Goal: Task Accomplishment & Management: Complete application form

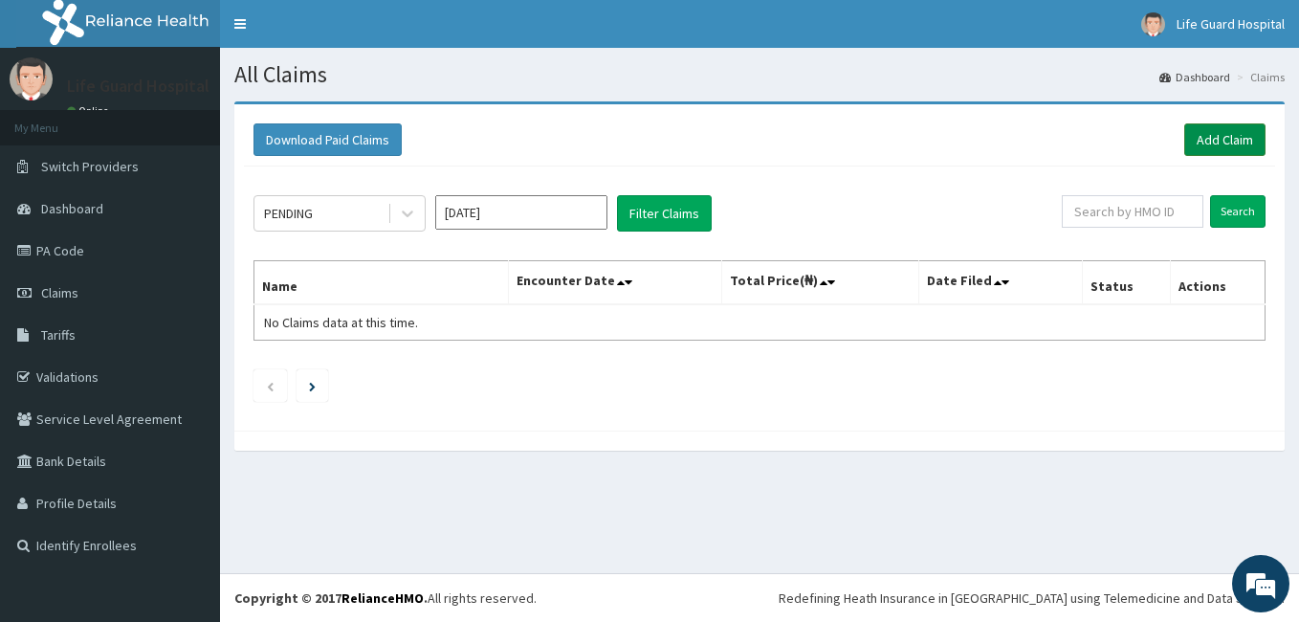
click at [1207, 140] on link "Add Claim" at bounding box center [1224, 139] width 81 height 33
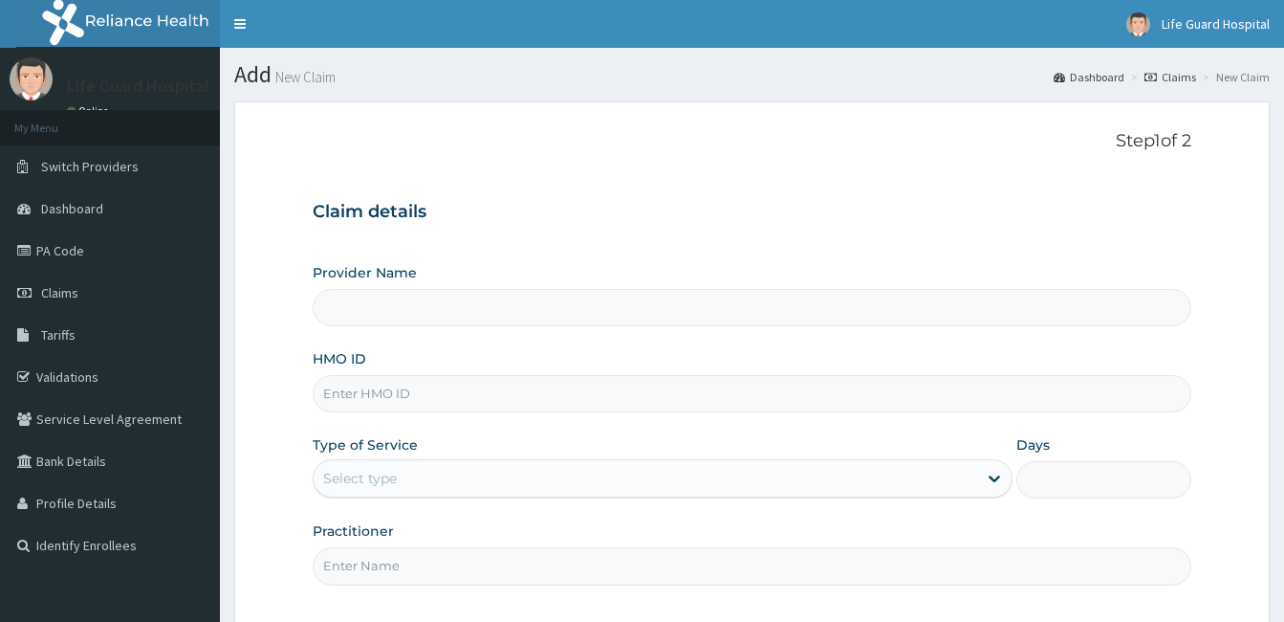
drag, startPoint x: 0, startPoint y: 0, endPoint x: 484, endPoint y: 385, distance: 618.7
click at [484, 385] on input "HMO ID" at bounding box center [752, 393] width 879 height 37
type input "tcd"
type input "Life Guard Hospital"
type input "t"
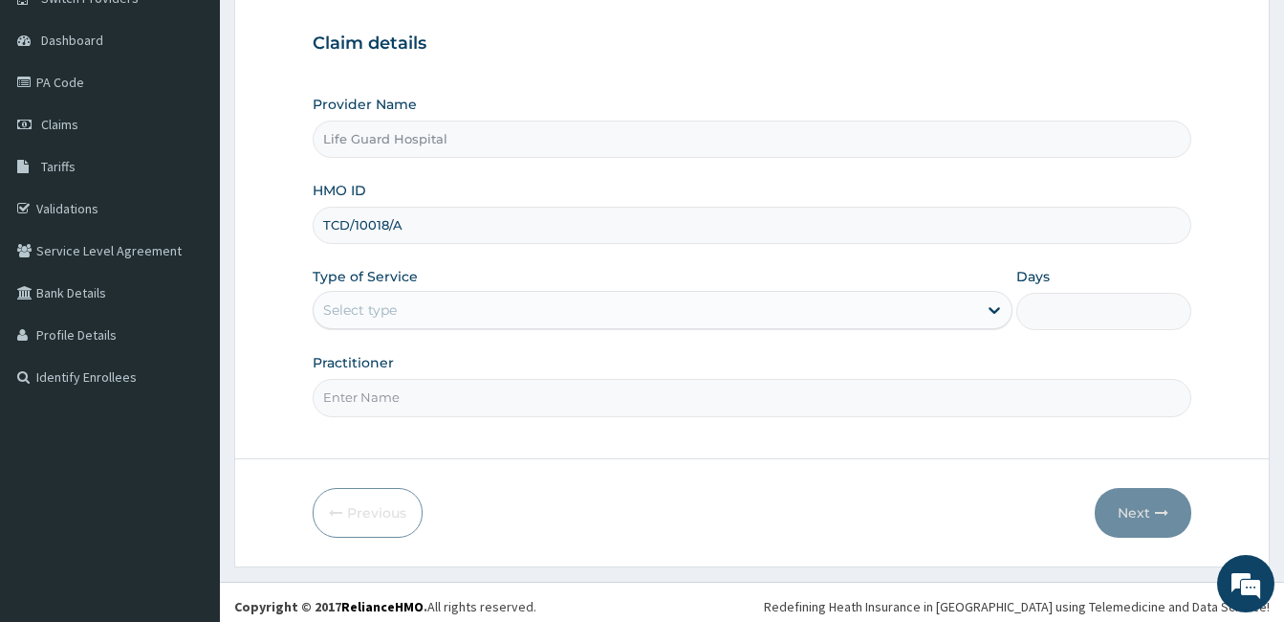
scroll to position [177, 0]
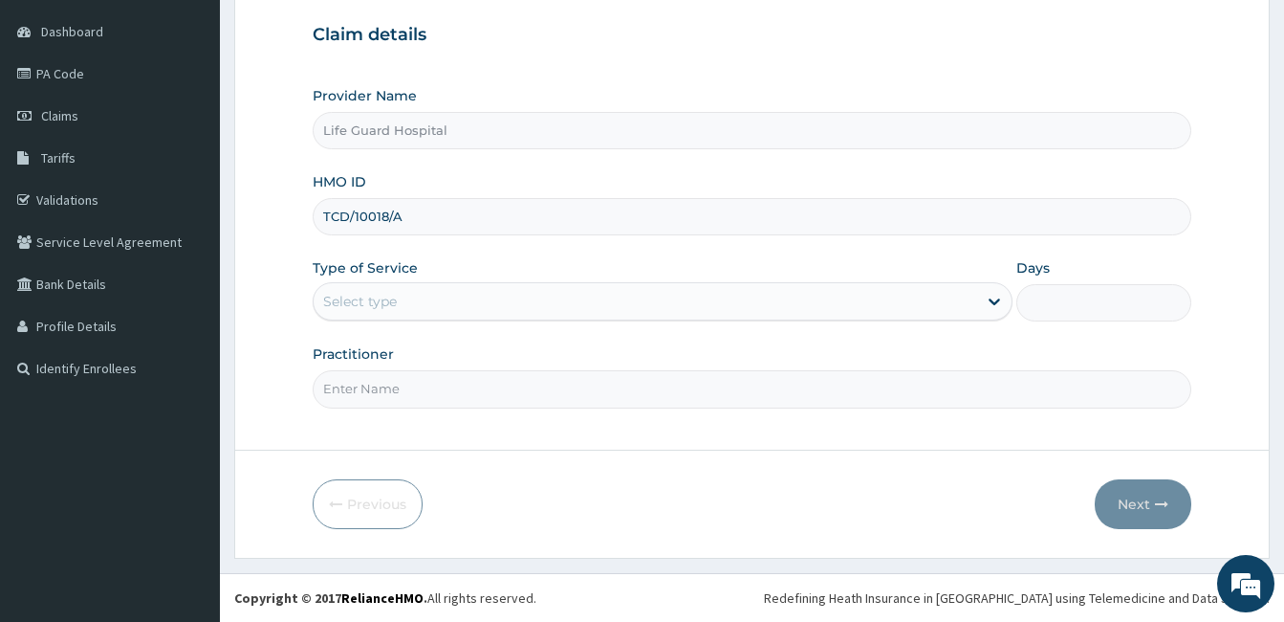
type input "TCD/10018/A"
click at [527, 313] on div "Select type" at bounding box center [646, 301] width 664 height 31
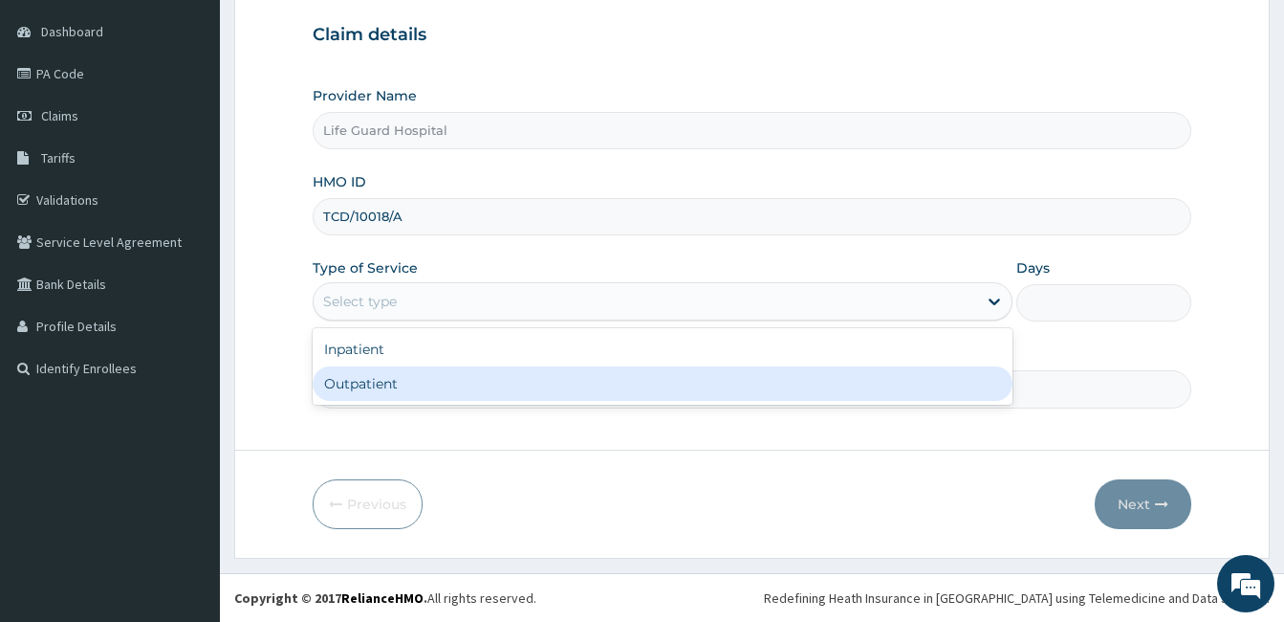
click at [402, 392] on div "Outpatient" at bounding box center [663, 383] width 700 height 34
type input "1"
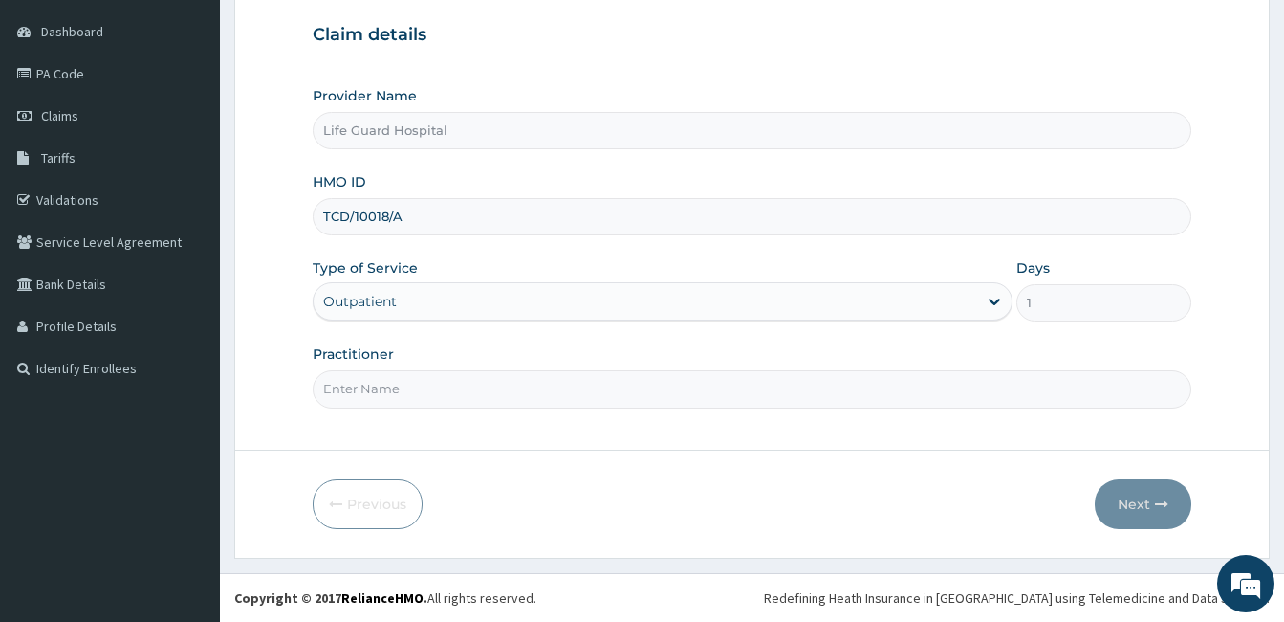
click at [402, 392] on input "Practitioner" at bounding box center [752, 388] width 879 height 37
type input "DOCTOR ODULEYE"
click at [1105, 499] on button "Next" at bounding box center [1143, 504] width 97 height 50
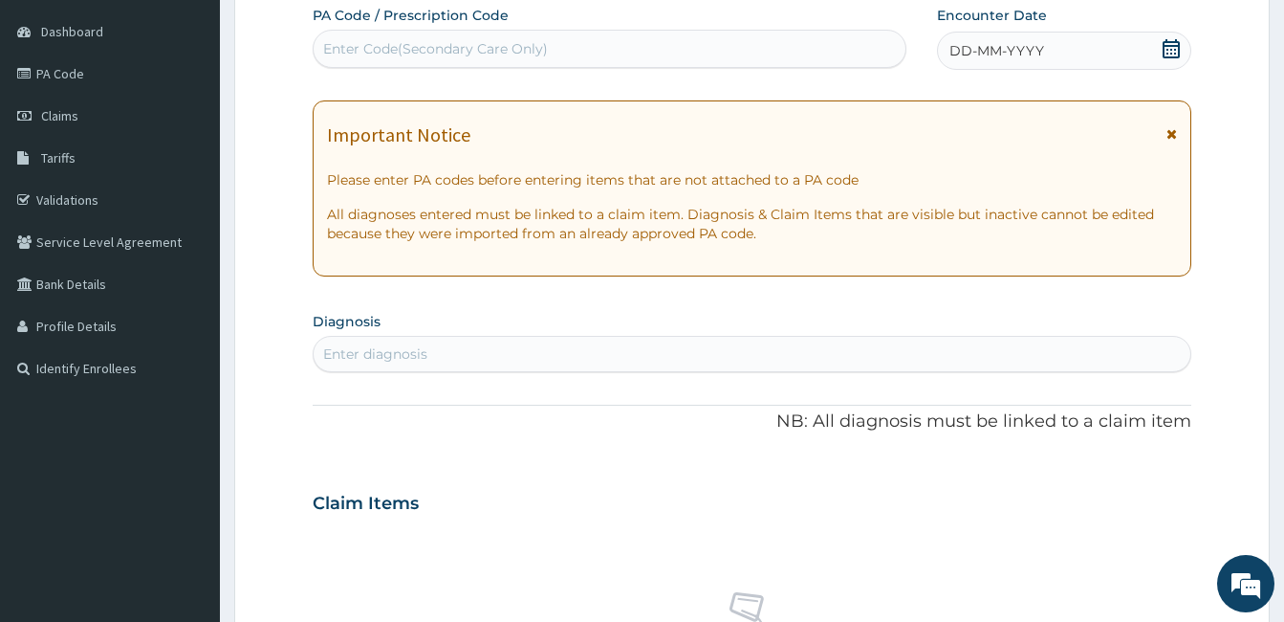
click at [1032, 47] on span "DD-MM-YYYY" at bounding box center [997, 50] width 95 height 19
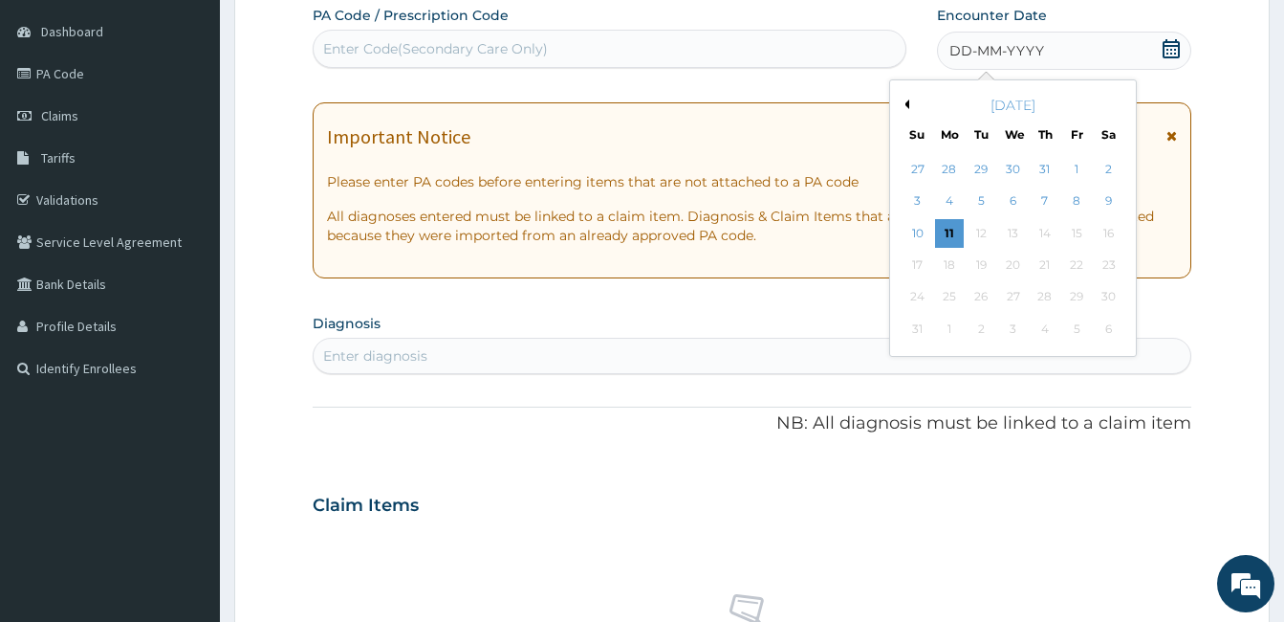
click at [893, 226] on div "Previous Month August 2025 Su Mo Tu We Th Fr Sa 27 28 29 30 31 1 2 3 4 5 6 7 8 …" at bounding box center [1013, 217] width 248 height 277
click at [1034, 203] on div "7" at bounding box center [1045, 201] width 29 height 29
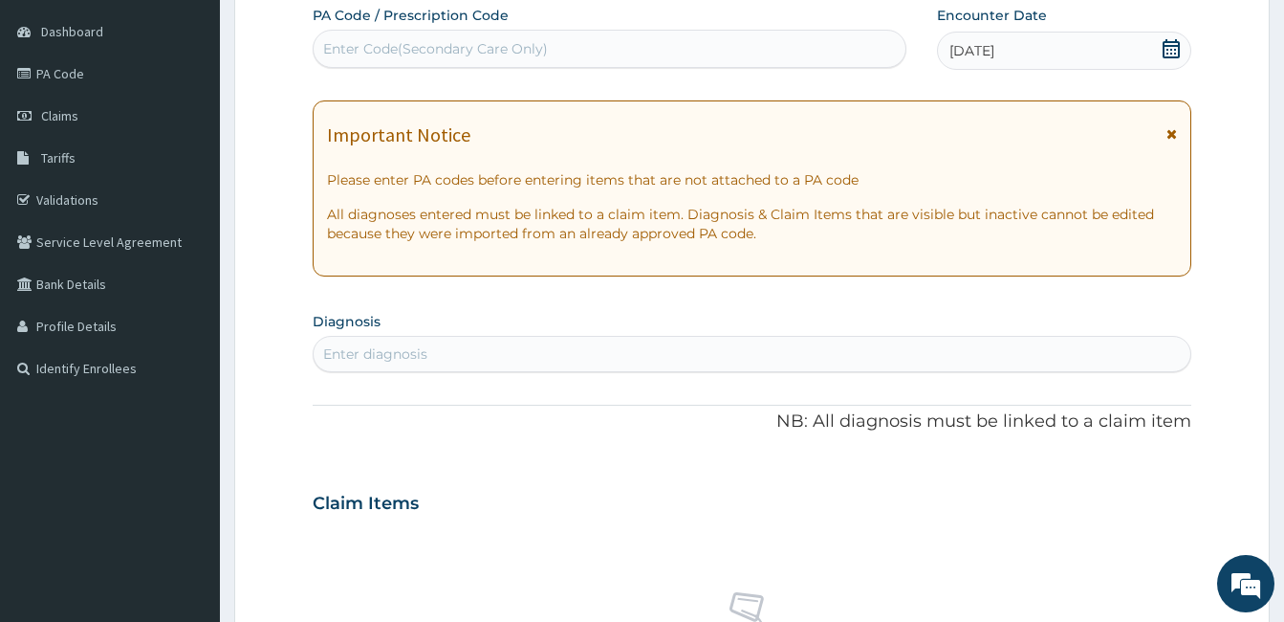
click at [545, 341] on div "Enter diagnosis" at bounding box center [752, 354] width 877 height 31
click at [596, 48] on div "Enter Code(Secondary Care Only)" at bounding box center [610, 48] width 592 height 31
paste input "PA/3FA856"
type input "PA/3FA856"
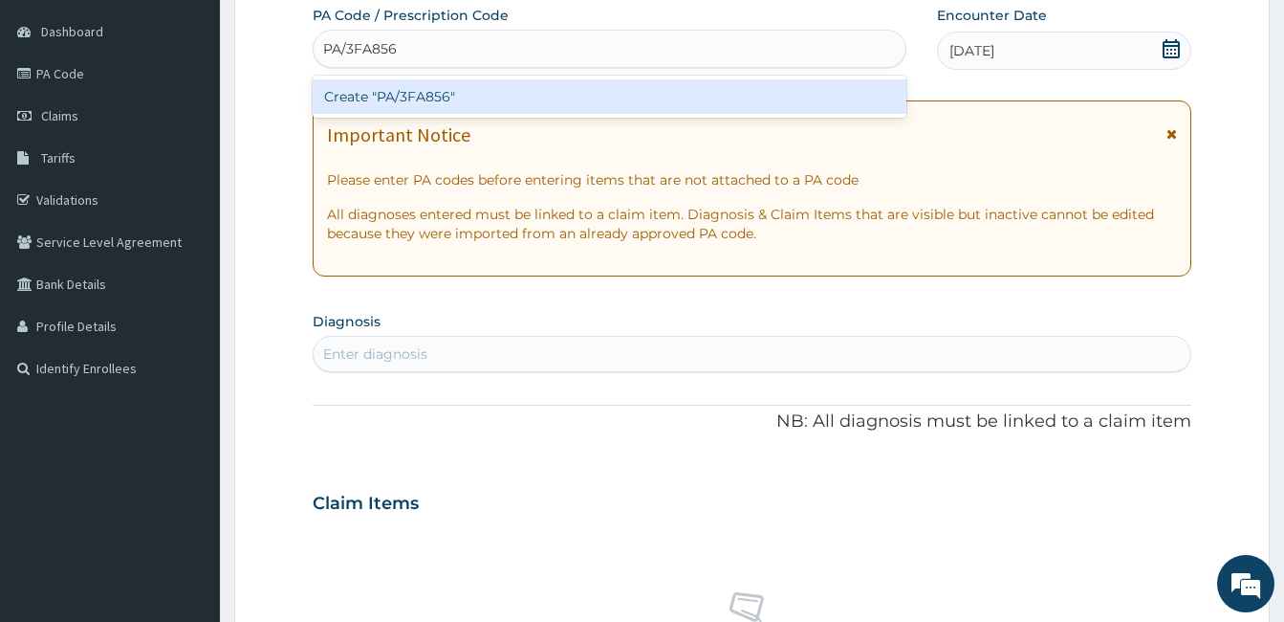
click at [563, 93] on div "Create "PA/3FA856"" at bounding box center [610, 96] width 594 height 34
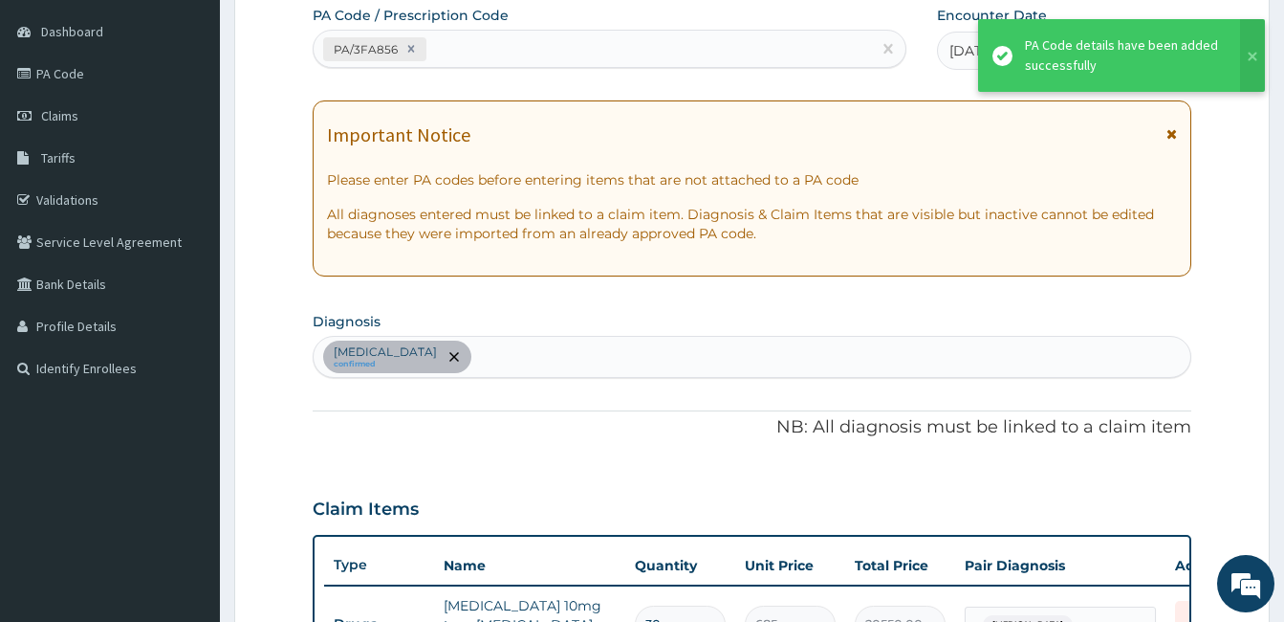
scroll to position [551, 0]
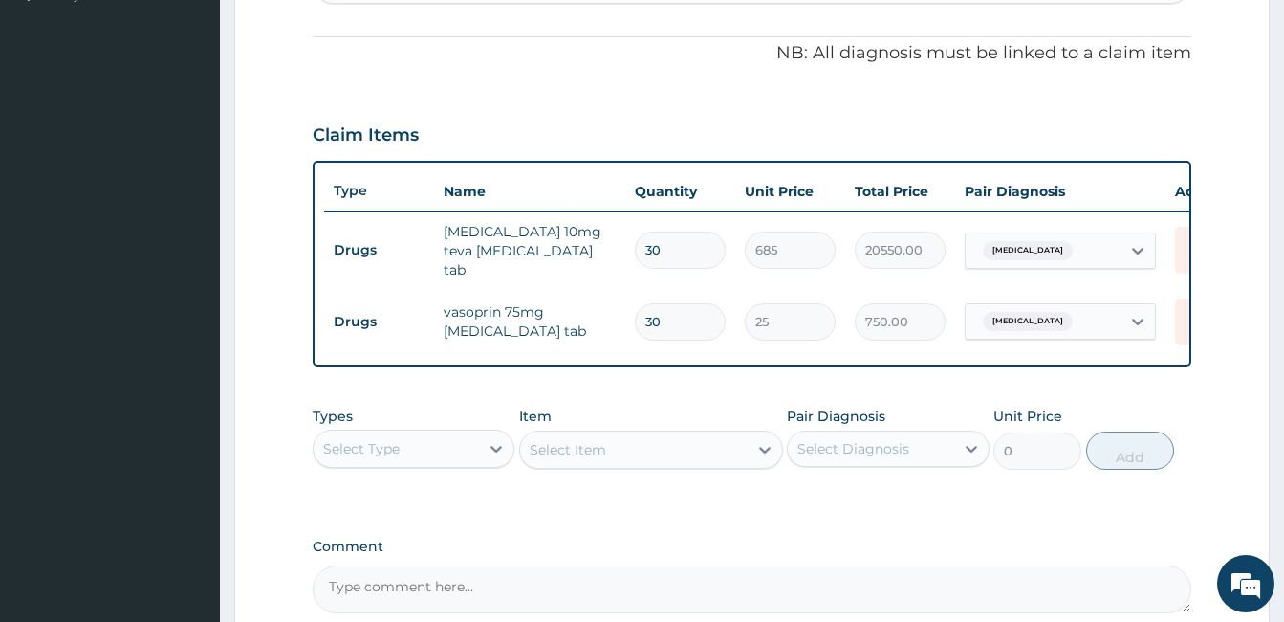
click at [430, 448] on div "Select Type" at bounding box center [396, 448] width 165 height 31
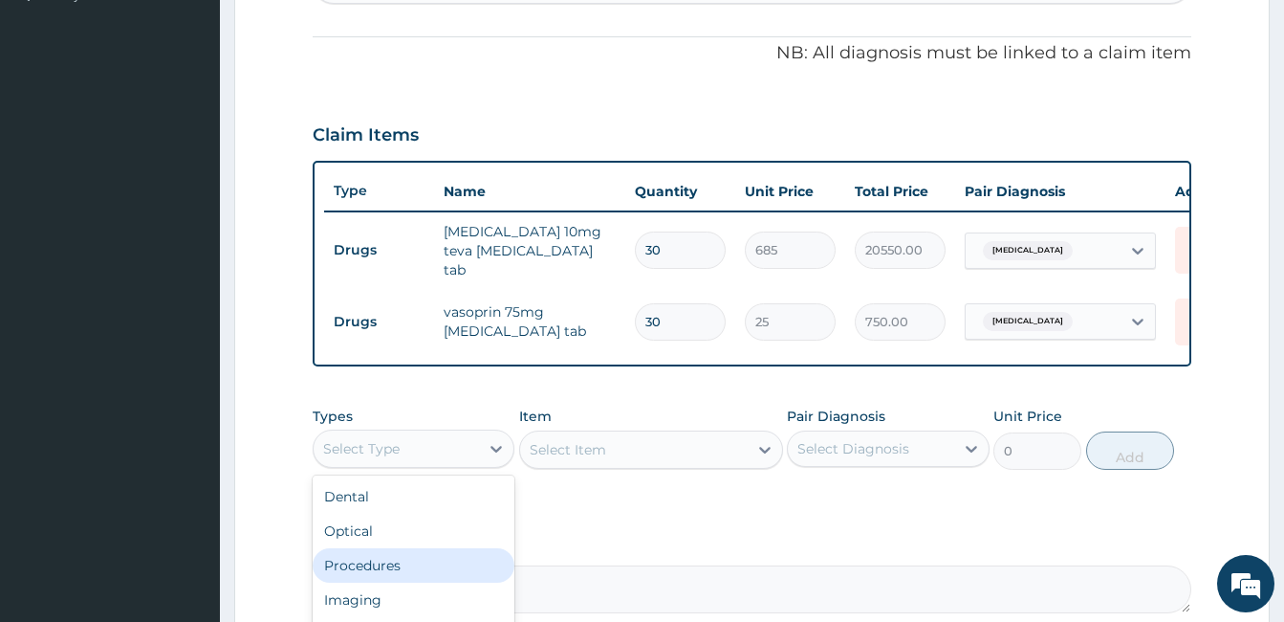
click at [360, 570] on div "Procedures" at bounding box center [414, 565] width 202 height 34
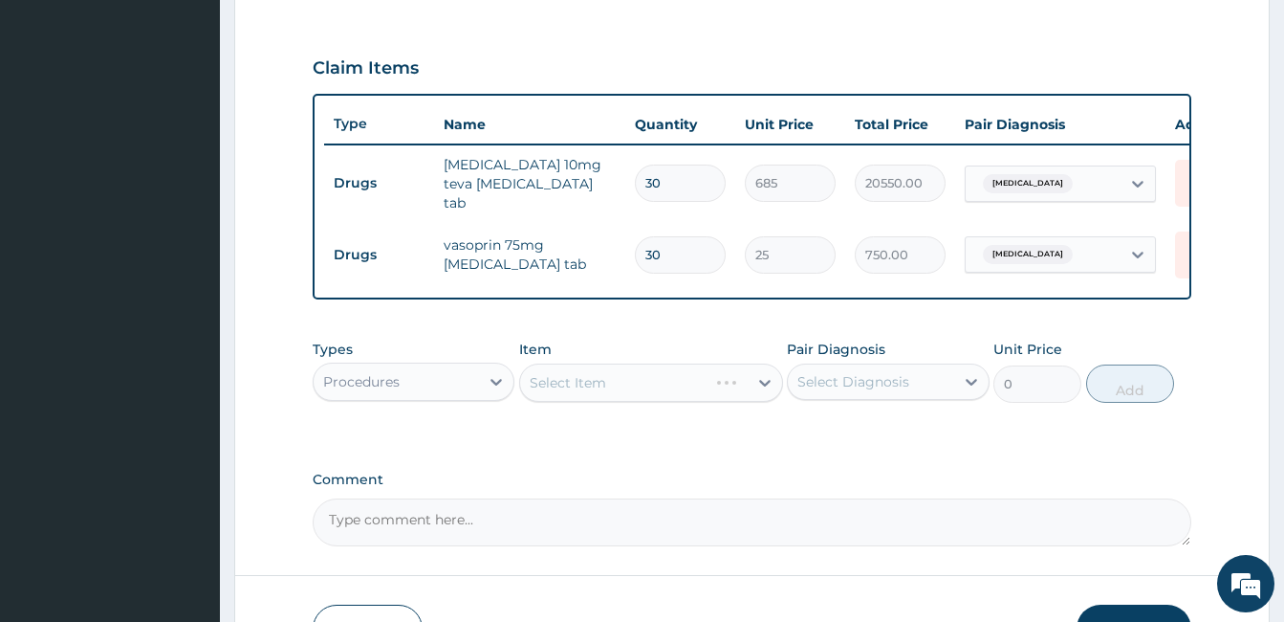
scroll to position [742, 0]
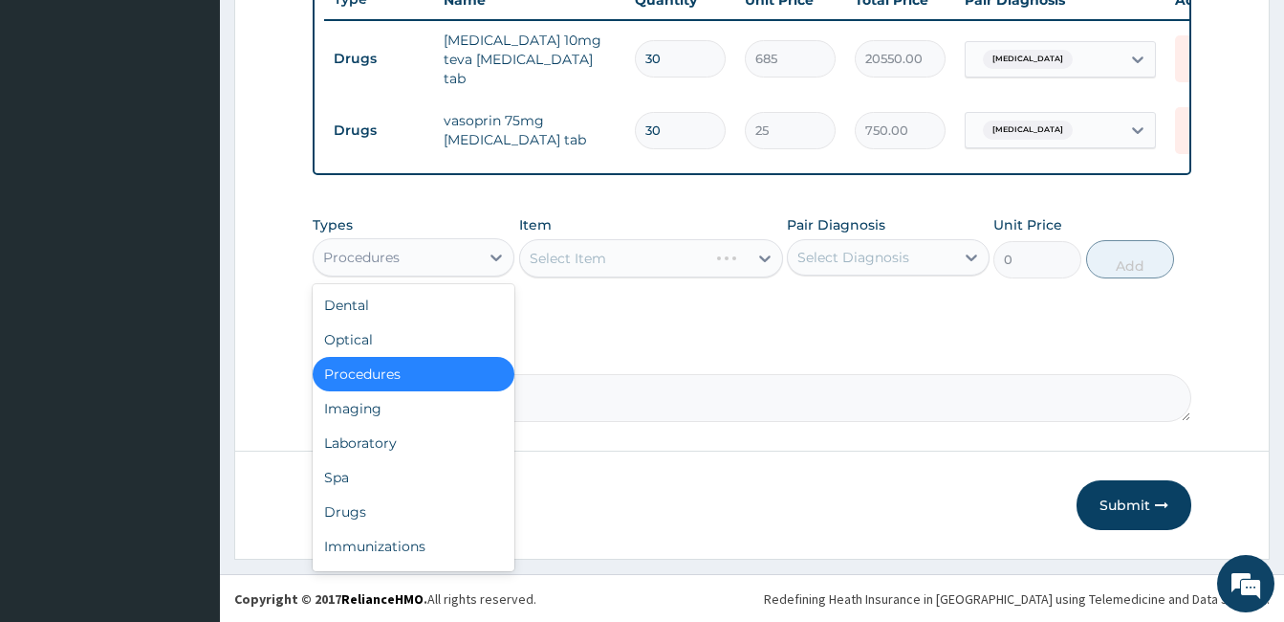
click at [454, 246] on div "Procedures" at bounding box center [396, 257] width 165 height 31
click at [352, 515] on div "Drugs" at bounding box center [414, 511] width 202 height 34
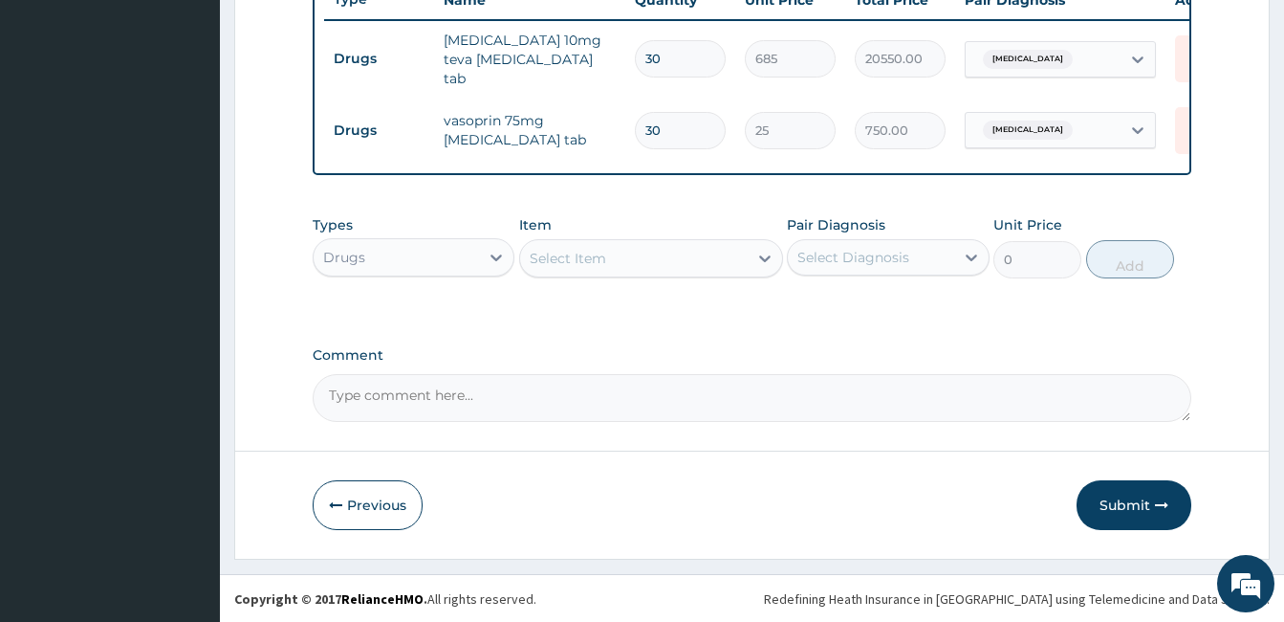
click at [641, 272] on div "Select Item" at bounding box center [634, 258] width 228 height 31
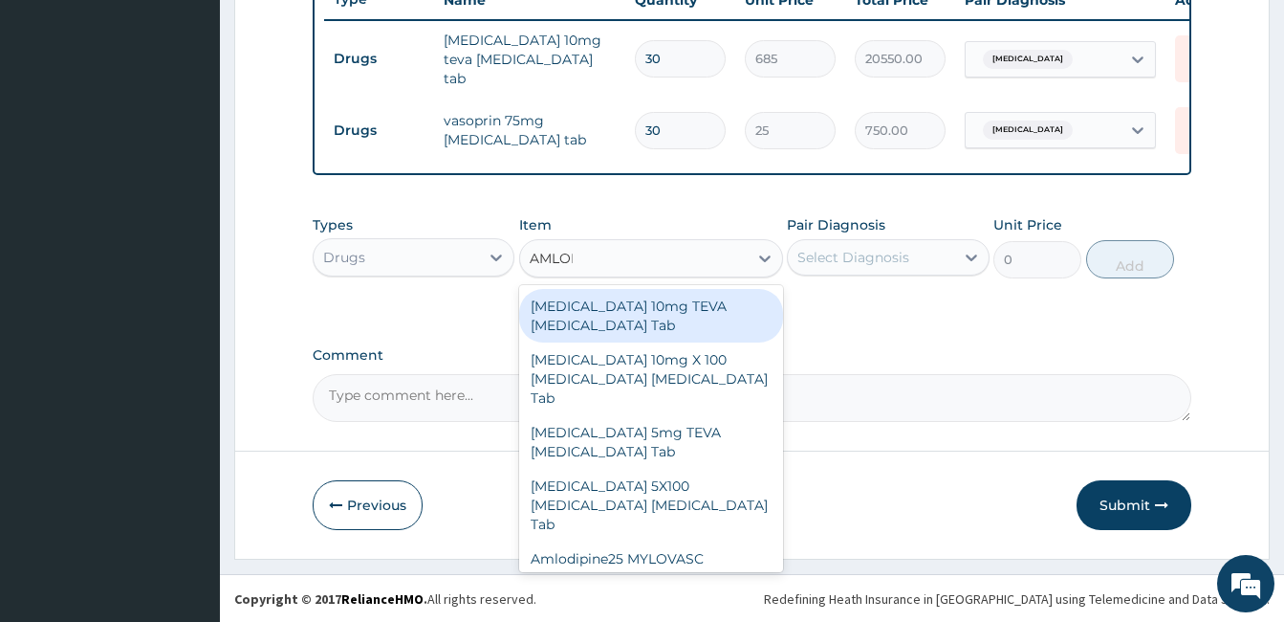
type input "AMLODI"
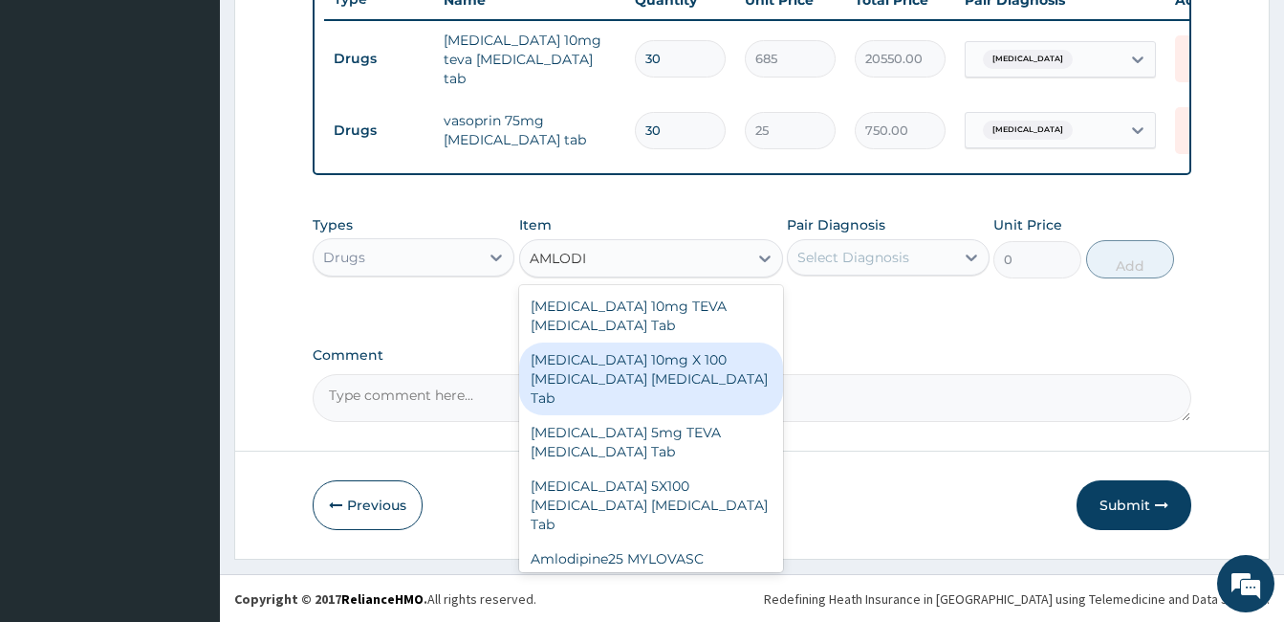
click at [639, 376] on div "[MEDICAL_DATA] 10mg X 100 [MEDICAL_DATA] [MEDICAL_DATA] Tab" at bounding box center [651, 378] width 264 height 73
type input "19900"
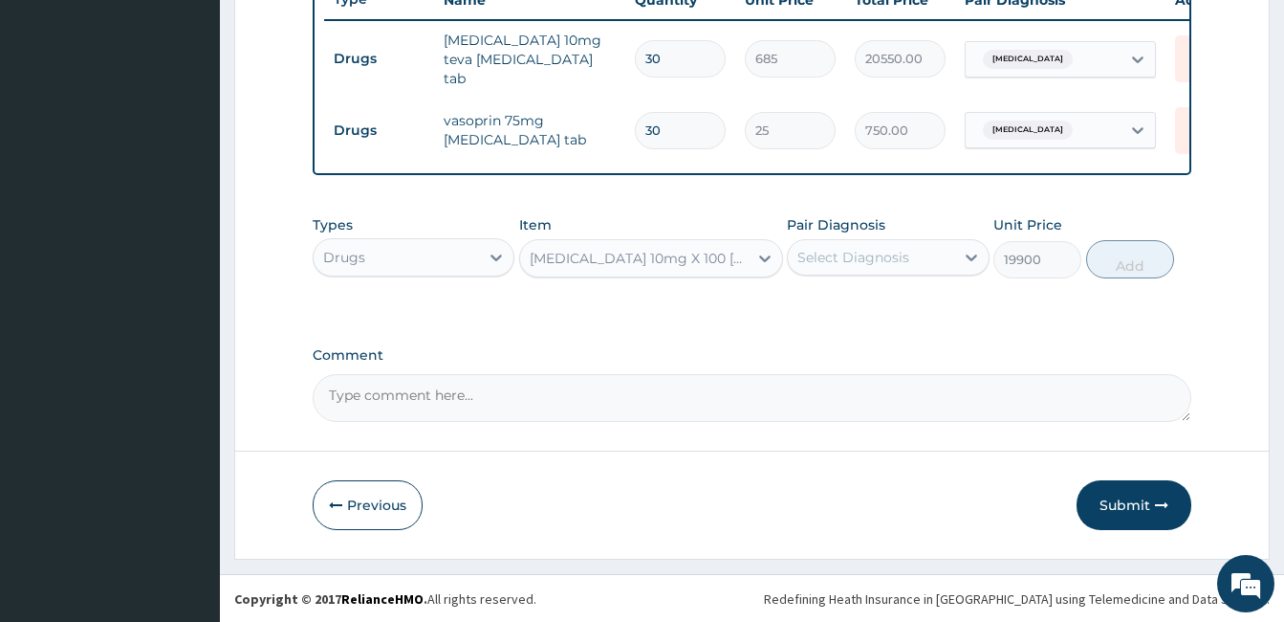
click at [712, 267] on div "Amlodipine 10mg X 100 NORVASC Amlodipine Tab" at bounding box center [640, 258] width 220 height 19
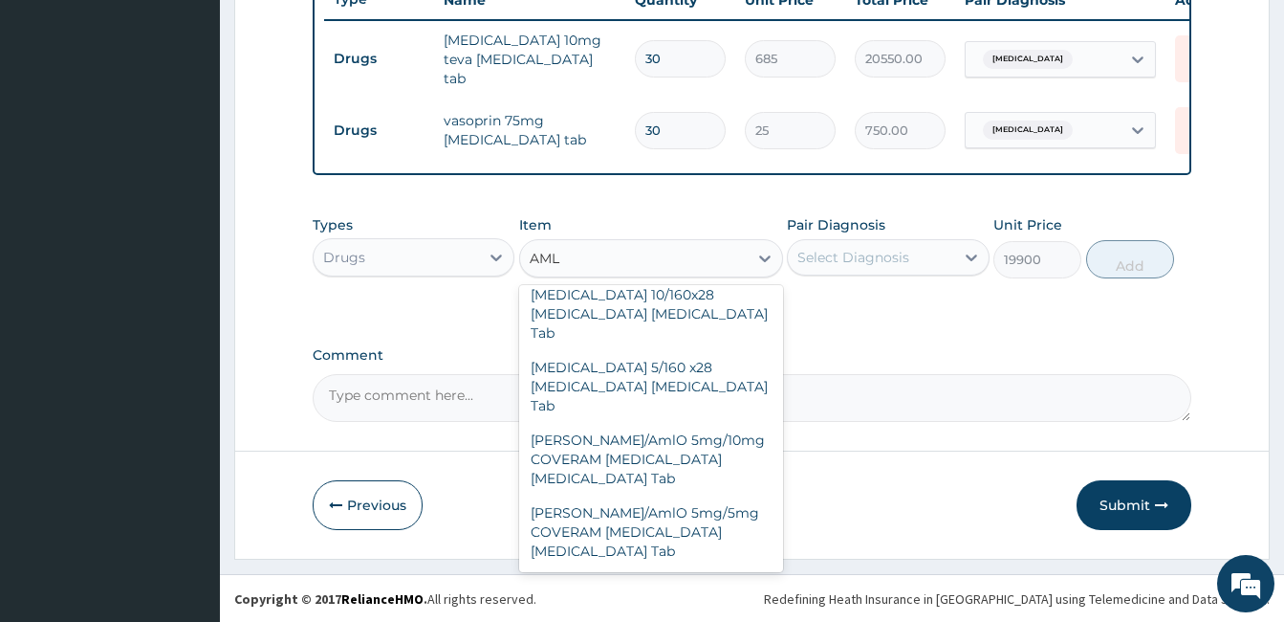
scroll to position [0, 0]
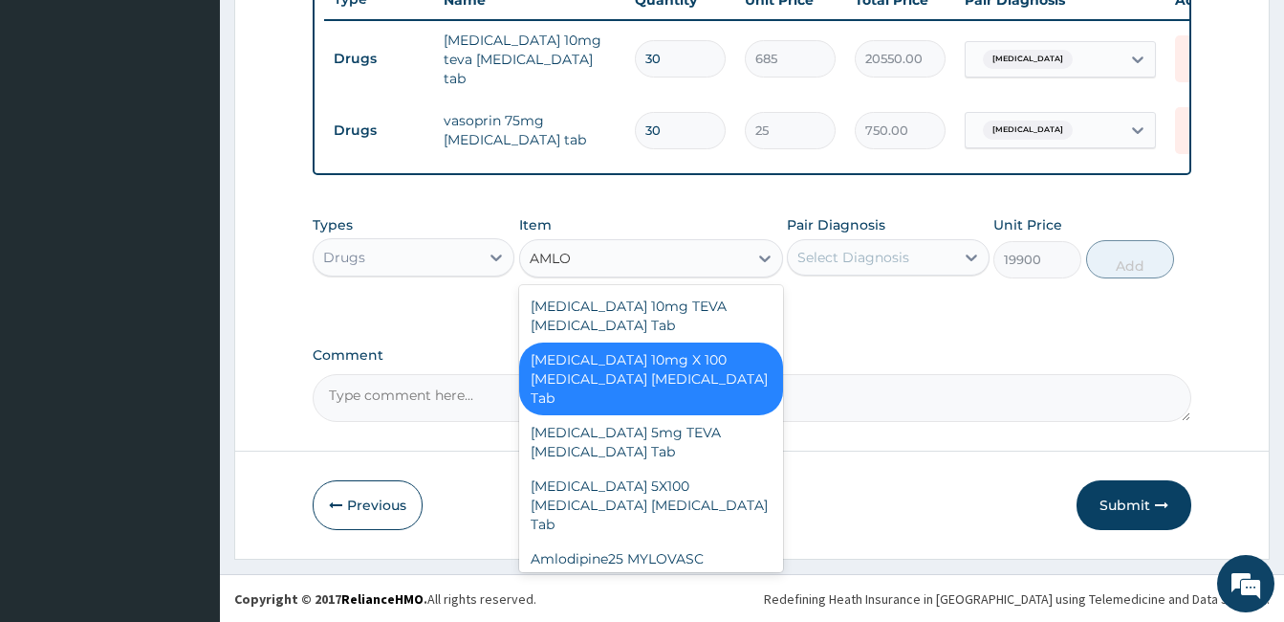
type input "AMLOD"
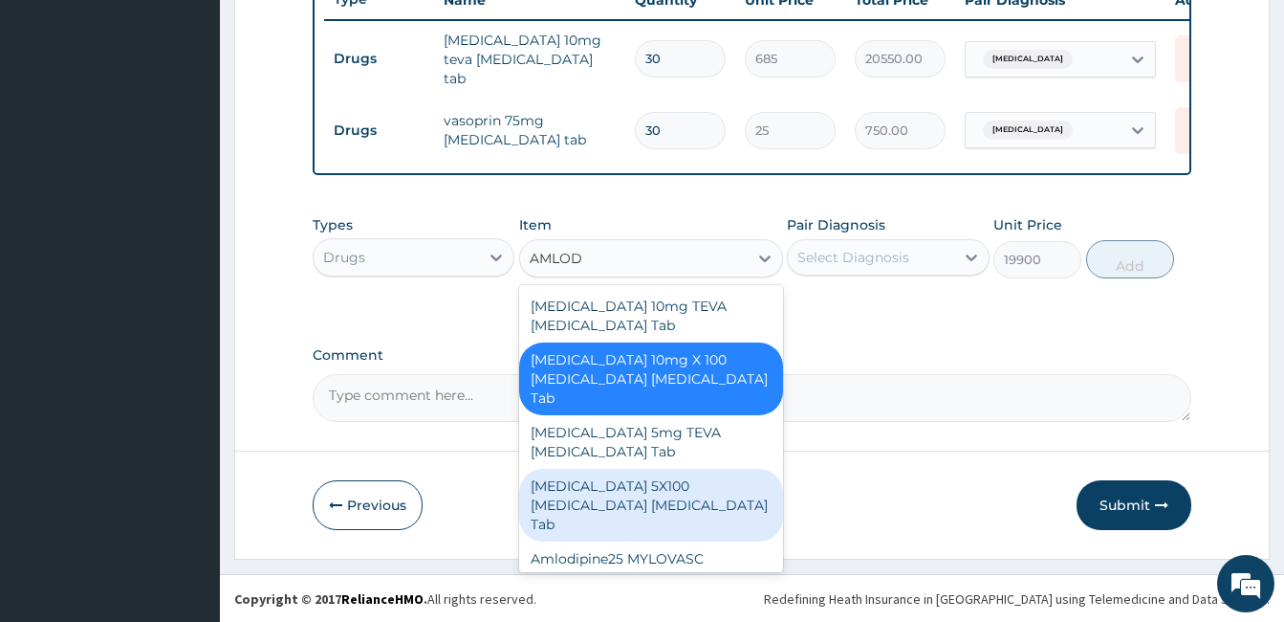
click at [675, 493] on div "Amlodipine 5X100 NORVASC Amlodipine Tab" at bounding box center [651, 505] width 264 height 73
type input "13700"
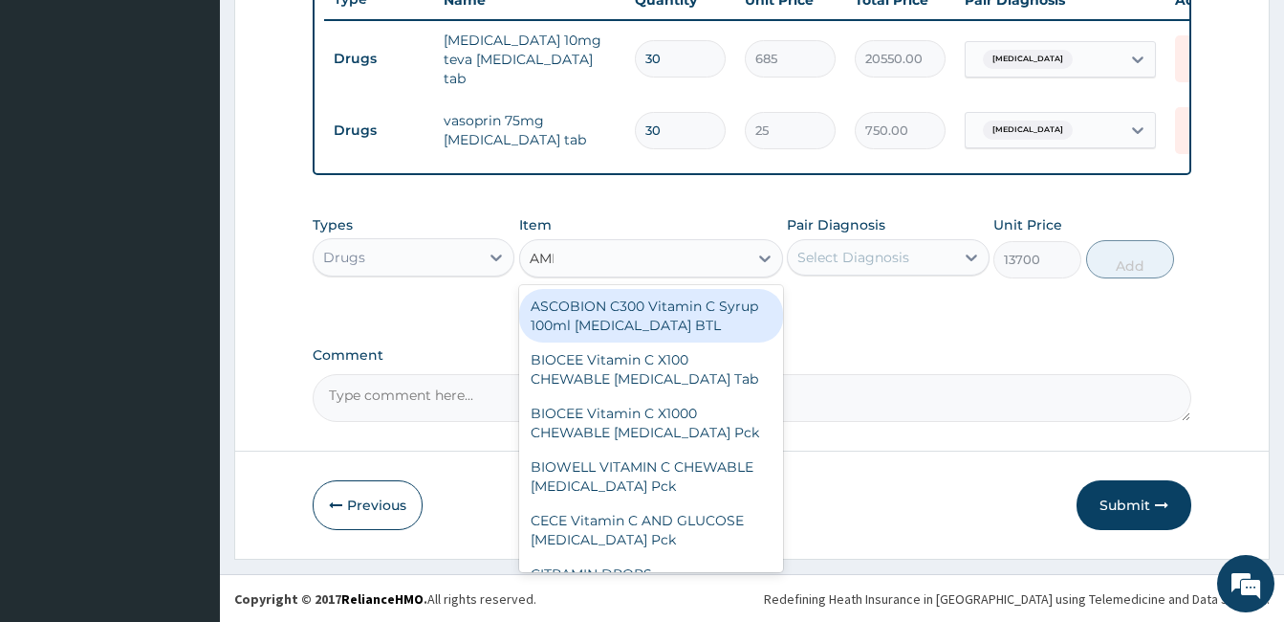
type input "AMLO"
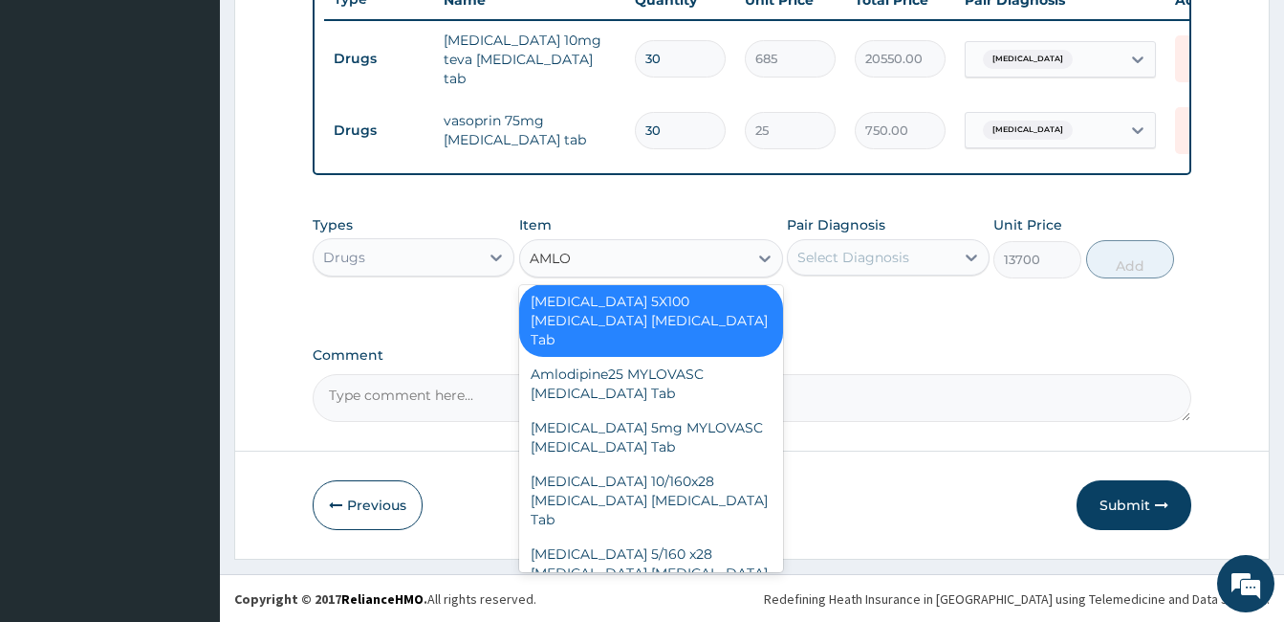
scroll to position [191, 0]
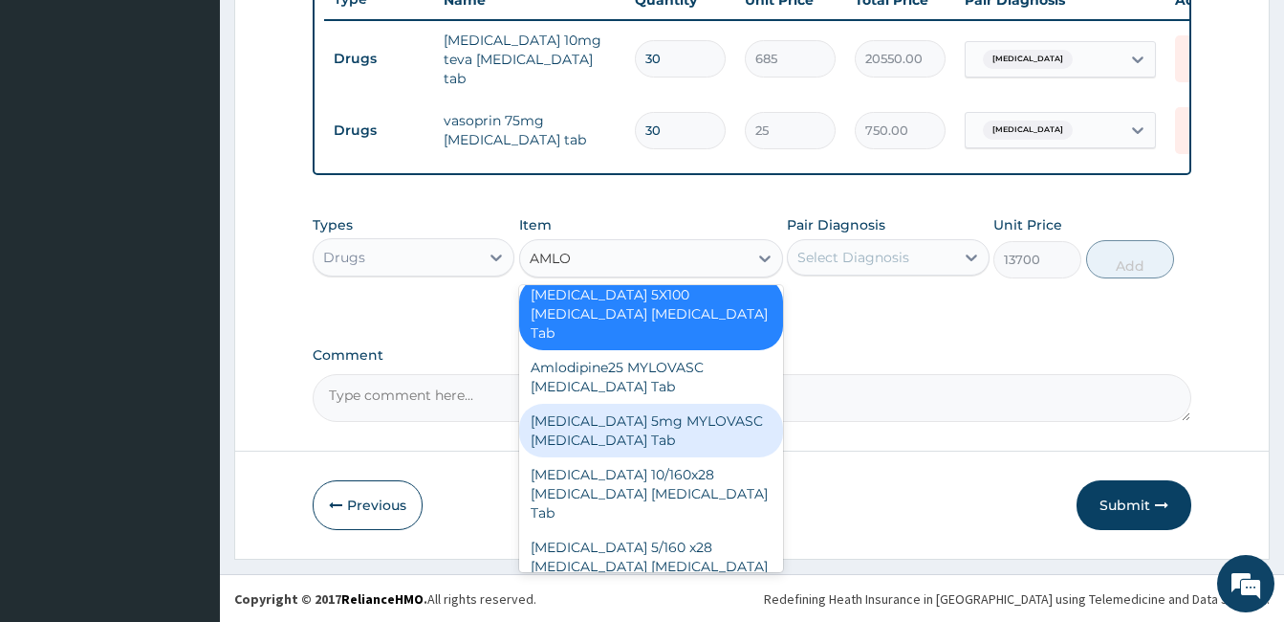
click at [667, 404] on div "Amlodipine 5mg MYLOVASC Amlodipine Tab" at bounding box center [651, 431] width 264 height 54
type input "2450"
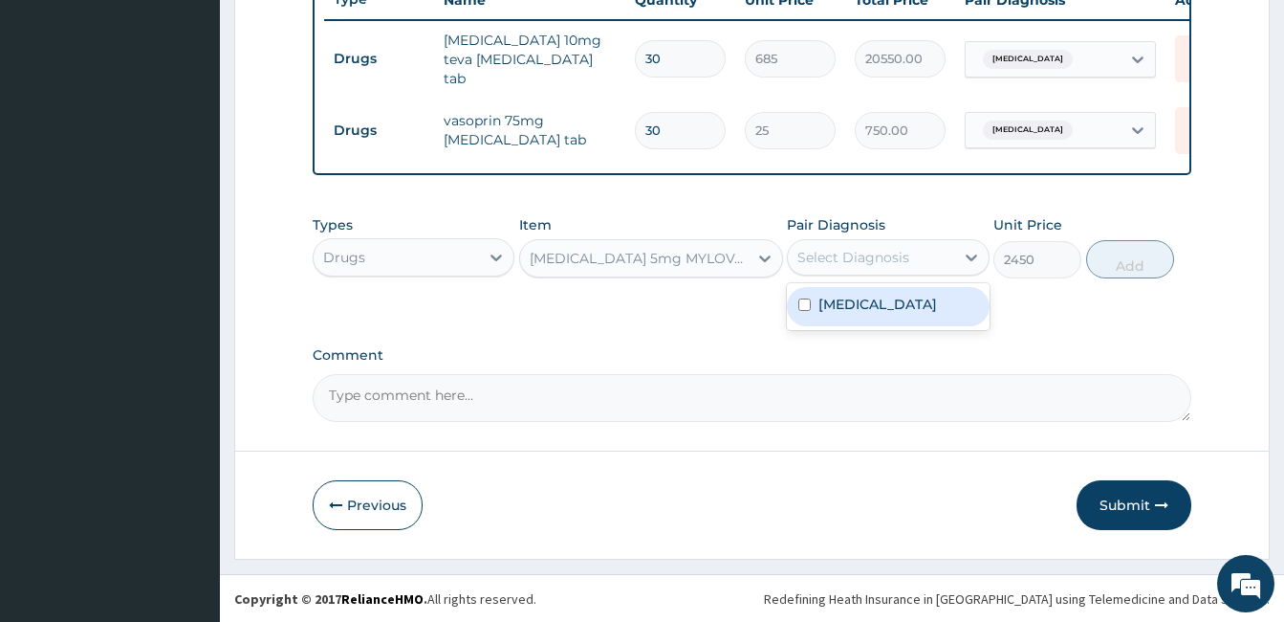
click at [929, 256] on div "Select Diagnosis" at bounding box center [870, 257] width 165 height 31
click at [867, 312] on label "Hypertensive heart disease" at bounding box center [878, 304] width 119 height 19
checkbox input "true"
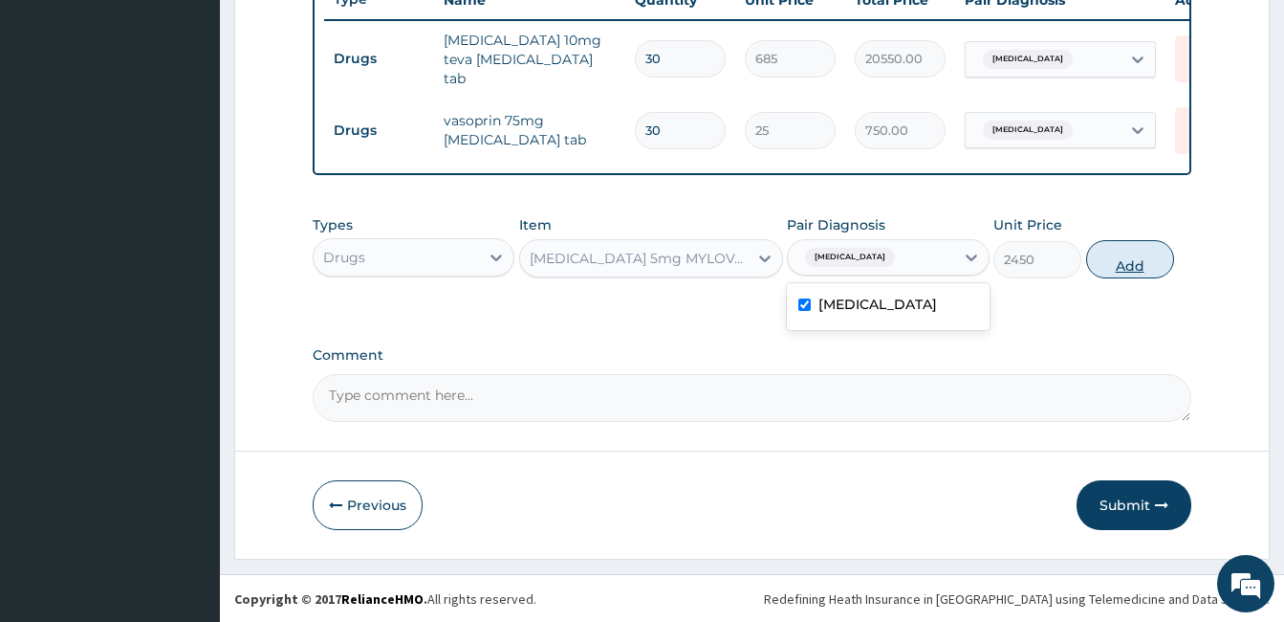
click at [1113, 258] on button "Add" at bounding box center [1131, 259] width 88 height 38
type input "0"
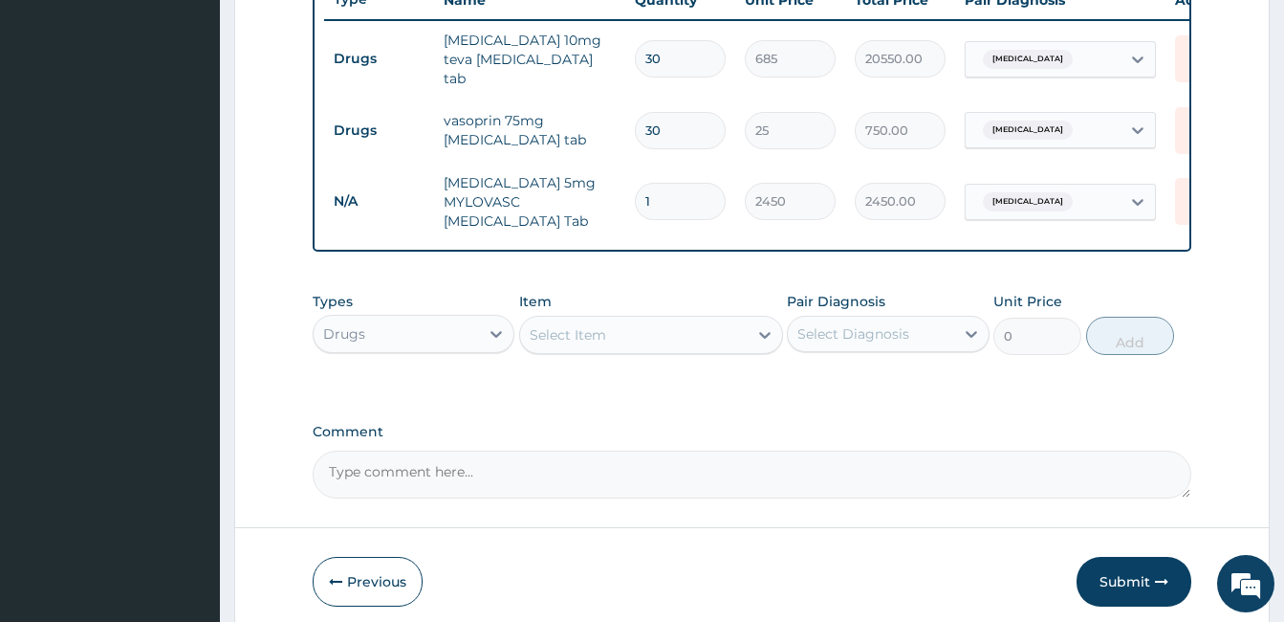
scroll to position [0, 81]
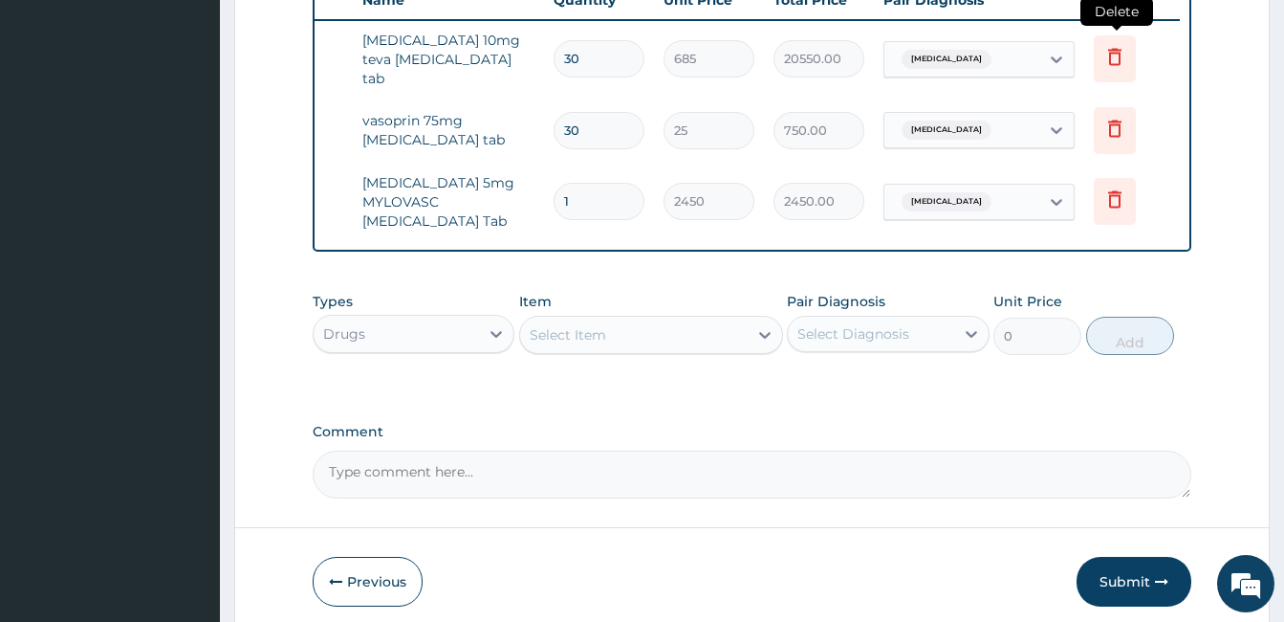
click at [1117, 49] on icon at bounding box center [1115, 57] width 13 height 17
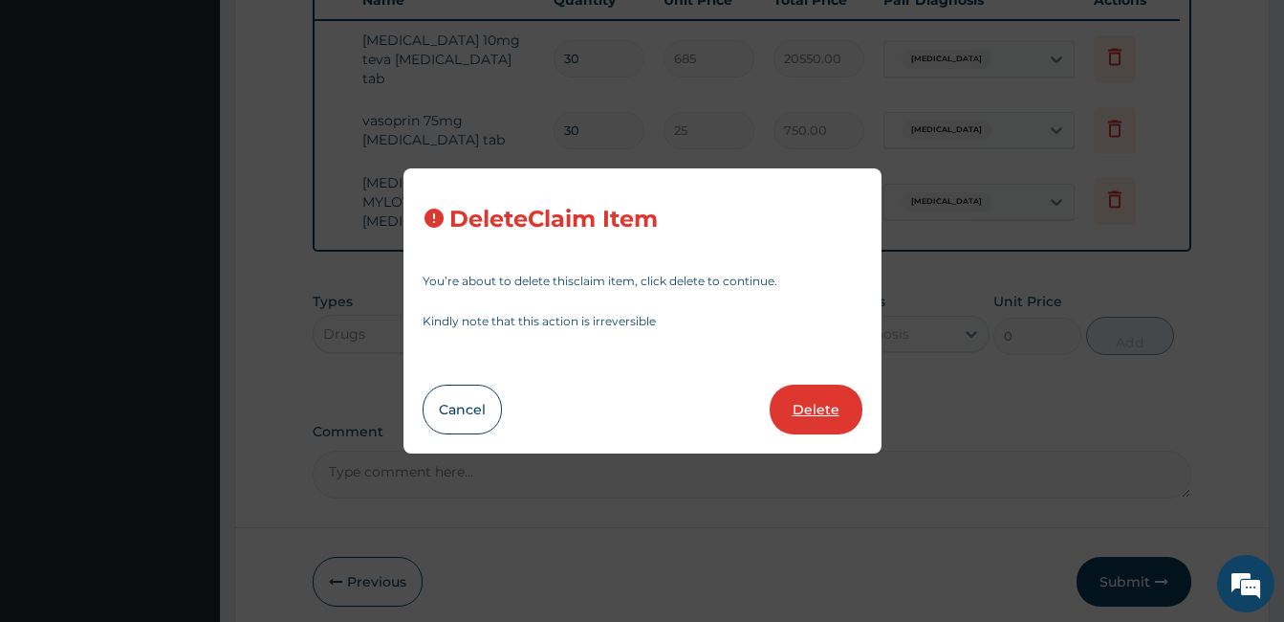
click at [797, 411] on button "Delete" at bounding box center [816, 409] width 93 height 50
type input "25"
type input "750.00"
type input "1"
type input "2450"
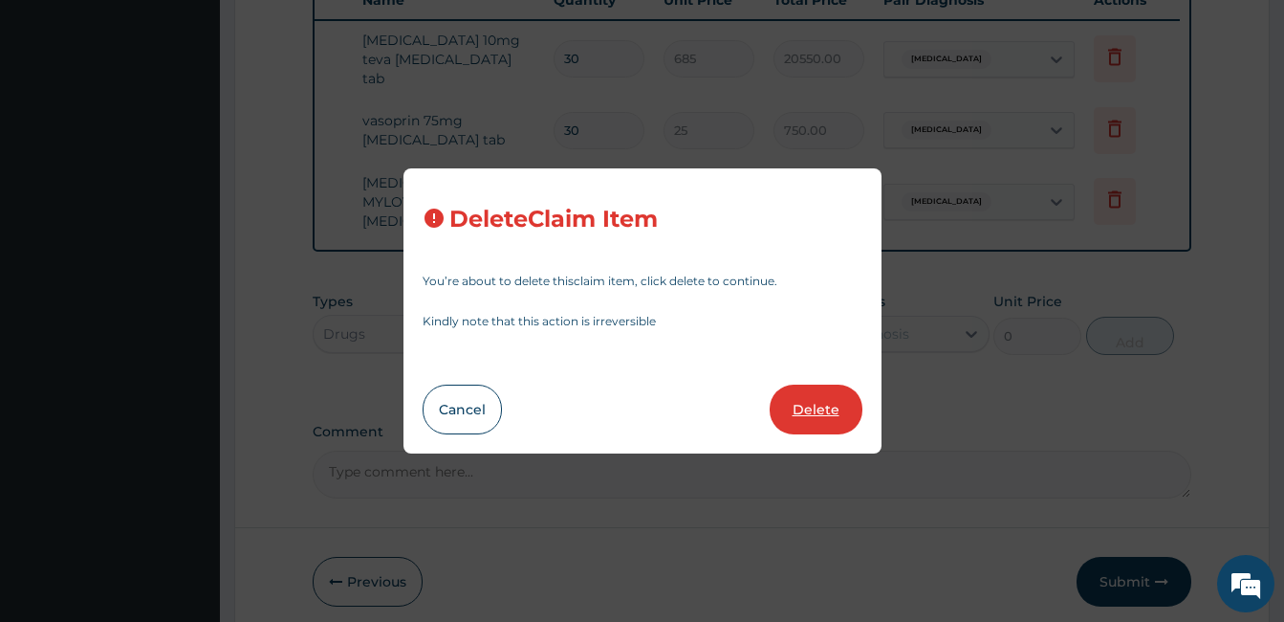
type input "2450.00"
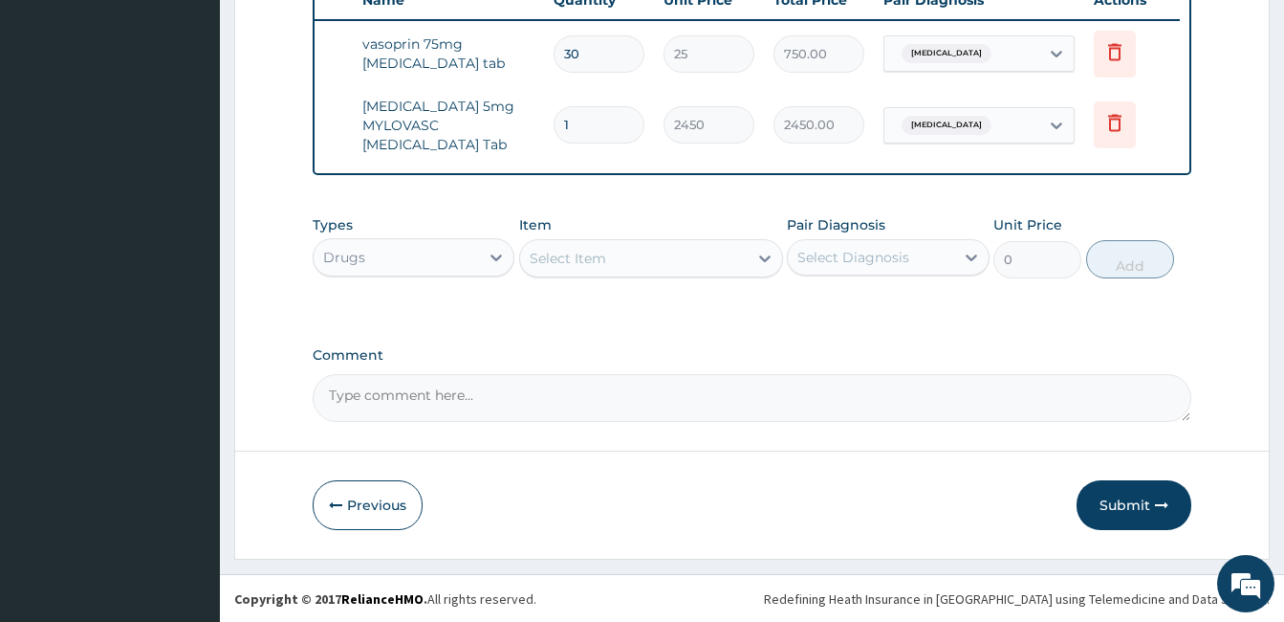
click at [447, 273] on div "Drugs" at bounding box center [396, 257] width 165 height 31
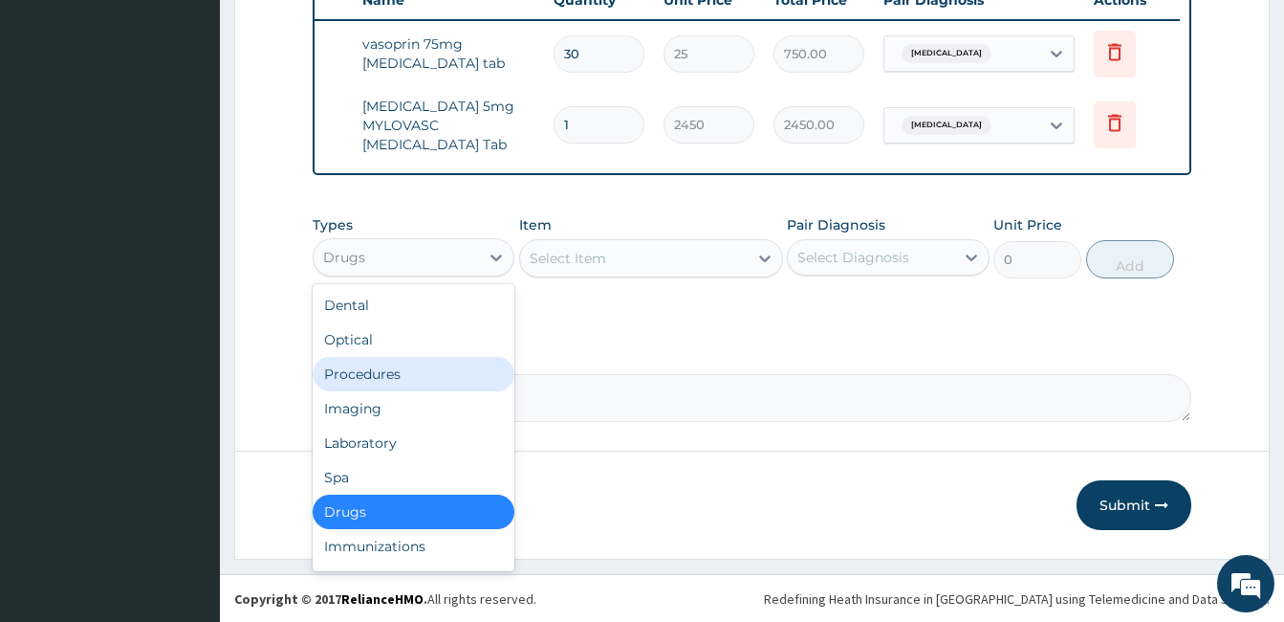
click at [405, 384] on div "Procedures" at bounding box center [414, 374] width 202 height 34
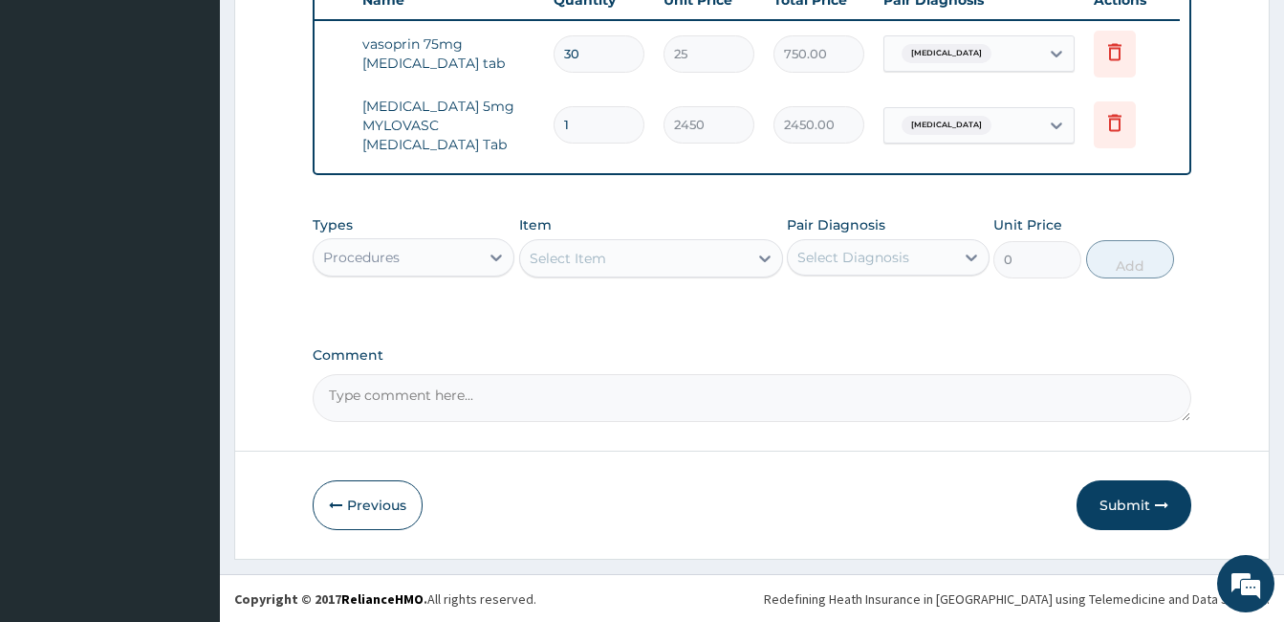
click at [691, 271] on div "Select Item" at bounding box center [634, 258] width 228 height 31
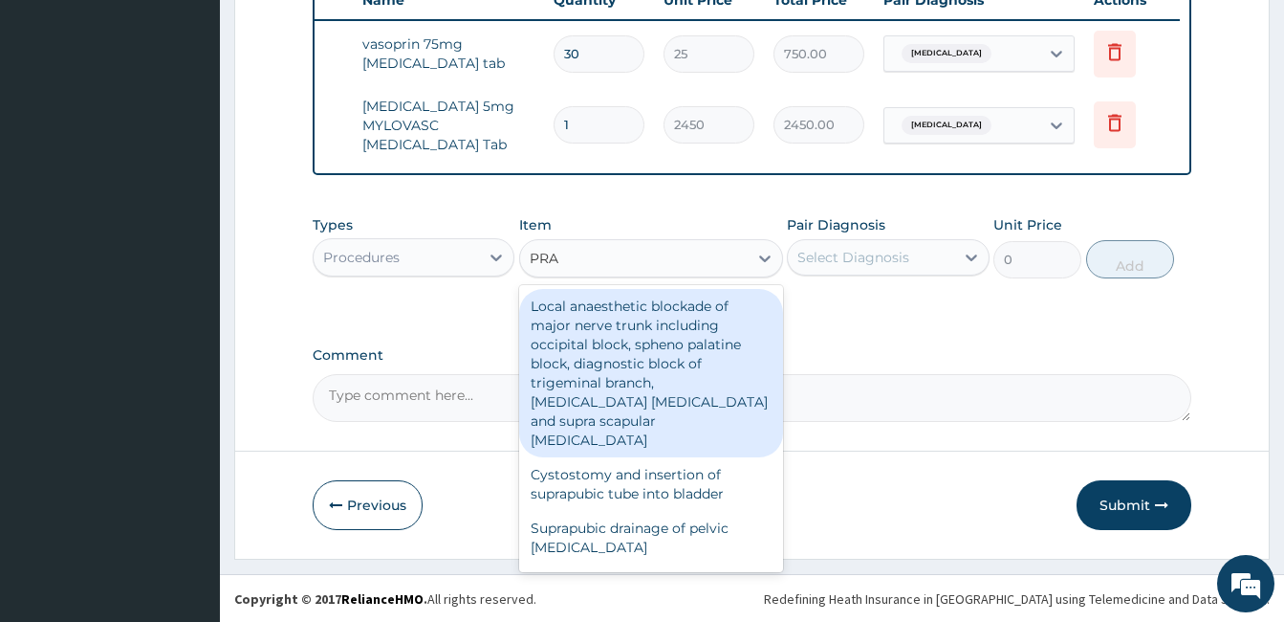
type input "PRAC"
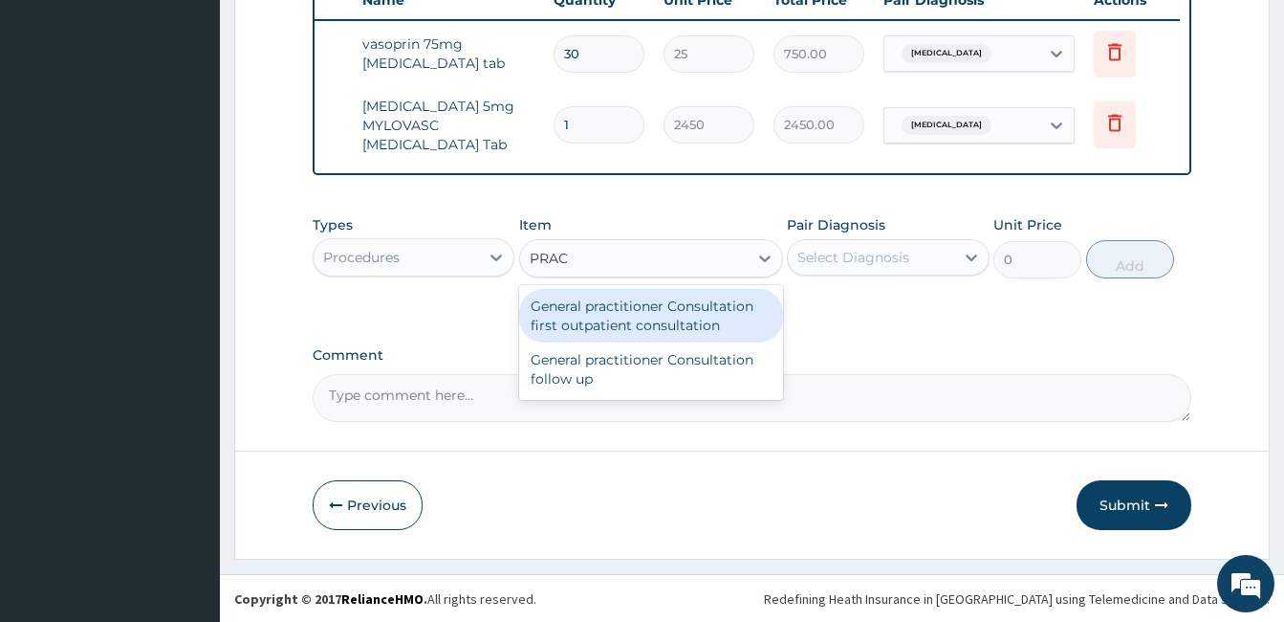
click at [674, 313] on div "General practitioner Consultation first outpatient consultation" at bounding box center [651, 316] width 264 height 54
type input "3000"
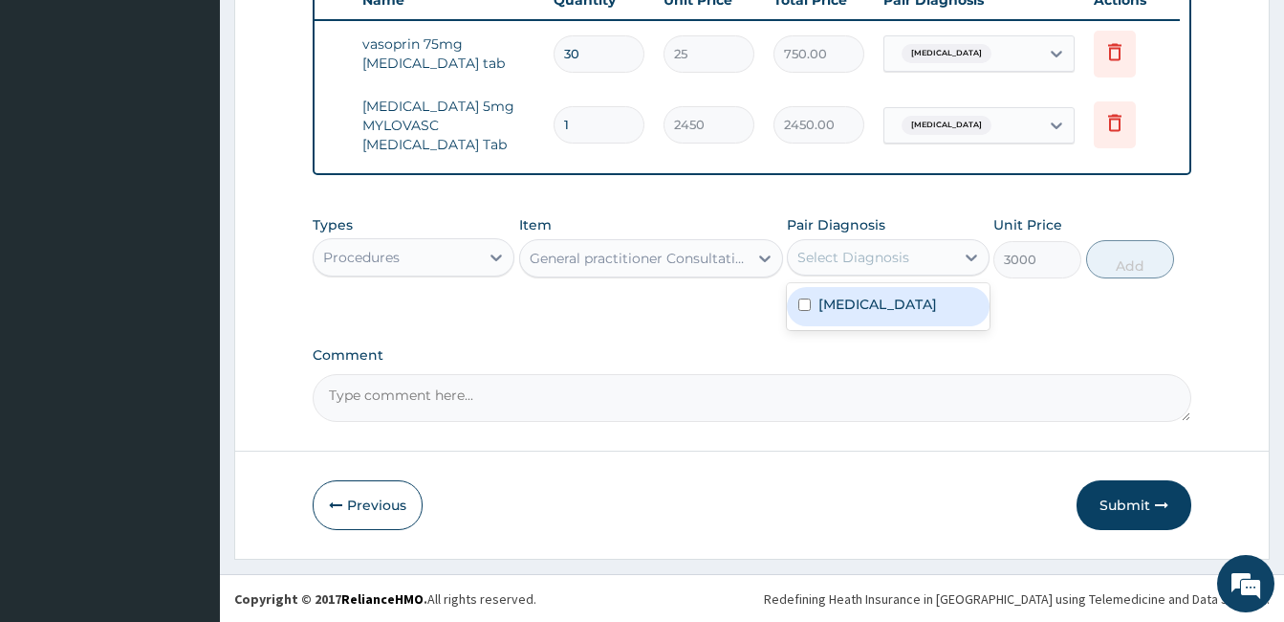
click at [872, 267] on div "Select Diagnosis" at bounding box center [854, 257] width 112 height 19
click at [849, 314] on label "Hypertensive heart disease" at bounding box center [878, 304] width 119 height 19
checkbox input "true"
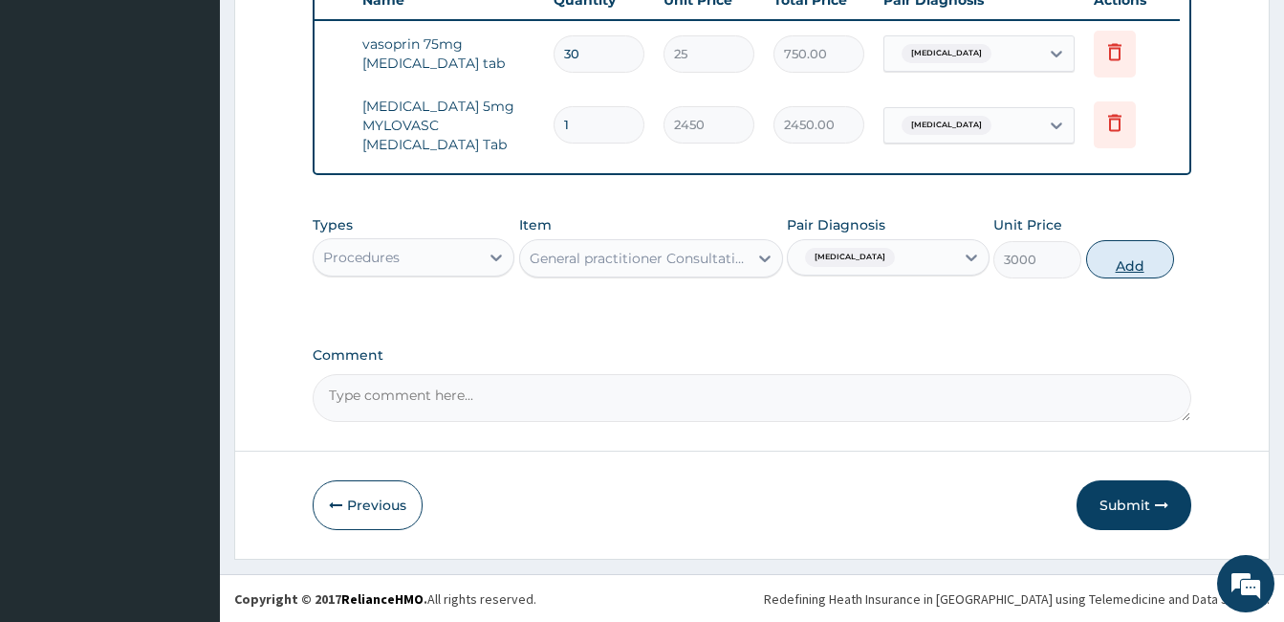
click at [1101, 278] on button "Add" at bounding box center [1131, 259] width 88 height 38
type input "0"
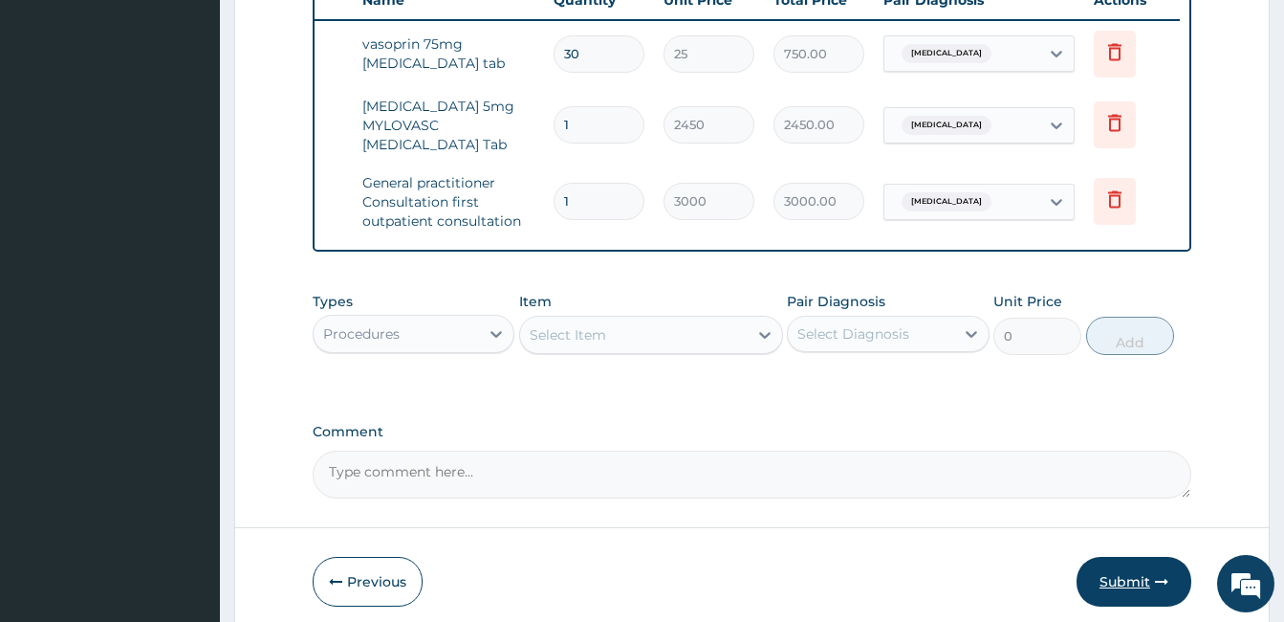
click at [1109, 583] on button "Submit" at bounding box center [1134, 582] width 115 height 50
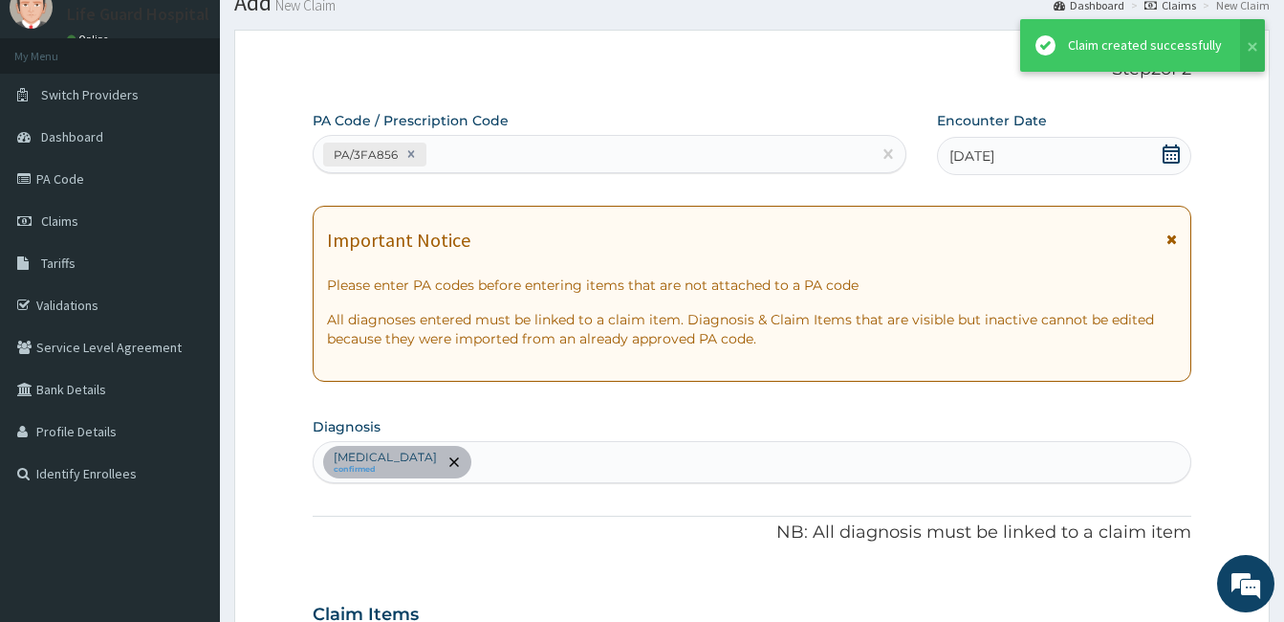
scroll to position [742, 0]
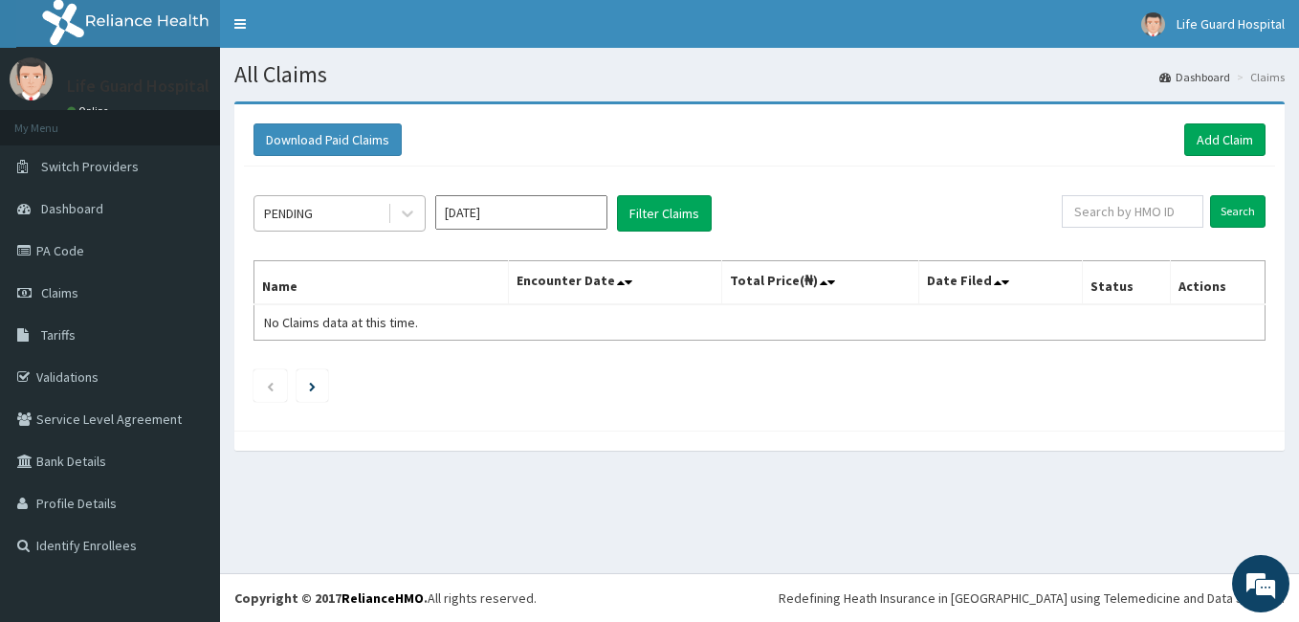
click at [343, 209] on div "PENDING" at bounding box center [320, 213] width 133 height 31
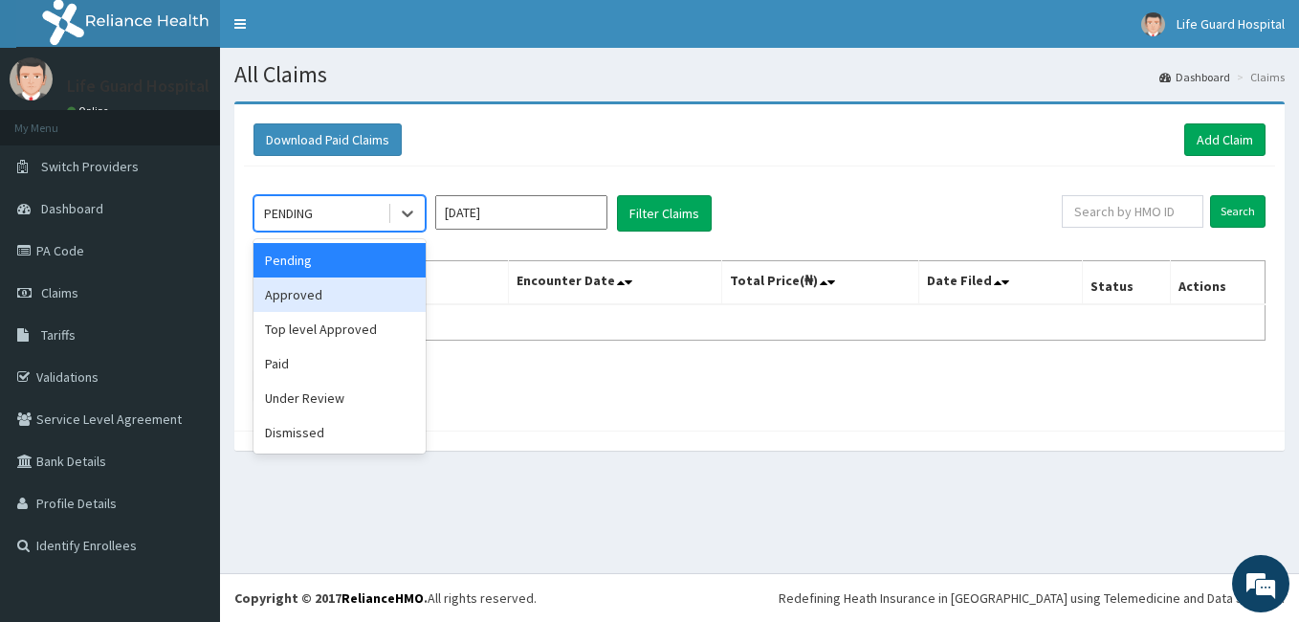
click at [305, 296] on div "Approved" at bounding box center [339, 294] width 172 height 34
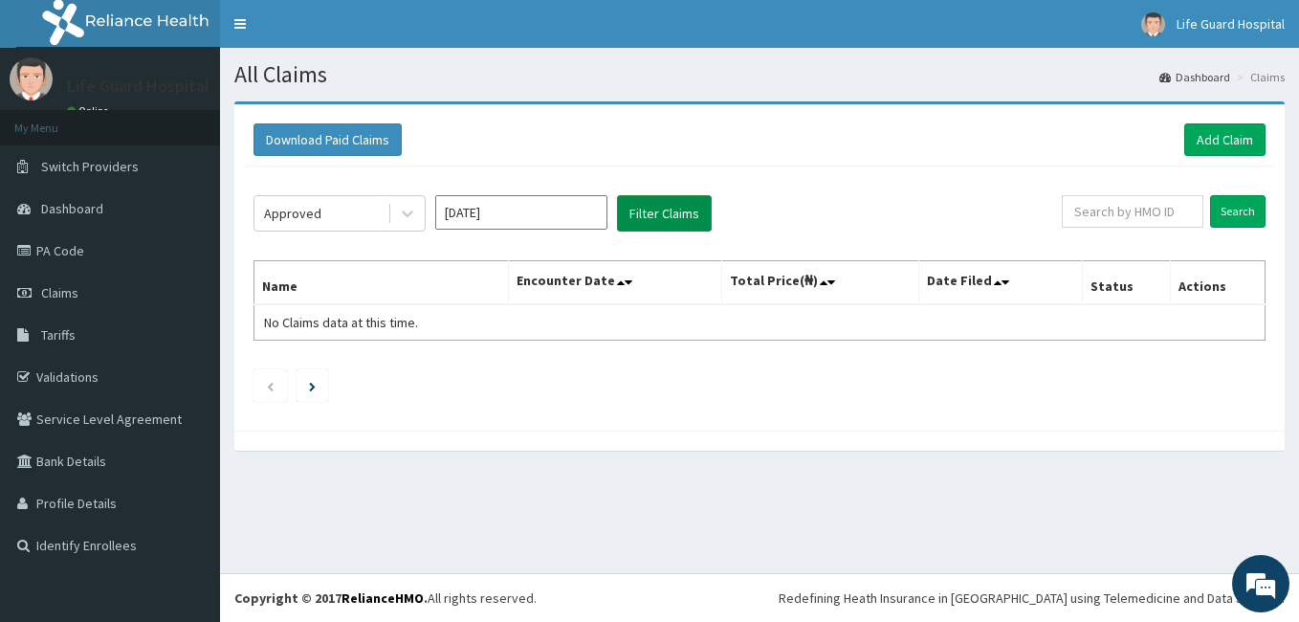
click at [681, 216] on button "Filter Claims" at bounding box center [664, 213] width 95 height 36
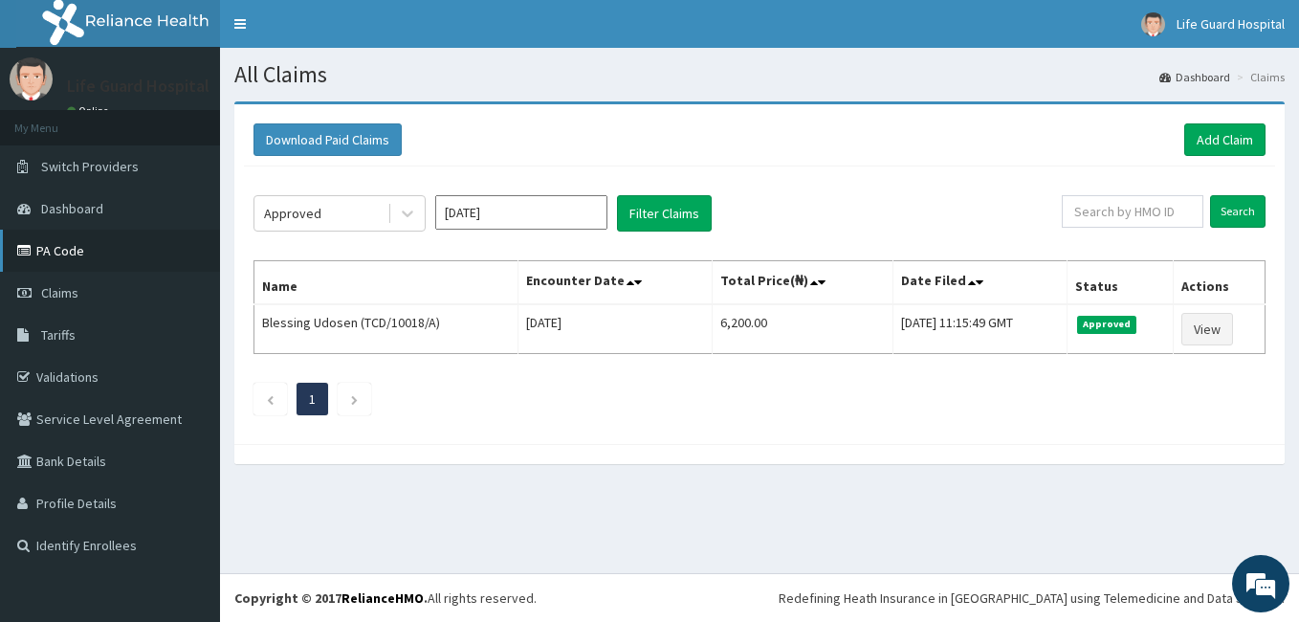
click at [92, 260] on link "PA Code" at bounding box center [110, 251] width 220 height 42
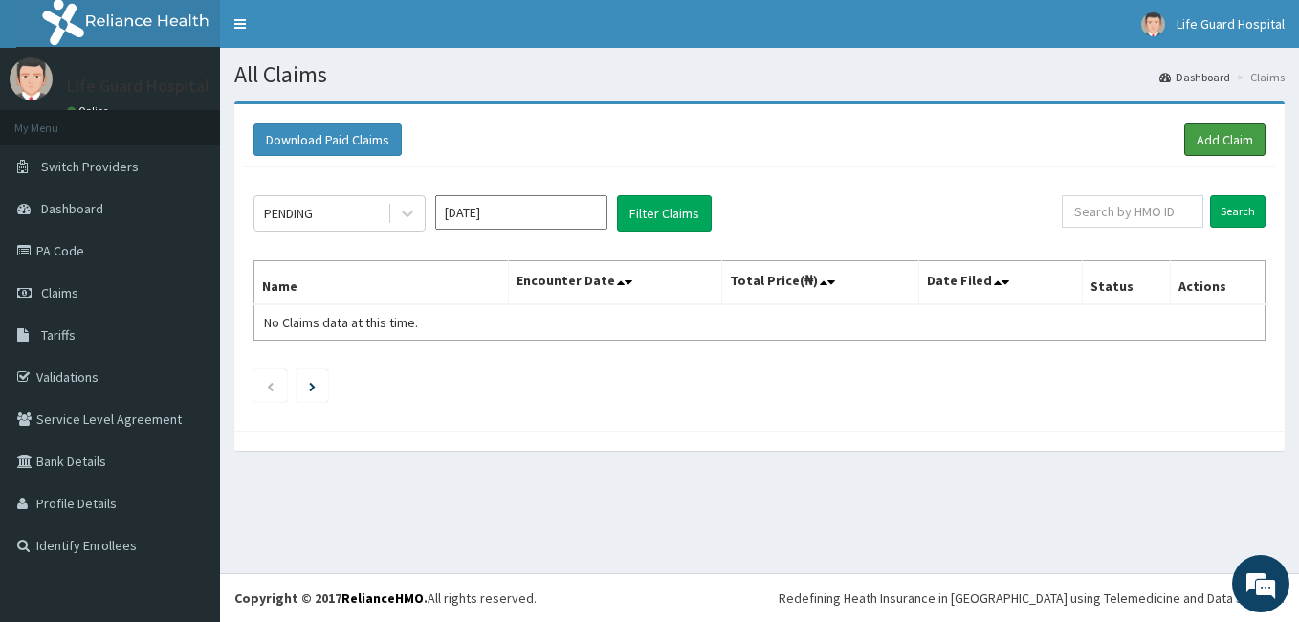
click at [1206, 147] on link "Add Claim" at bounding box center [1224, 139] width 81 height 33
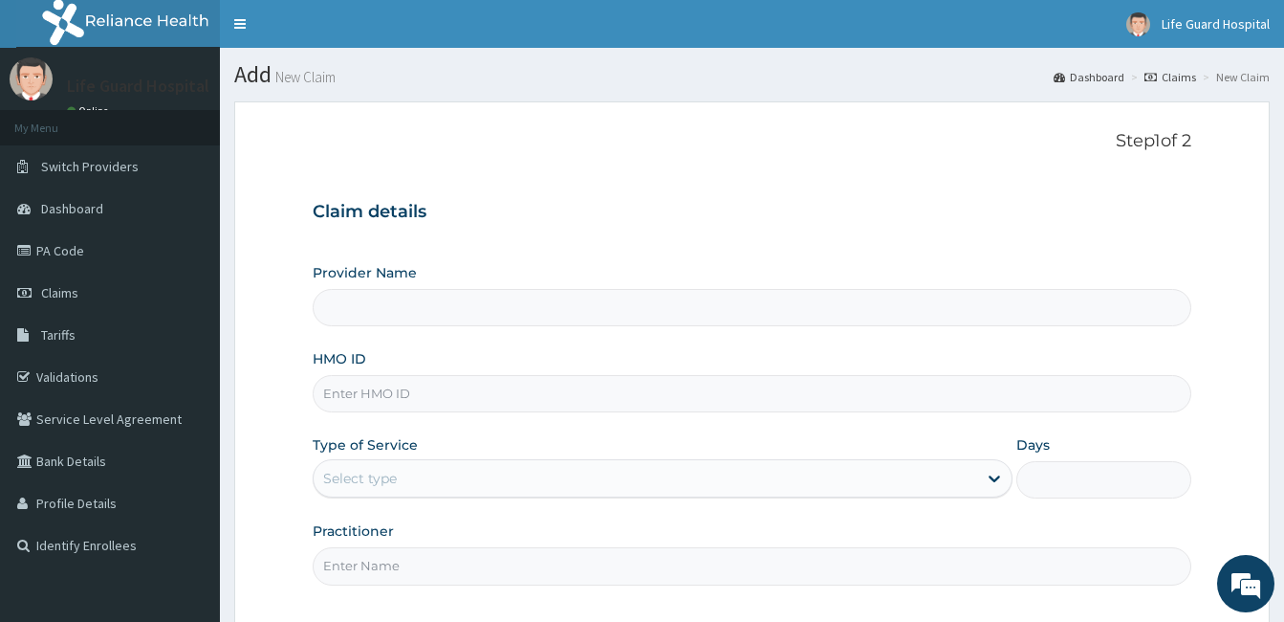
click at [384, 388] on input "HMO ID" at bounding box center [752, 393] width 879 height 37
paste input "TSC/10003/B"
type input "TSC/10003/B"
type input "Life Guard Hospital"
type input "TSC/10003/B"
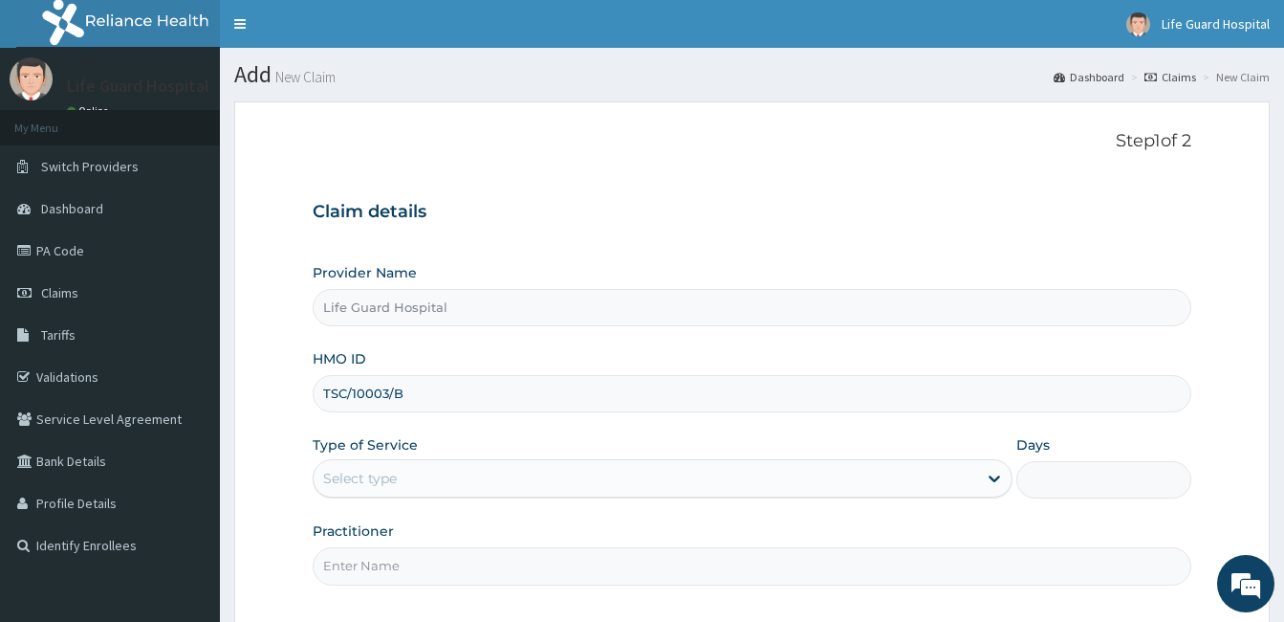
click at [345, 480] on div "Select type" at bounding box center [360, 478] width 74 height 19
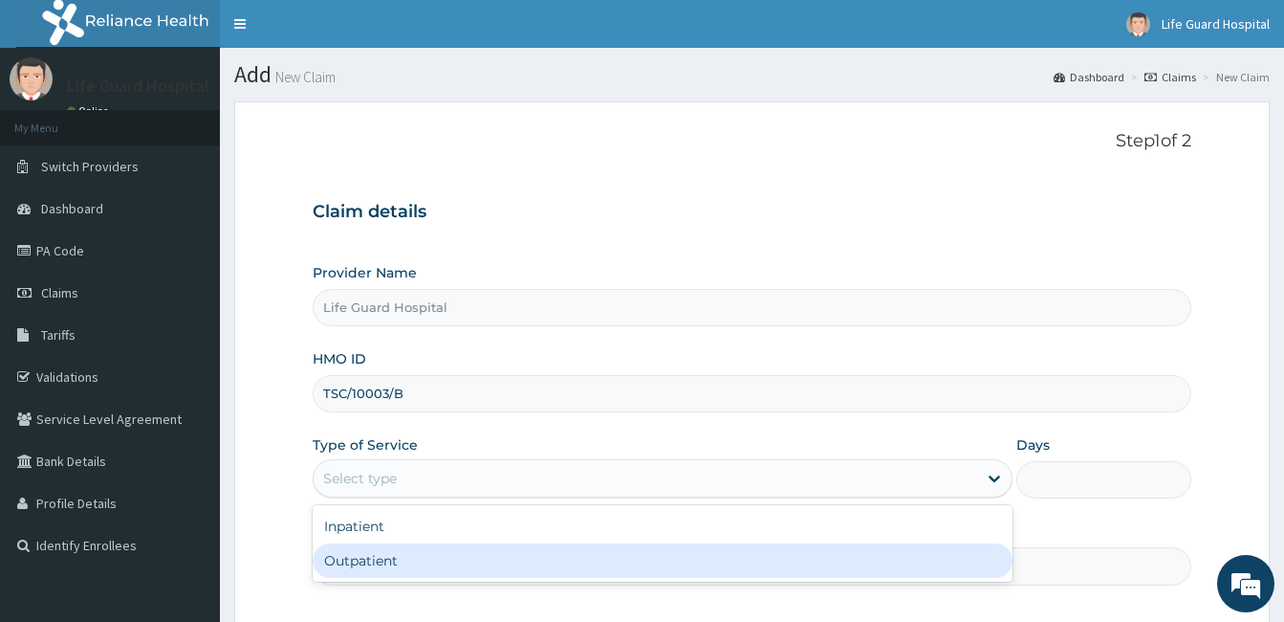
click at [337, 566] on div "Outpatient" at bounding box center [663, 560] width 700 height 34
type input "1"
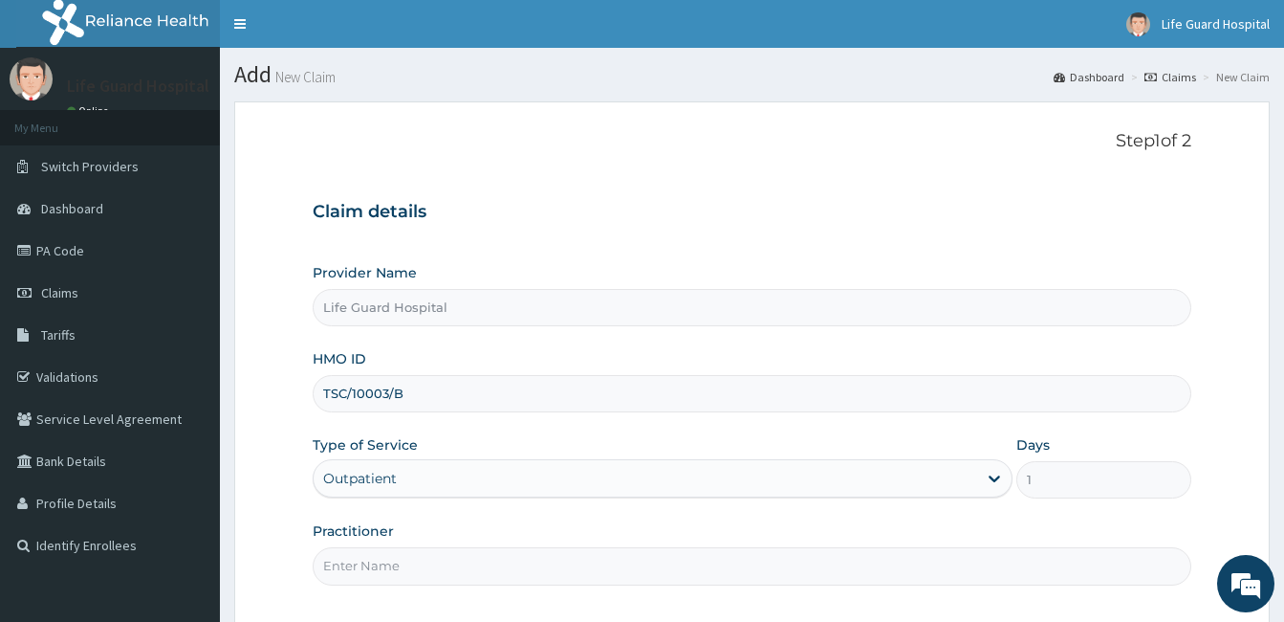
click at [375, 553] on input "Practitioner" at bounding box center [752, 565] width 879 height 37
type input "DOCTOR ODULEYE"
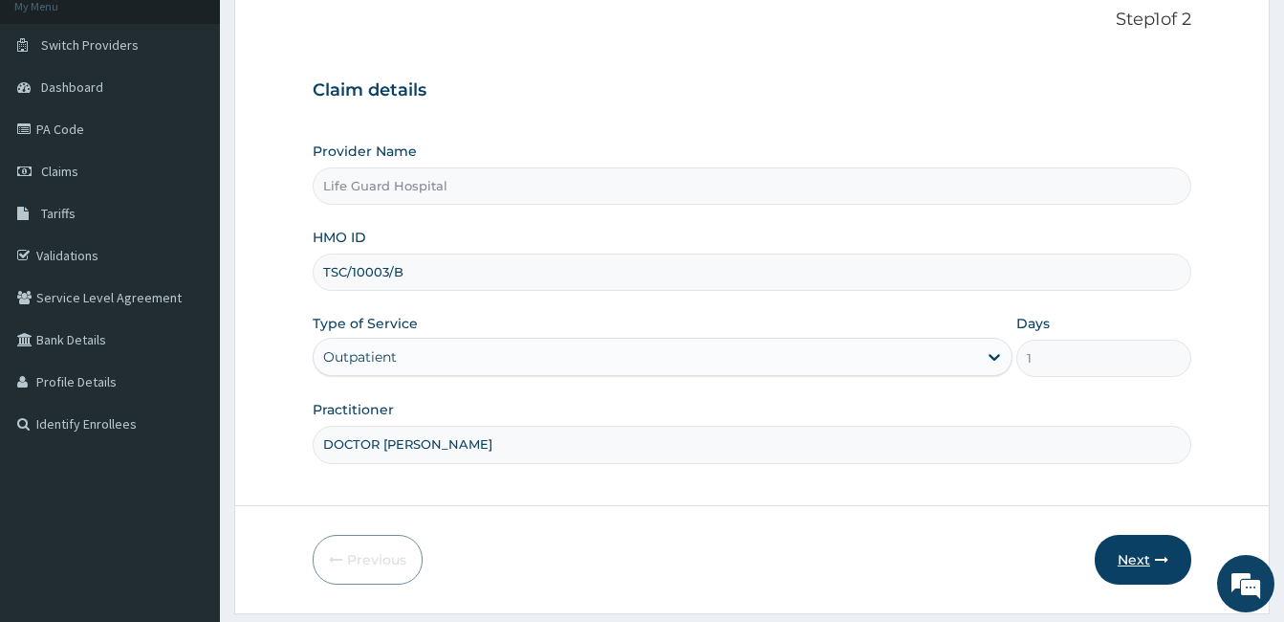
scroll to position [177, 0]
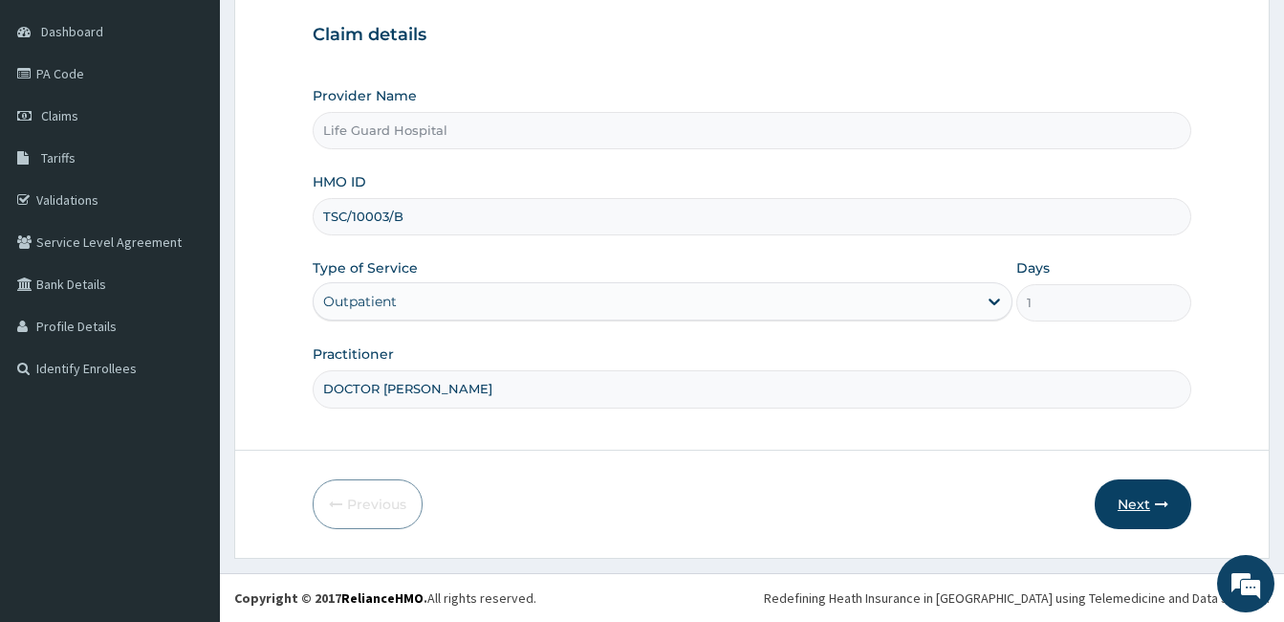
click at [1124, 508] on button "Next" at bounding box center [1143, 504] width 97 height 50
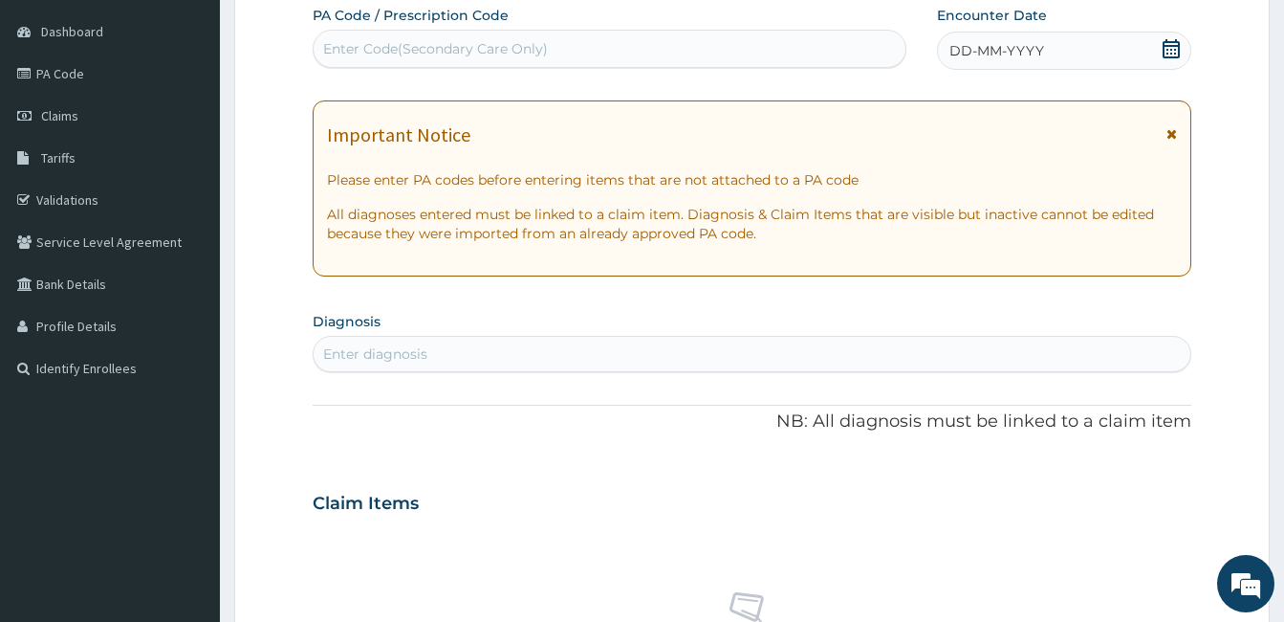
click at [1087, 51] on div "DD-MM-YYYY" at bounding box center [1064, 51] width 254 height 38
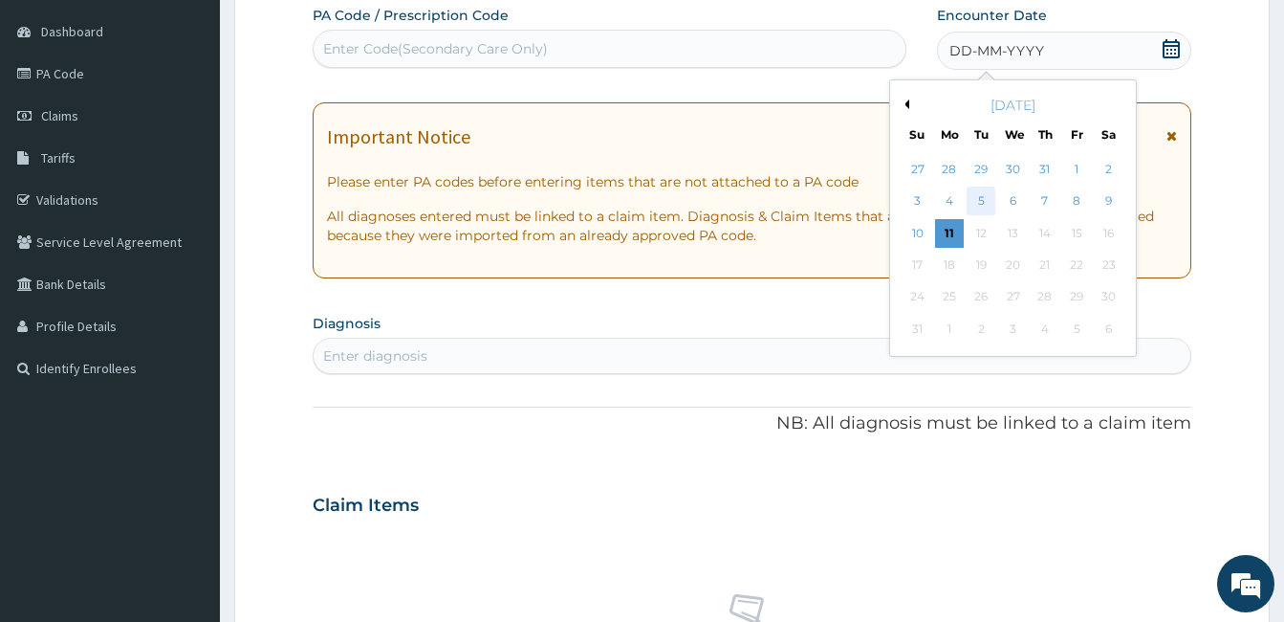
scroll to position [0, 0]
click at [982, 202] on div "5" at bounding box center [981, 201] width 29 height 29
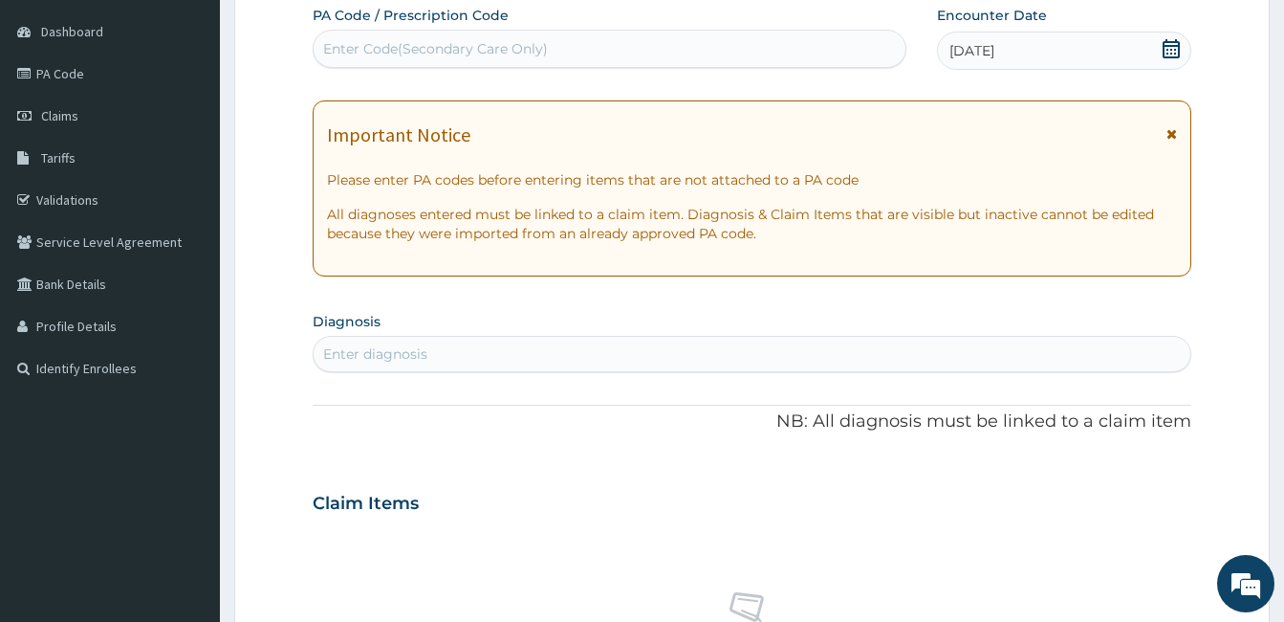
click at [705, 360] on div "Enter diagnosis" at bounding box center [752, 354] width 877 height 31
type input "h"
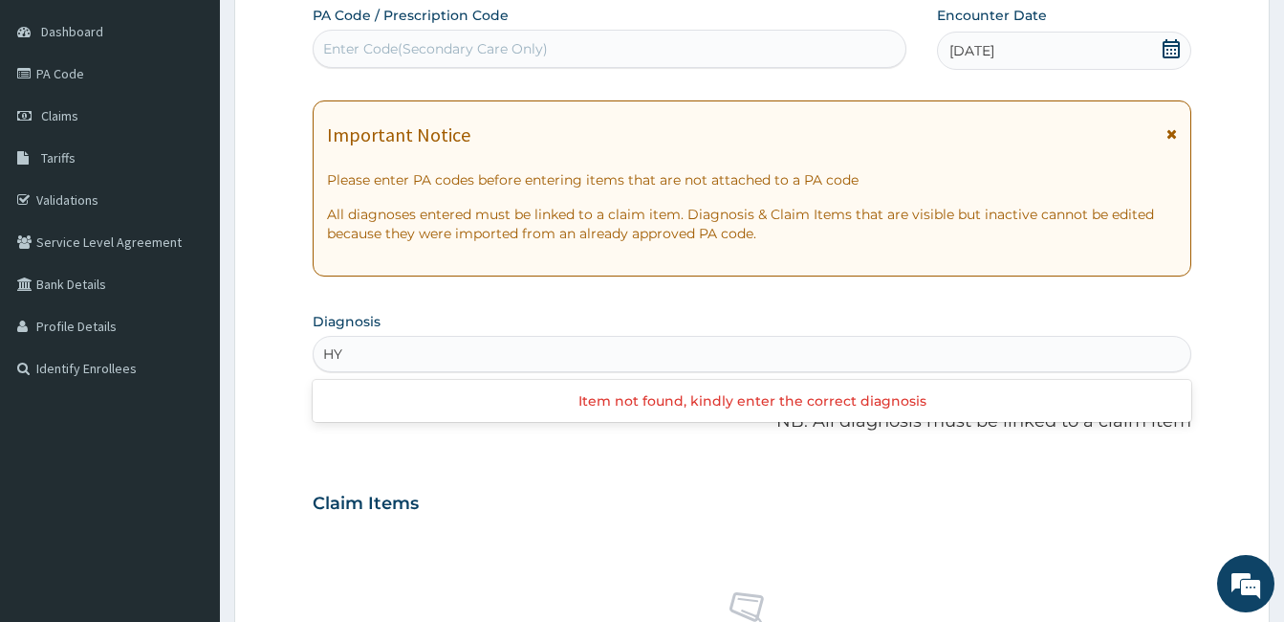
type input "H"
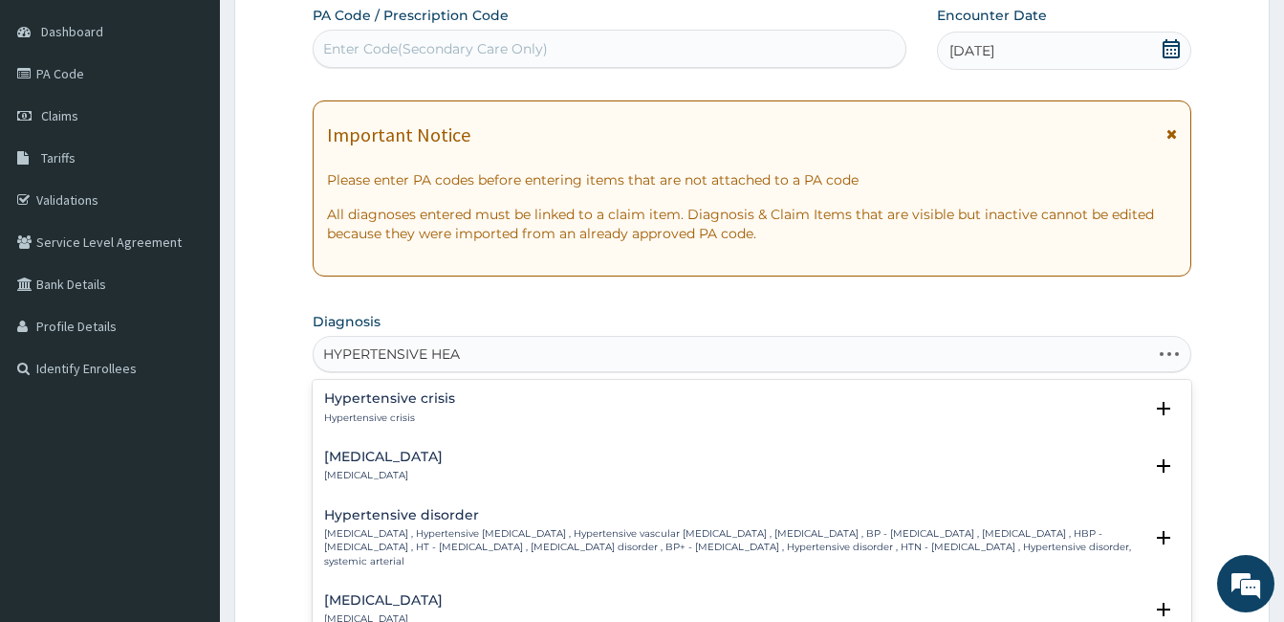
type input "HYPERTENSIVE HEAR"
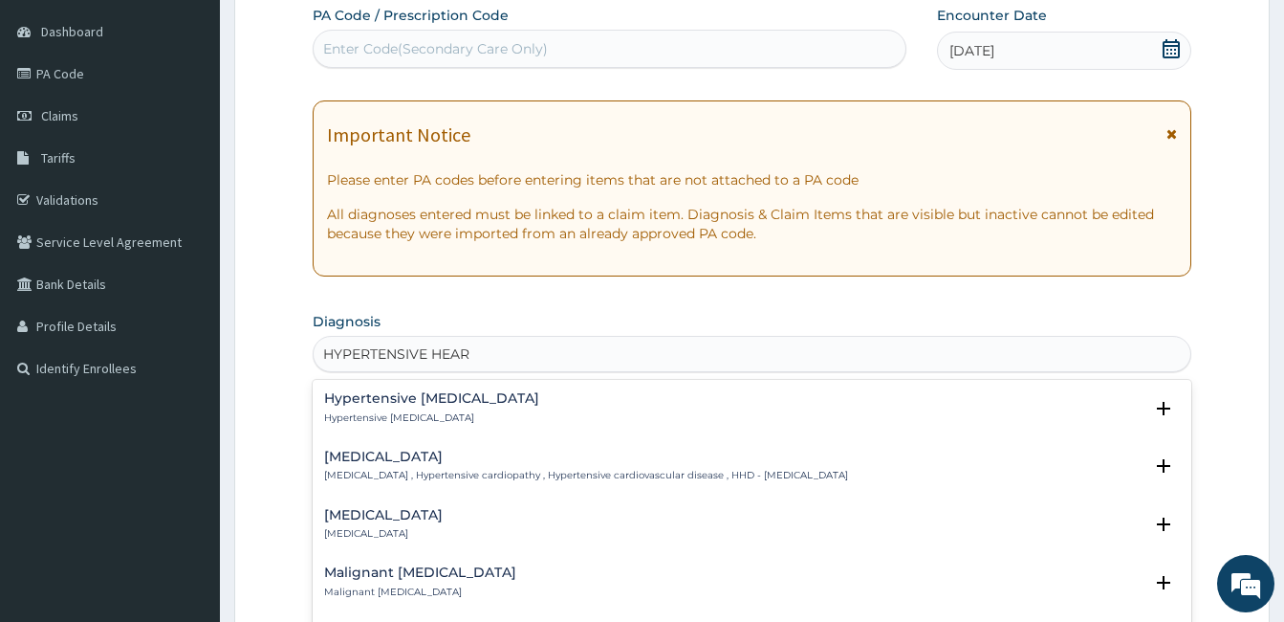
click at [449, 465] on div "Hypertensive heart disease Hypertensive heart disease , Hypertensive cardiopath…" at bounding box center [586, 466] width 524 height 33
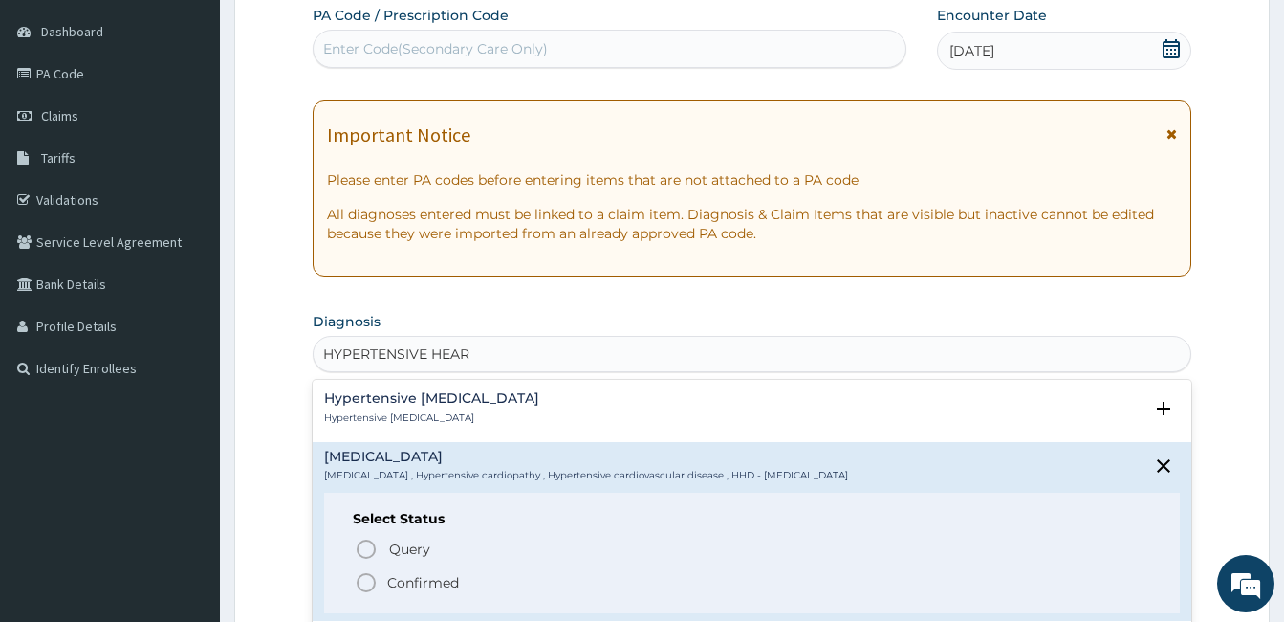
click at [394, 579] on p "Confirmed" at bounding box center [423, 582] width 72 height 19
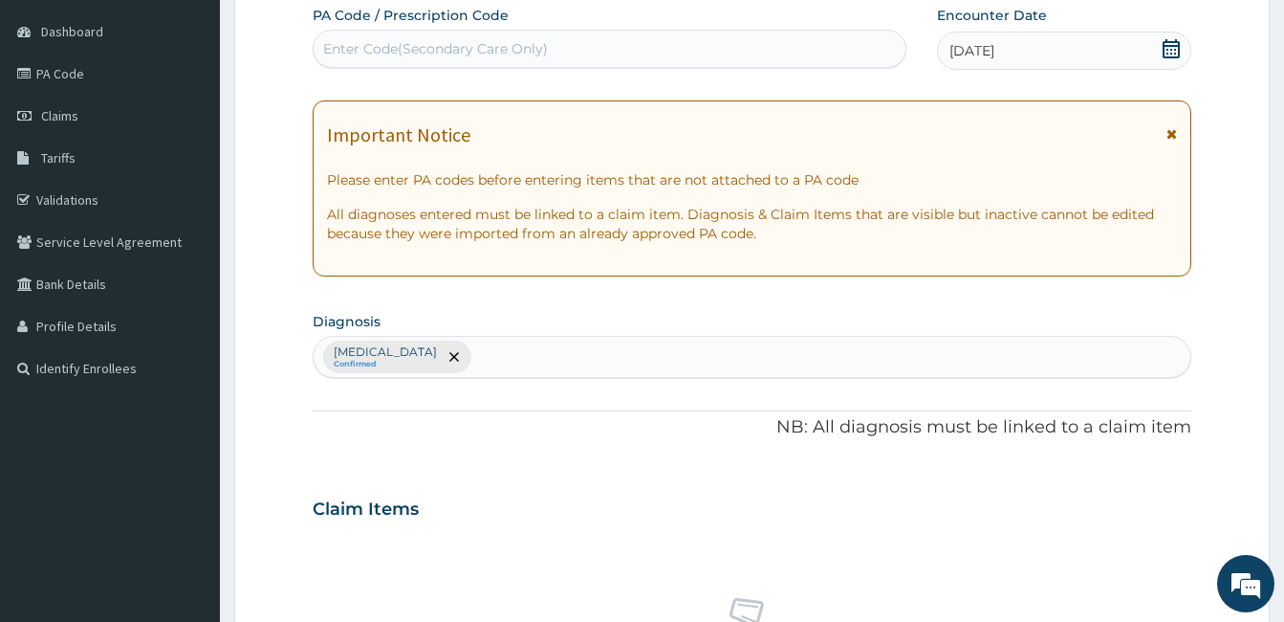
scroll to position [720, 0]
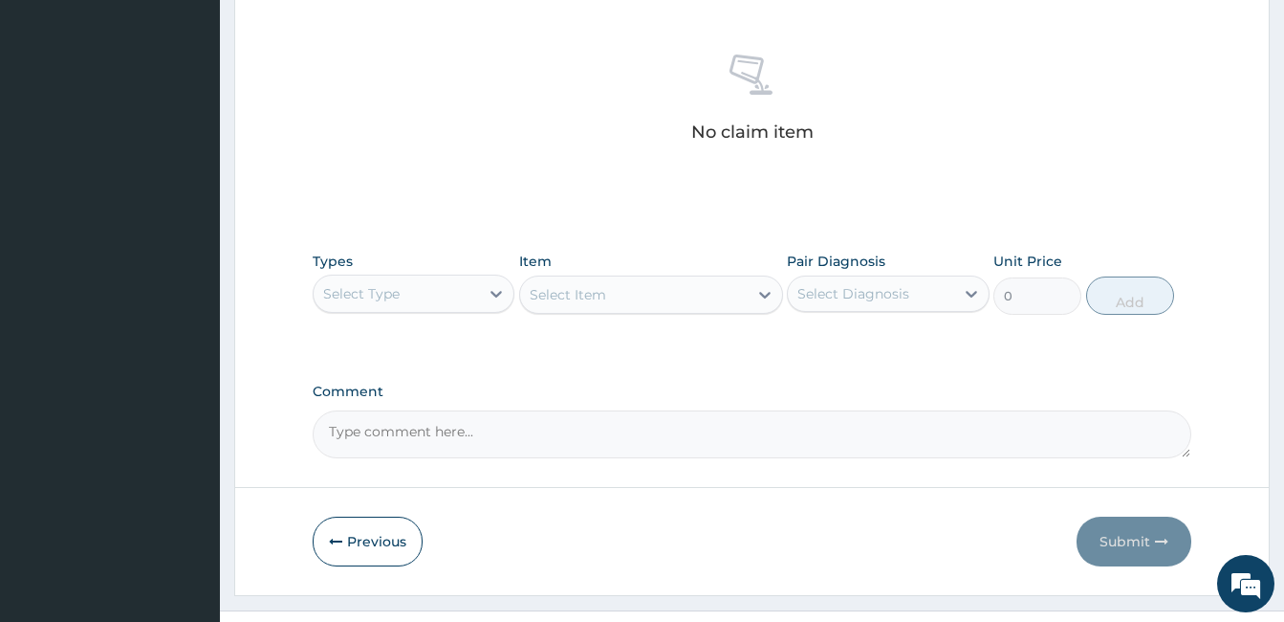
click at [395, 299] on div "Select Type" at bounding box center [361, 293] width 77 height 19
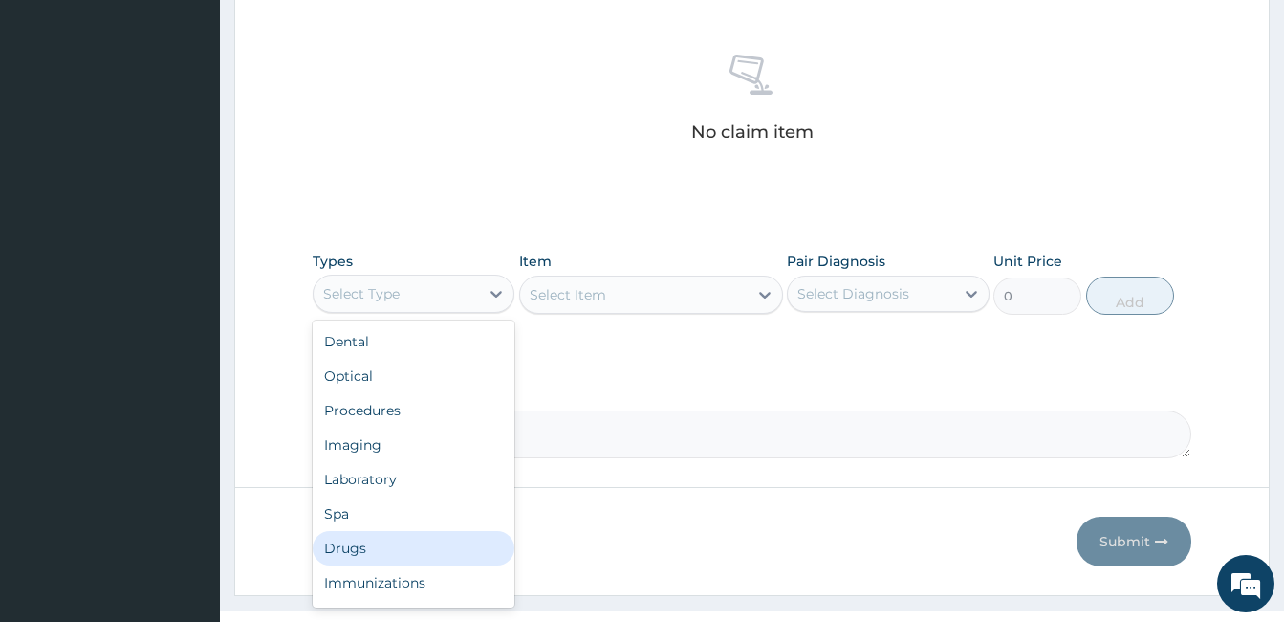
click at [340, 549] on div "Drugs" at bounding box center [414, 548] width 202 height 34
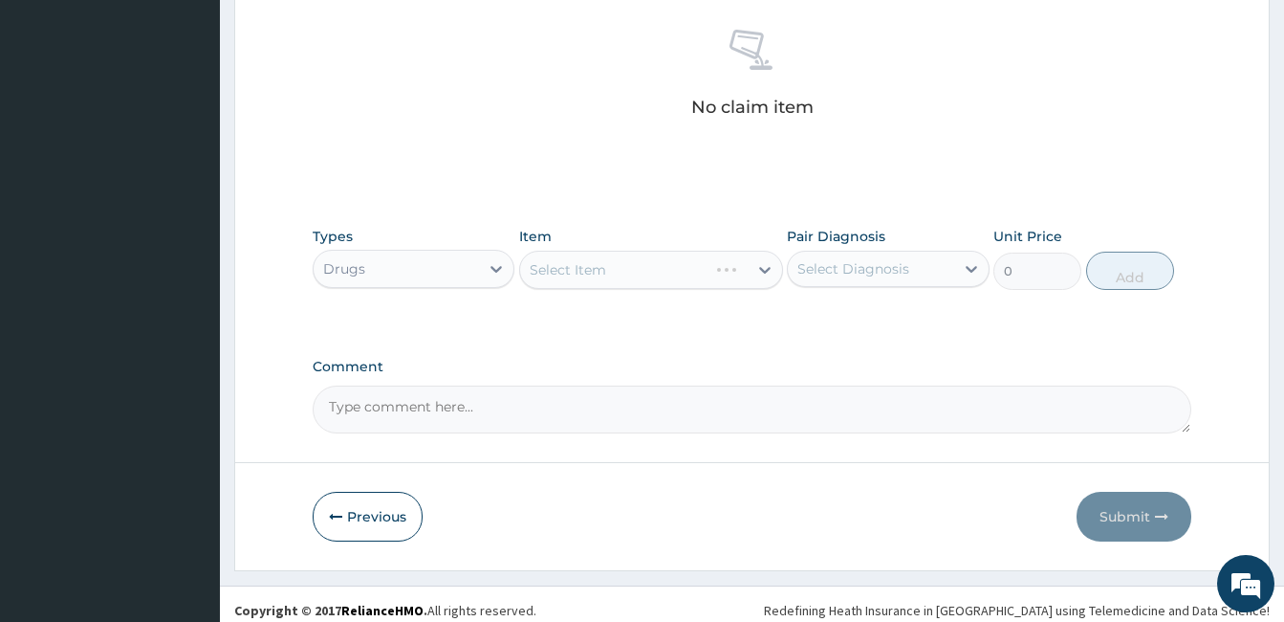
scroll to position [757, 0]
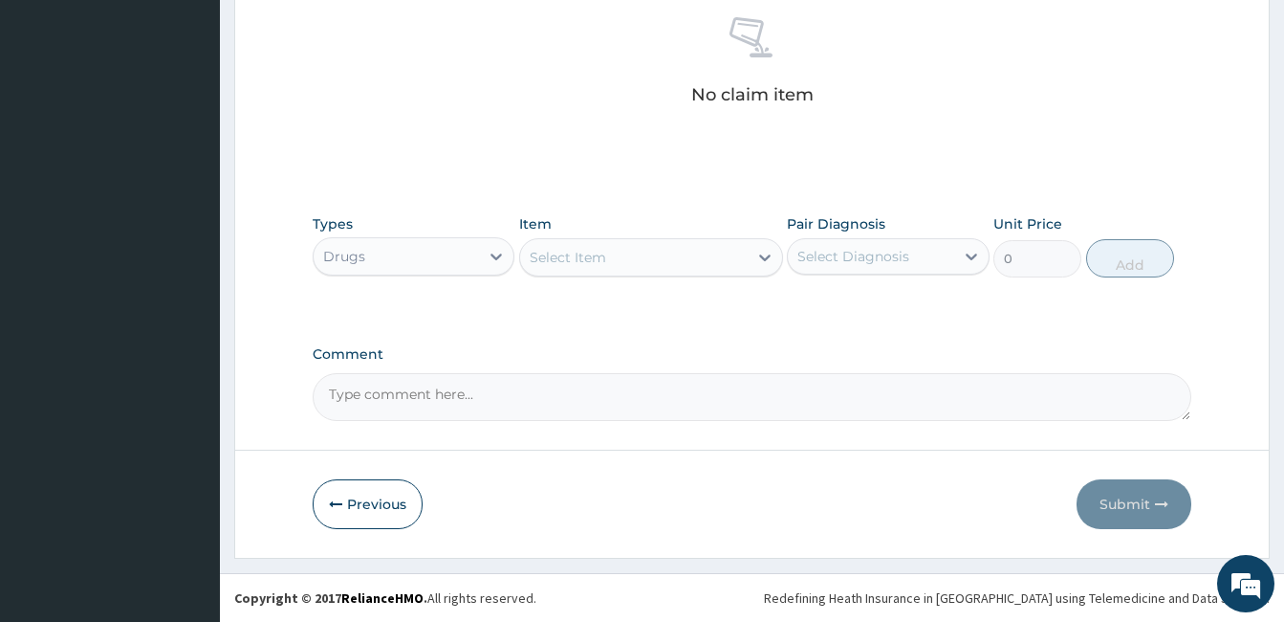
click at [646, 263] on div "Select Item" at bounding box center [634, 257] width 228 height 31
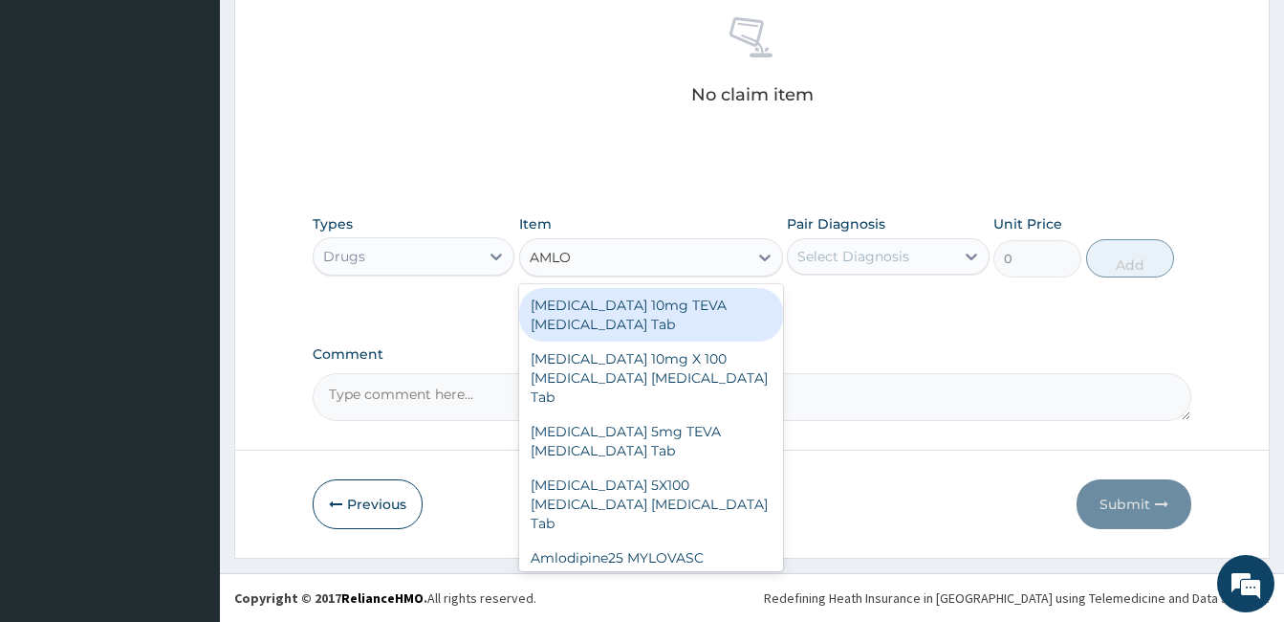
type input "AMLOD"
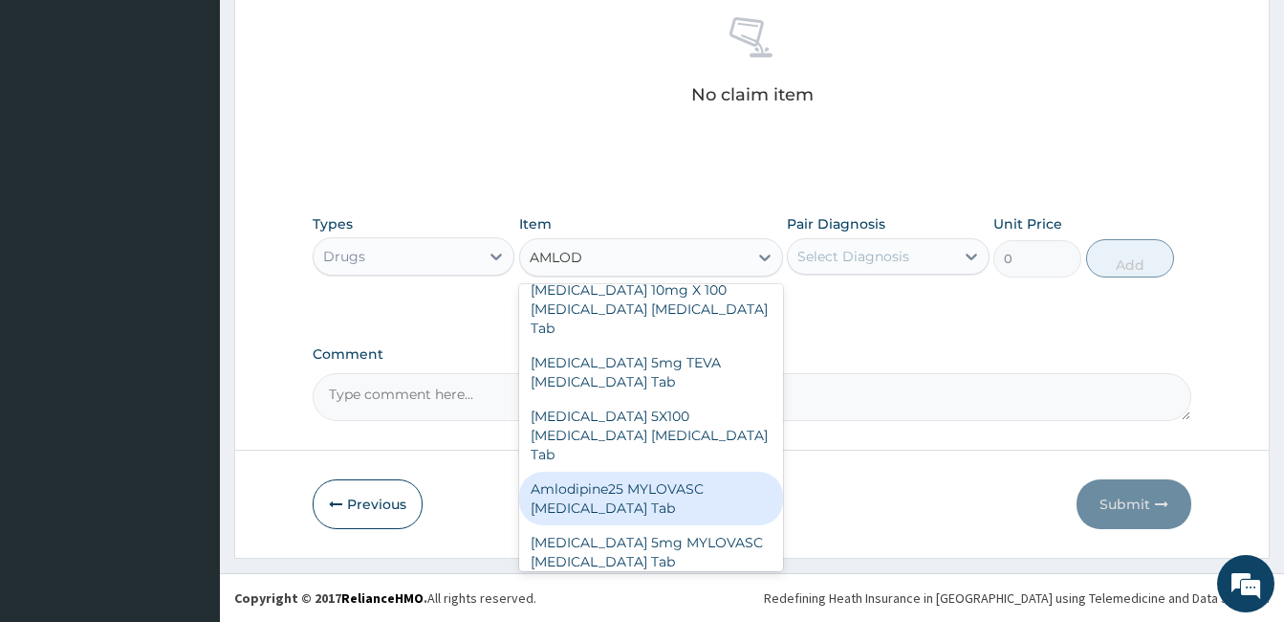
scroll to position [96, 0]
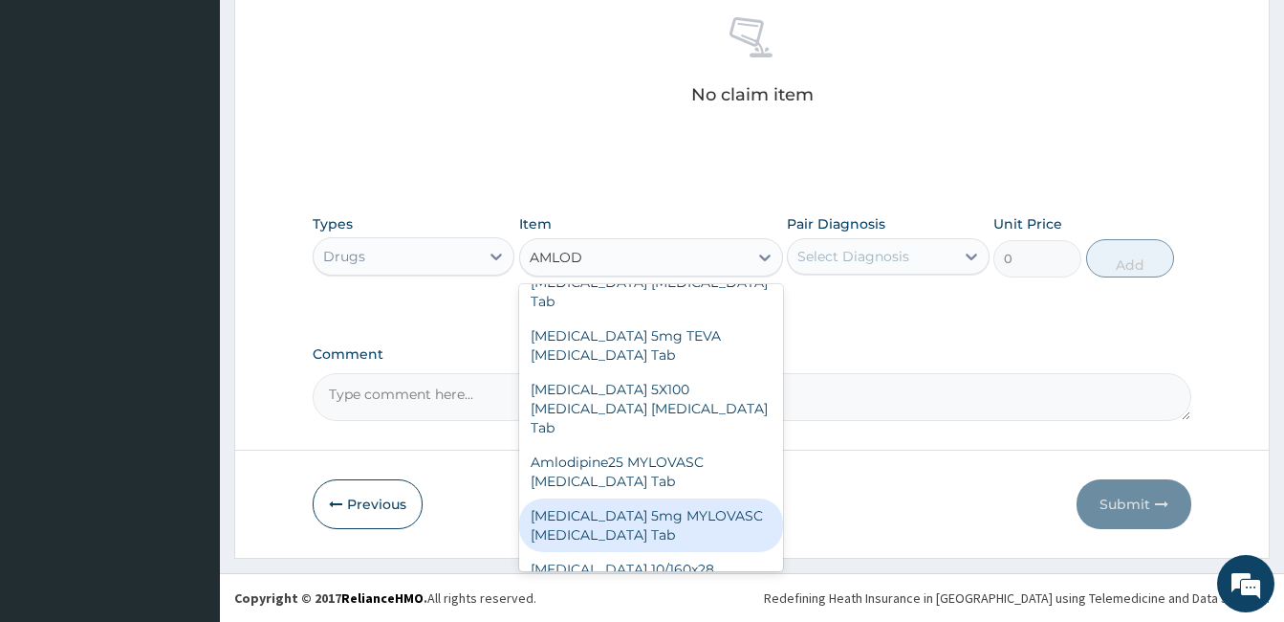
click at [635, 498] on div "[MEDICAL_DATA] 5mg MYLOVASC [MEDICAL_DATA] Tab" at bounding box center [651, 525] width 264 height 54
type input "2450"
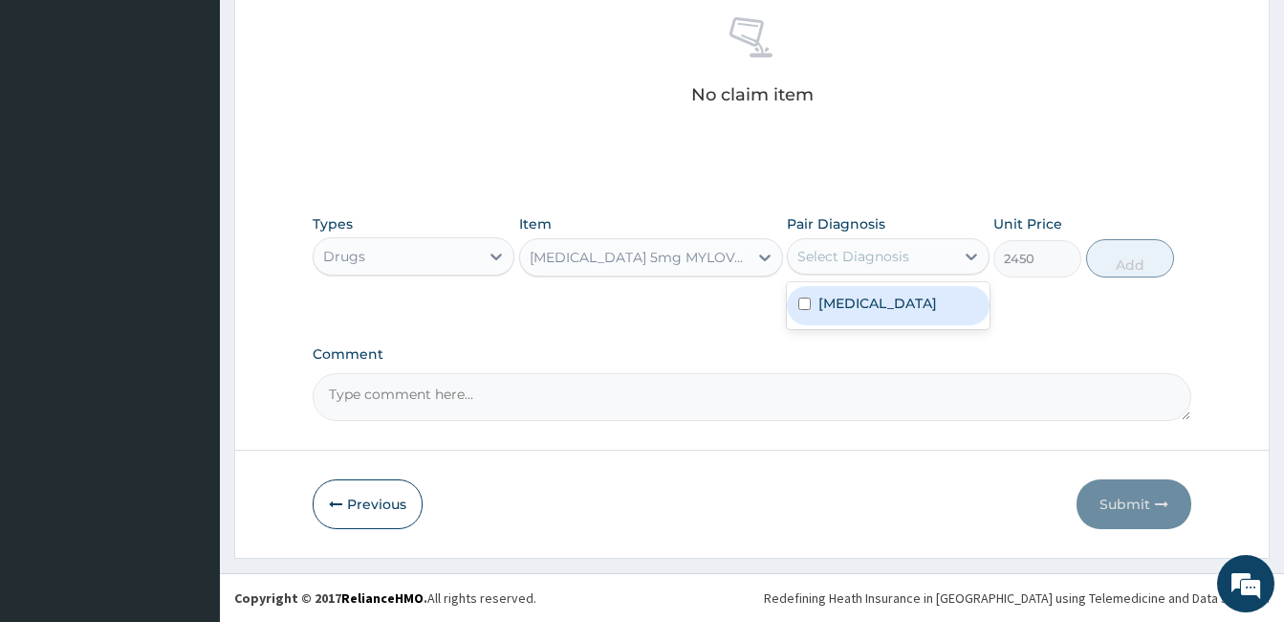
click at [898, 259] on div "Select Diagnosis" at bounding box center [854, 256] width 112 height 19
click at [860, 305] on label "Hypertensive heart disease" at bounding box center [878, 303] width 119 height 19
checkbox input "true"
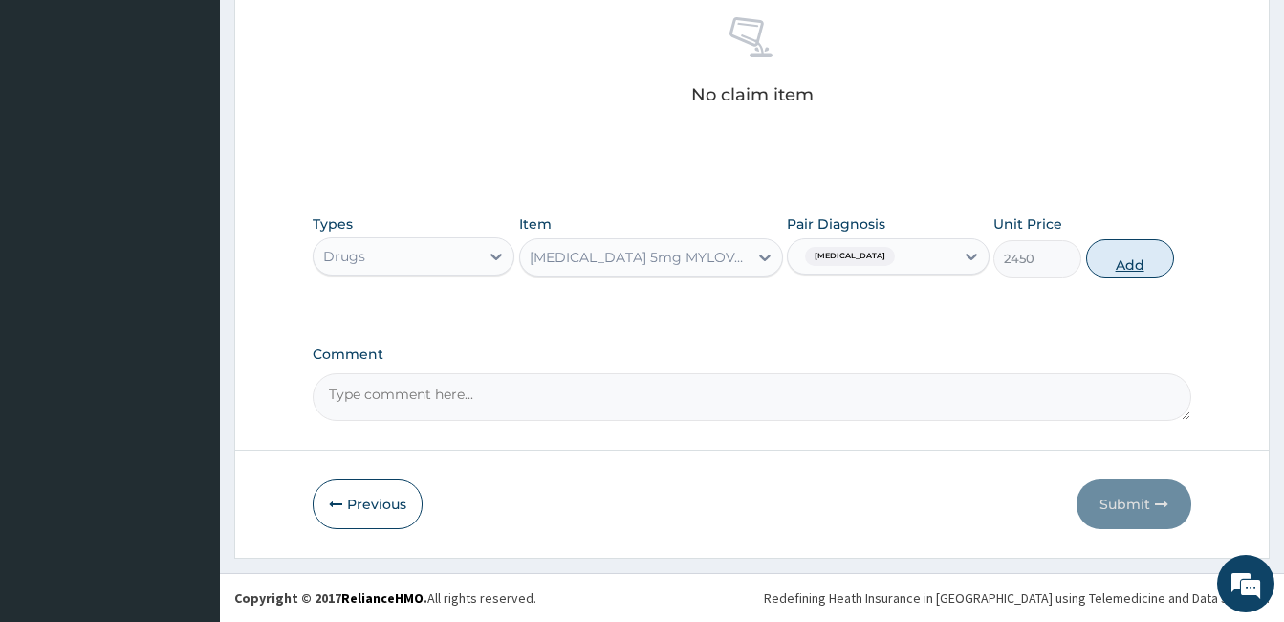
drag, startPoint x: 1115, startPoint y: 224, endPoint x: 1109, endPoint y: 250, distance: 26.5
click at [1109, 250] on div "Types Drugs Item Amlodipine 5mg MYLOVASC Amlodipine Tab Pair Diagnosis Hyperten…" at bounding box center [752, 246] width 879 height 82
click at [1109, 250] on button "Add" at bounding box center [1131, 258] width 88 height 38
type input "0"
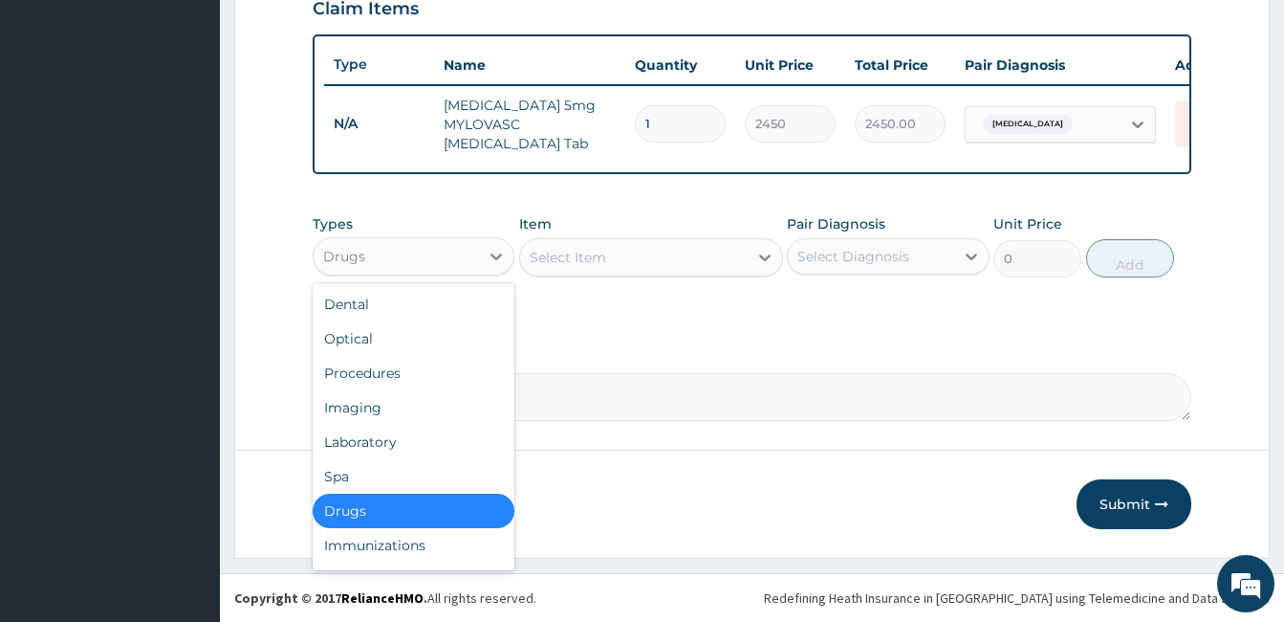
click at [407, 262] on div "Drugs" at bounding box center [396, 256] width 165 height 31
click at [654, 258] on div "Select Item" at bounding box center [634, 257] width 228 height 31
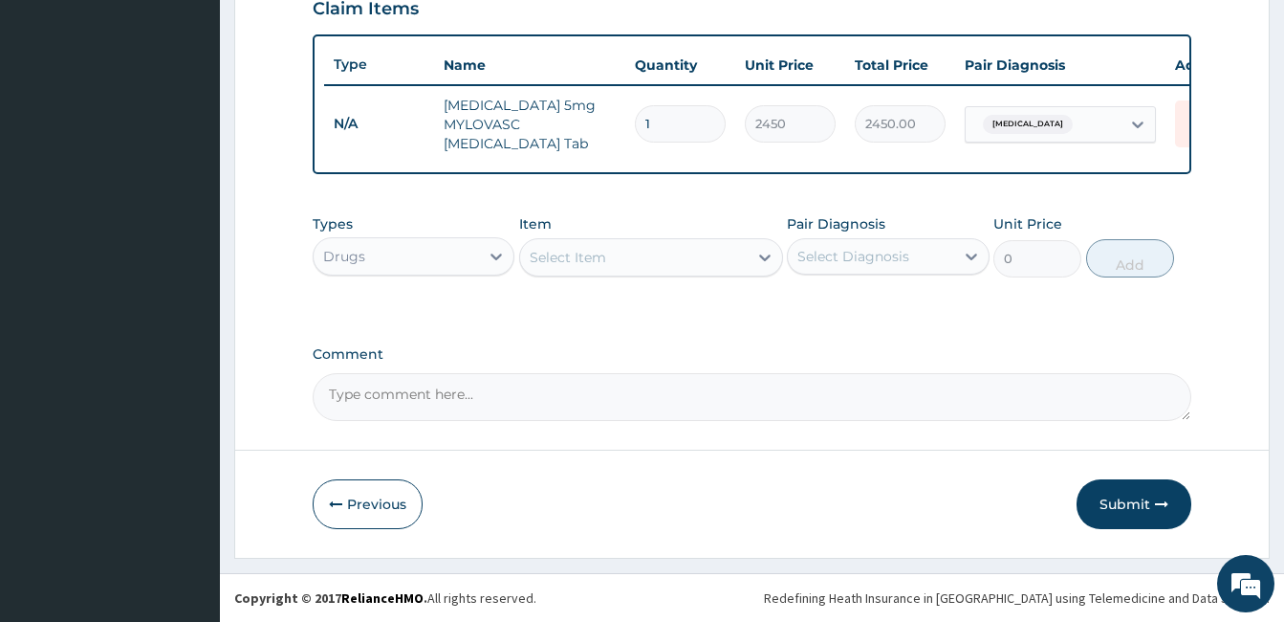
click at [654, 258] on div "Select Item" at bounding box center [634, 257] width 228 height 31
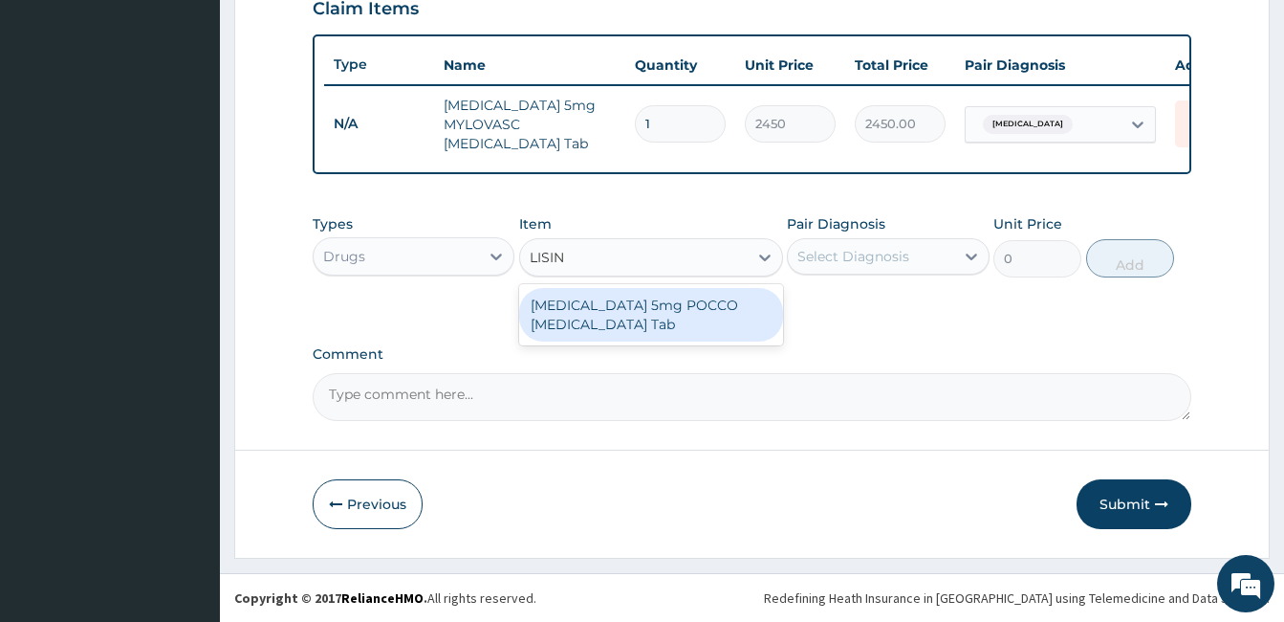
type input "LISINO"
click at [648, 303] on div "LISINOPRIL 5mg POCCO Lisinopril Tab" at bounding box center [651, 315] width 264 height 54
type input "430"
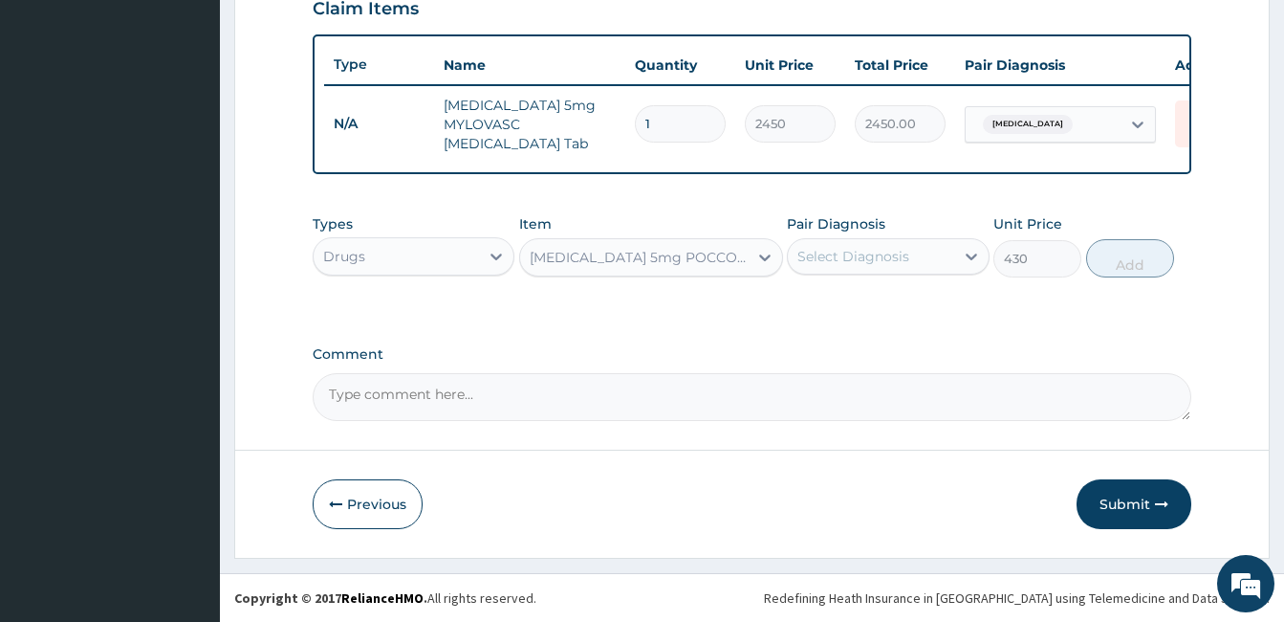
click at [841, 275] on div "Pair Diagnosis Select Diagnosis" at bounding box center [888, 245] width 202 height 63
click at [859, 273] on div "Select Diagnosis" at bounding box center [888, 256] width 202 height 36
click at [849, 313] on label "Hypertensive heart disease" at bounding box center [878, 303] width 119 height 19
checkbox input "true"
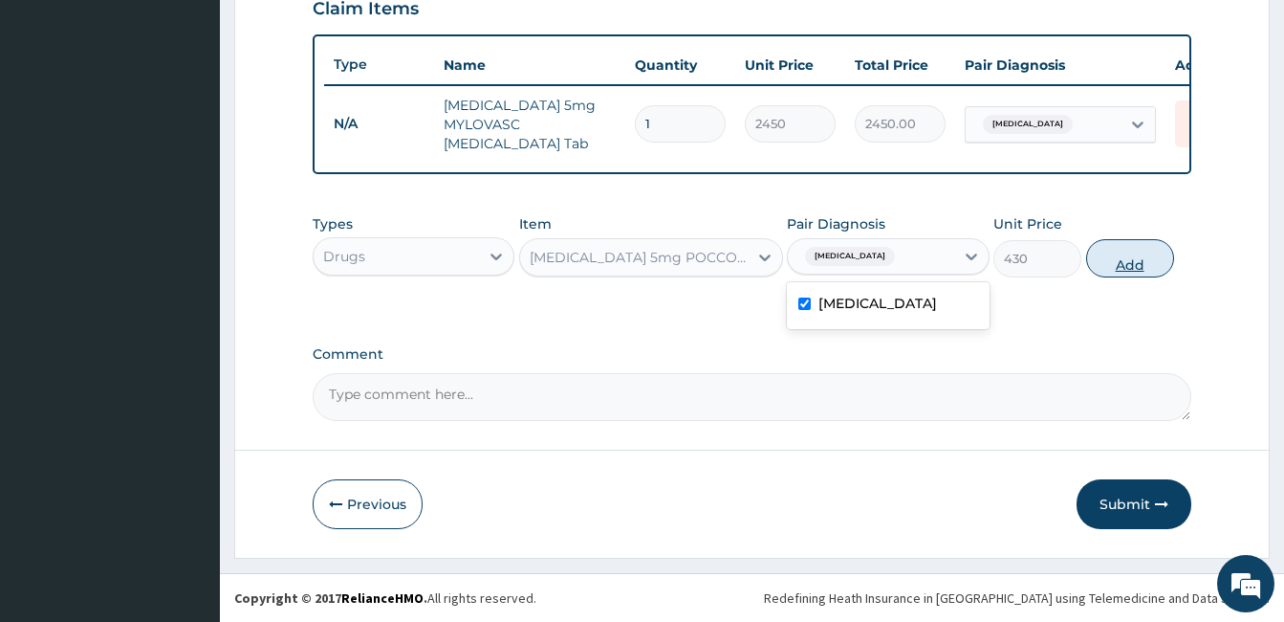
click at [1123, 267] on button "Add" at bounding box center [1131, 258] width 88 height 38
type input "0"
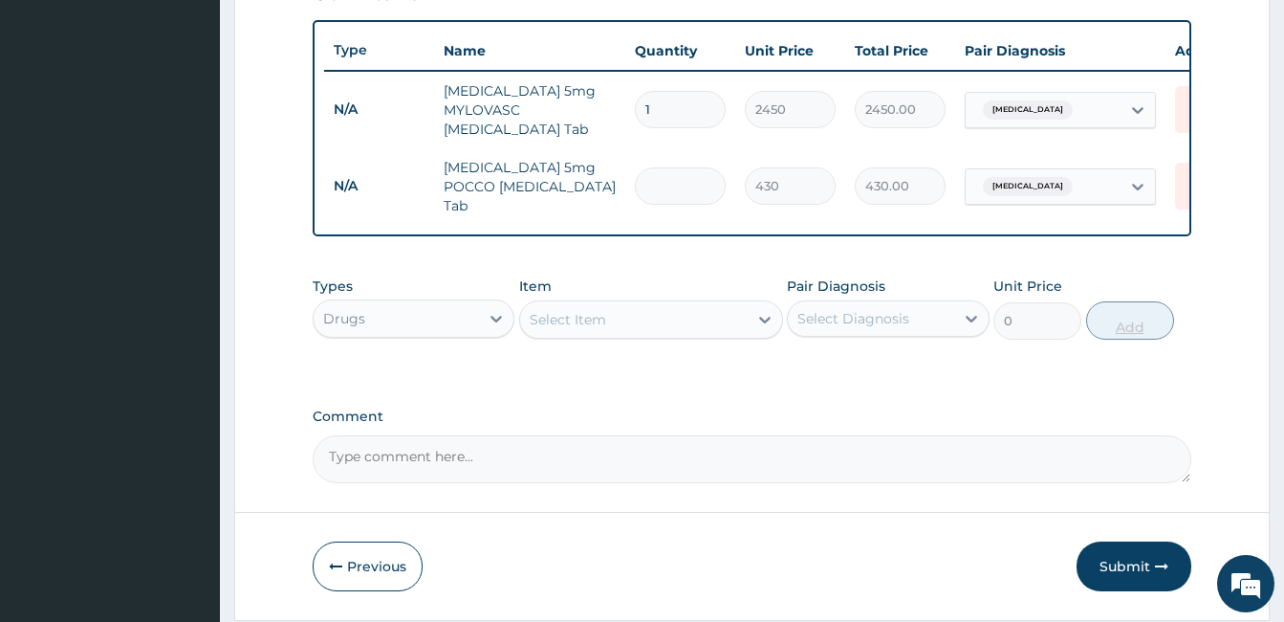
type input "0.00"
type input "3"
type input "1290.00"
type input "30"
type input "12900.00"
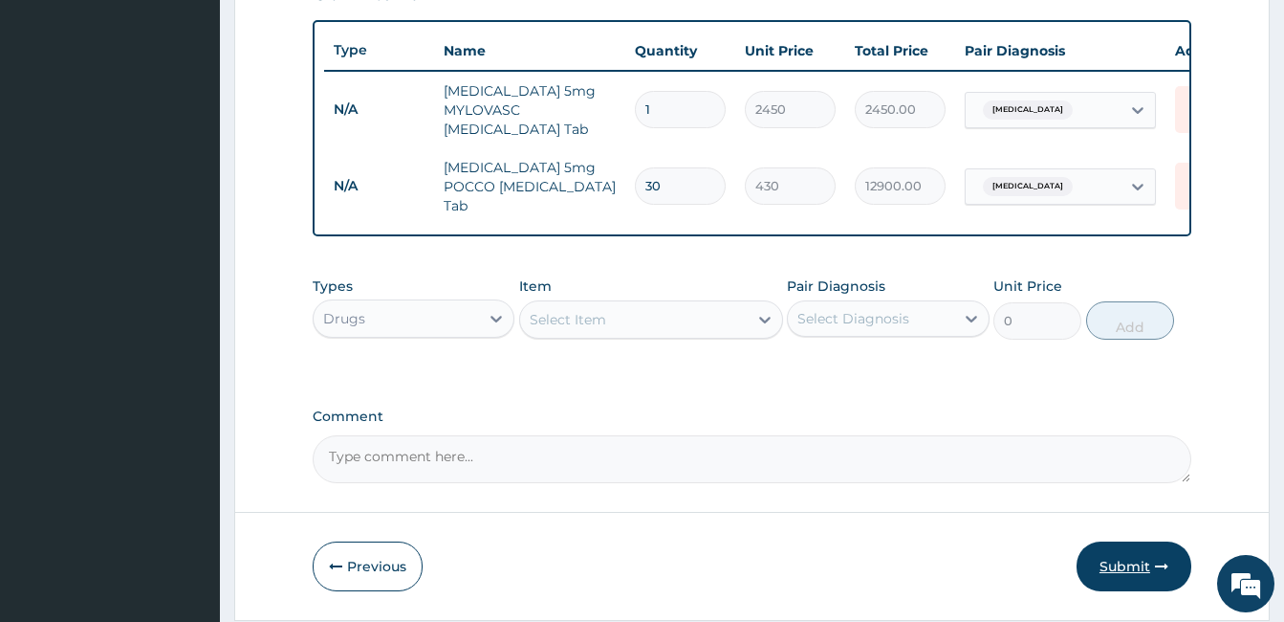
type input "30"
click at [1129, 566] on button "Submit" at bounding box center [1134, 566] width 115 height 50
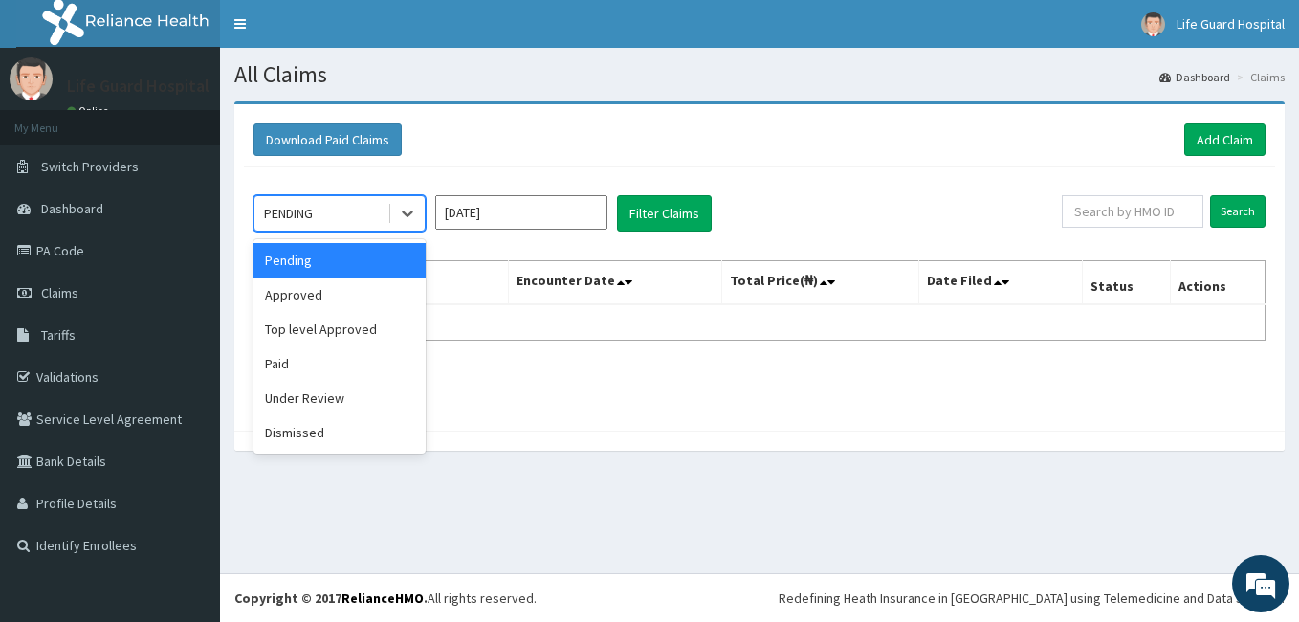
click at [347, 211] on div "PENDING" at bounding box center [320, 213] width 133 height 31
click at [285, 308] on div "Approved" at bounding box center [339, 294] width 172 height 34
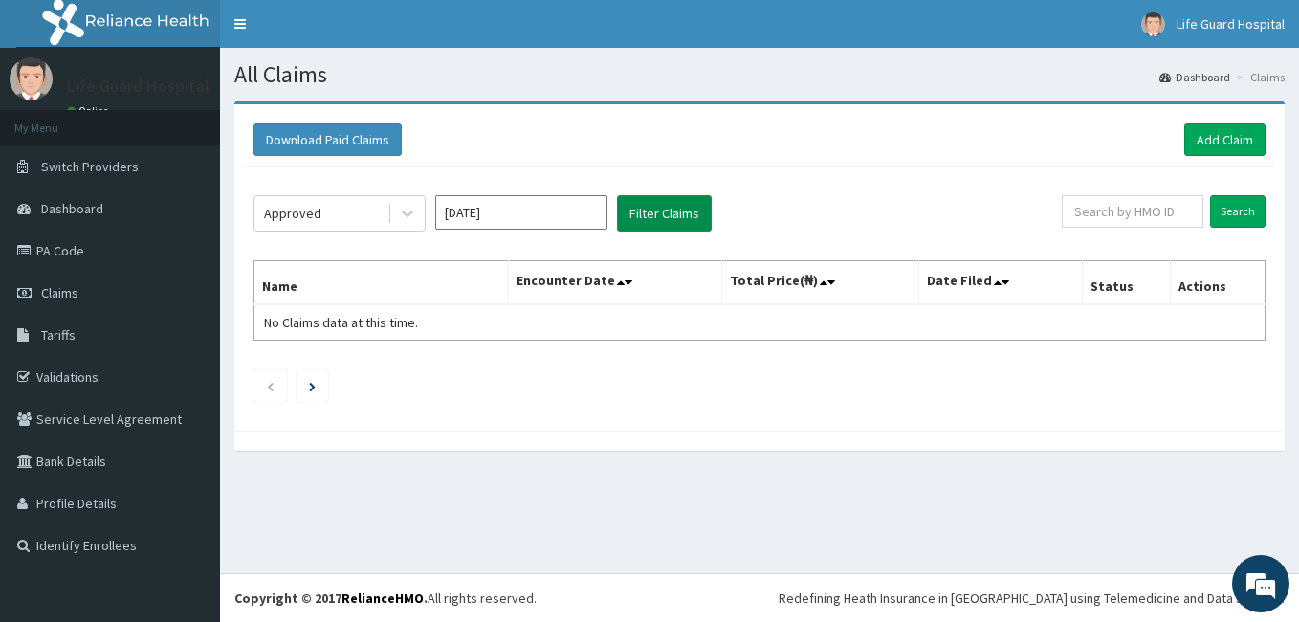
click at [669, 209] on button "Filter Claims" at bounding box center [664, 213] width 95 height 36
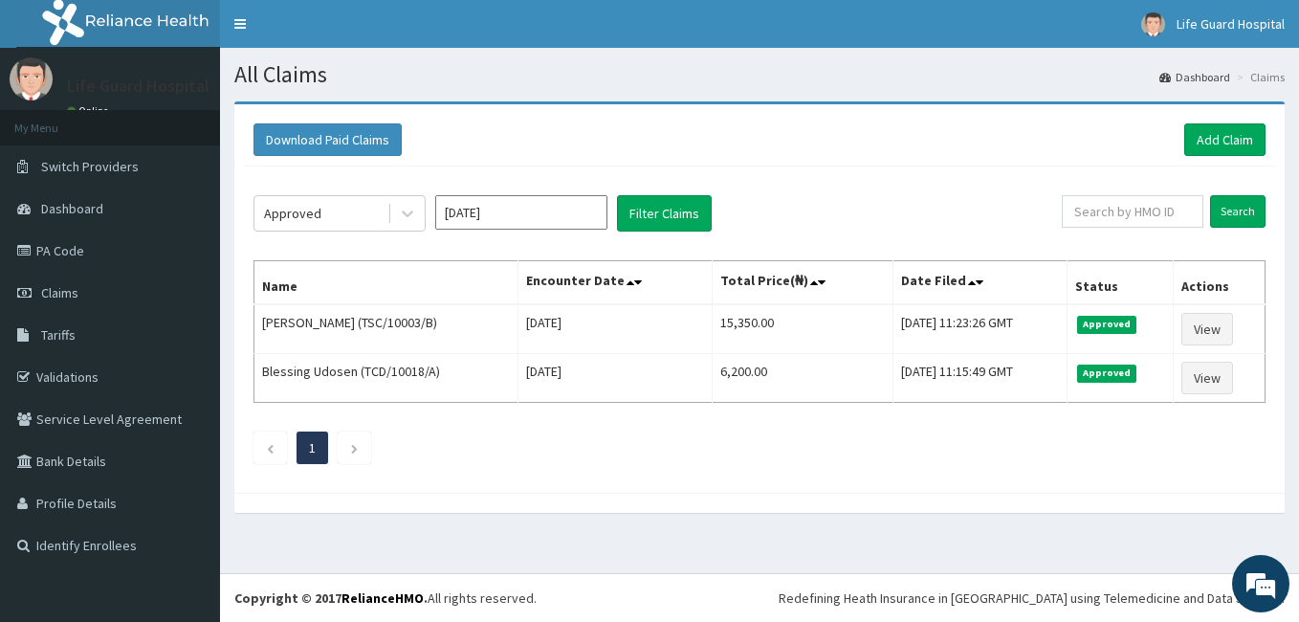
click at [388, 190] on div "Approved Jul 2025 Filter Claims Search Name Encounter Date Total Price(₦) Date …" at bounding box center [759, 324] width 1031 height 317
click at [368, 215] on div "Approved" at bounding box center [320, 213] width 133 height 31
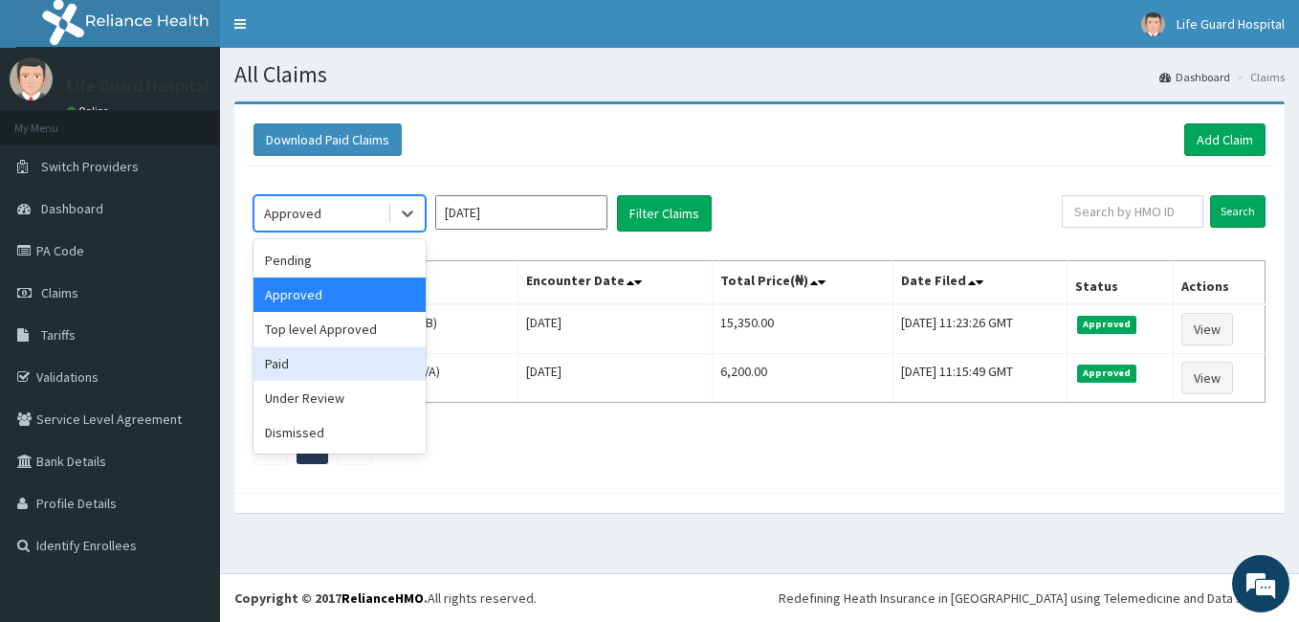
click at [289, 373] on div "Paid" at bounding box center [339, 363] width 172 height 34
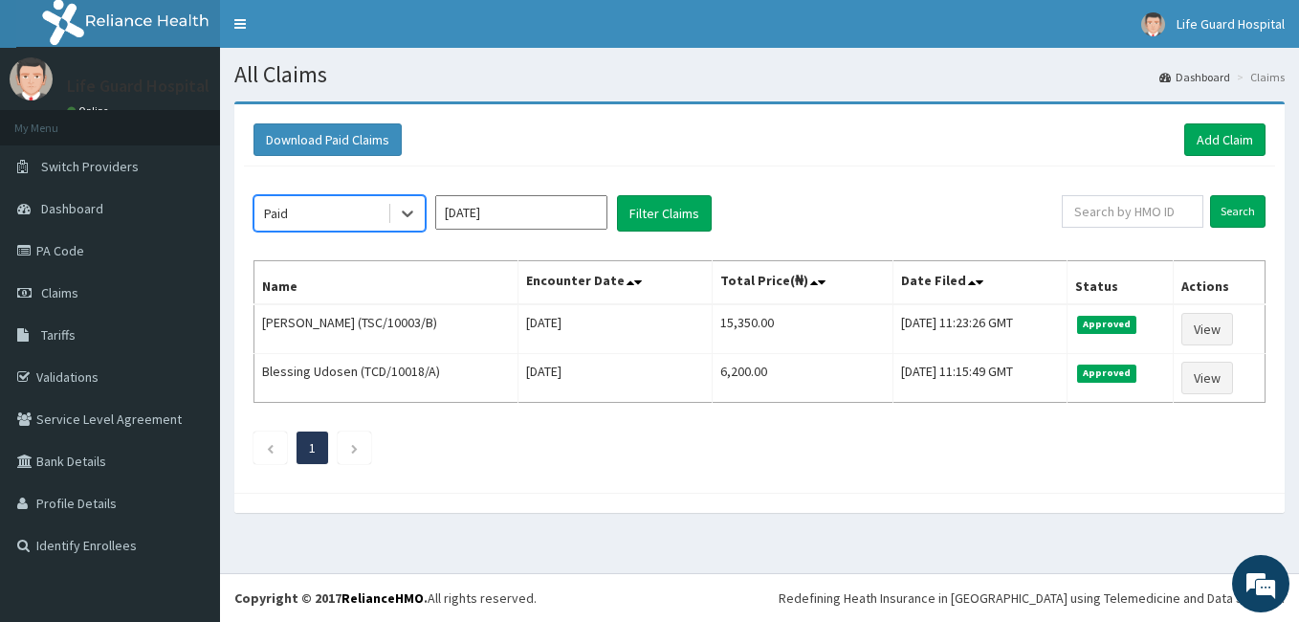
click at [367, 226] on div "Paid" at bounding box center [320, 213] width 133 height 31
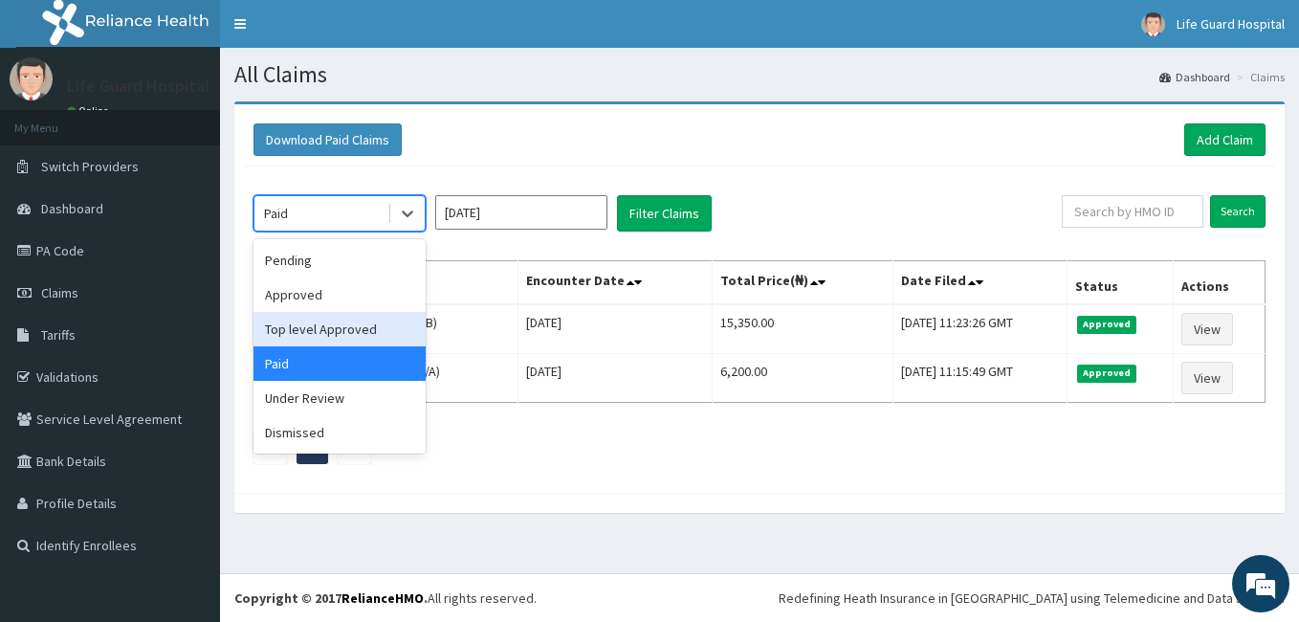
click at [312, 324] on div "Top level Approved" at bounding box center [339, 329] width 172 height 34
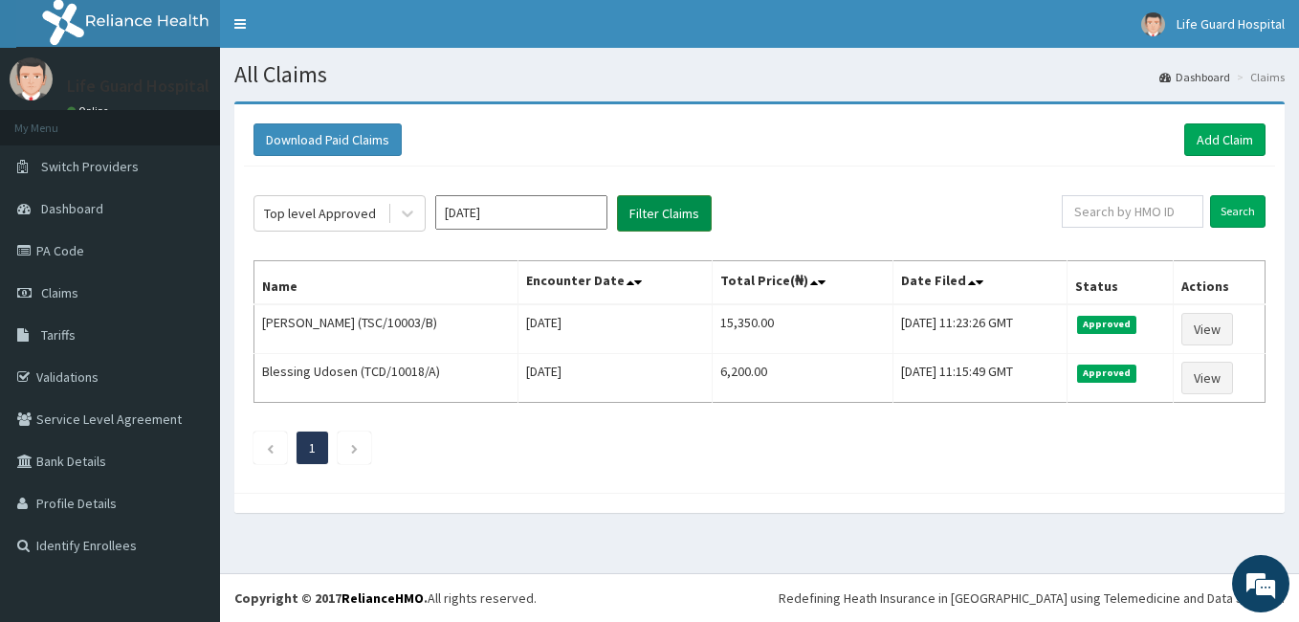
click at [659, 197] on button "Filter Claims" at bounding box center [664, 213] width 95 height 36
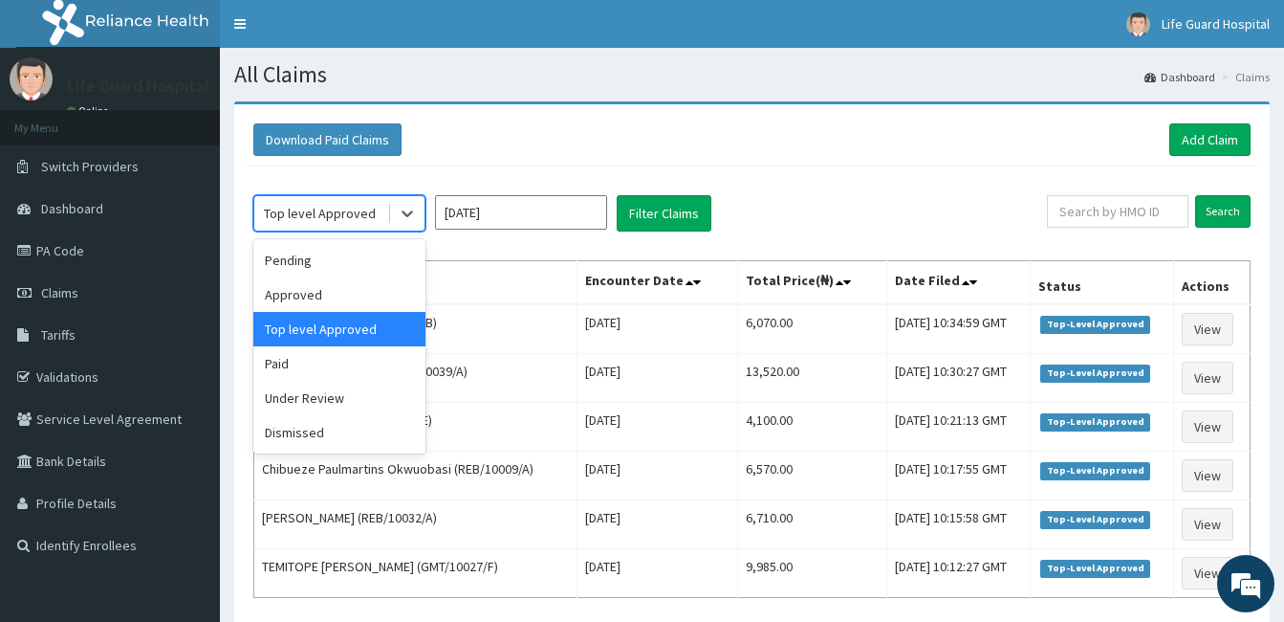
click at [347, 201] on div "Top level Approved" at bounding box center [320, 213] width 133 height 31
click at [310, 290] on div "Approved" at bounding box center [339, 294] width 172 height 34
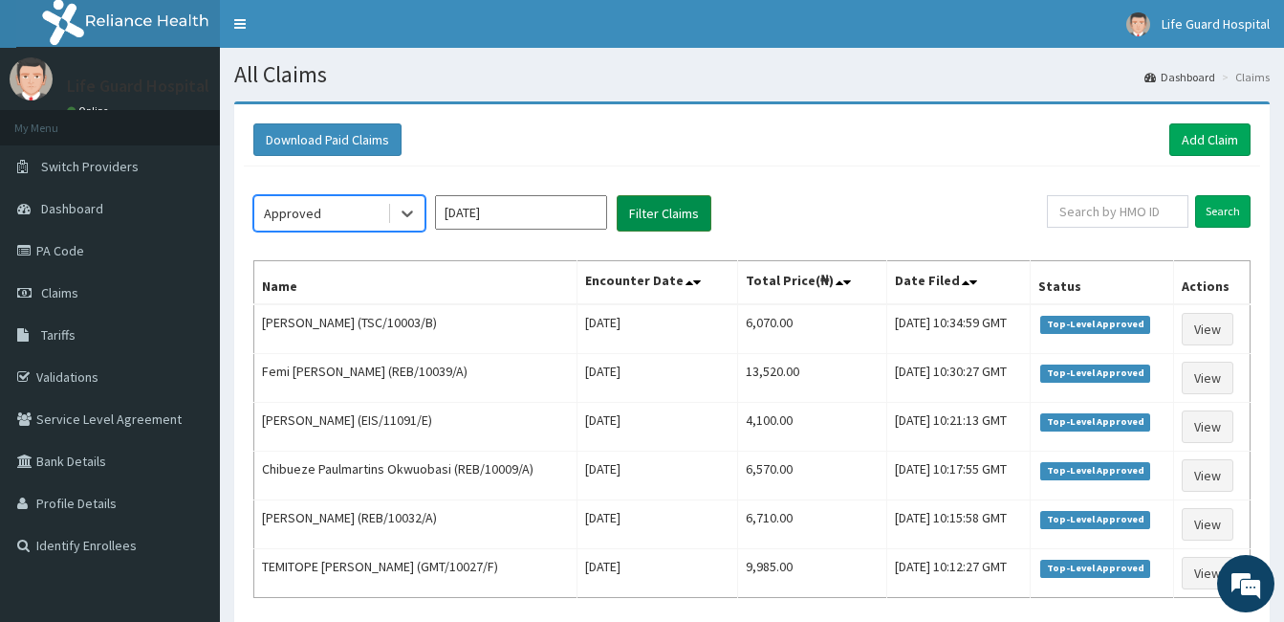
click at [634, 227] on button "Filter Claims" at bounding box center [664, 213] width 95 height 36
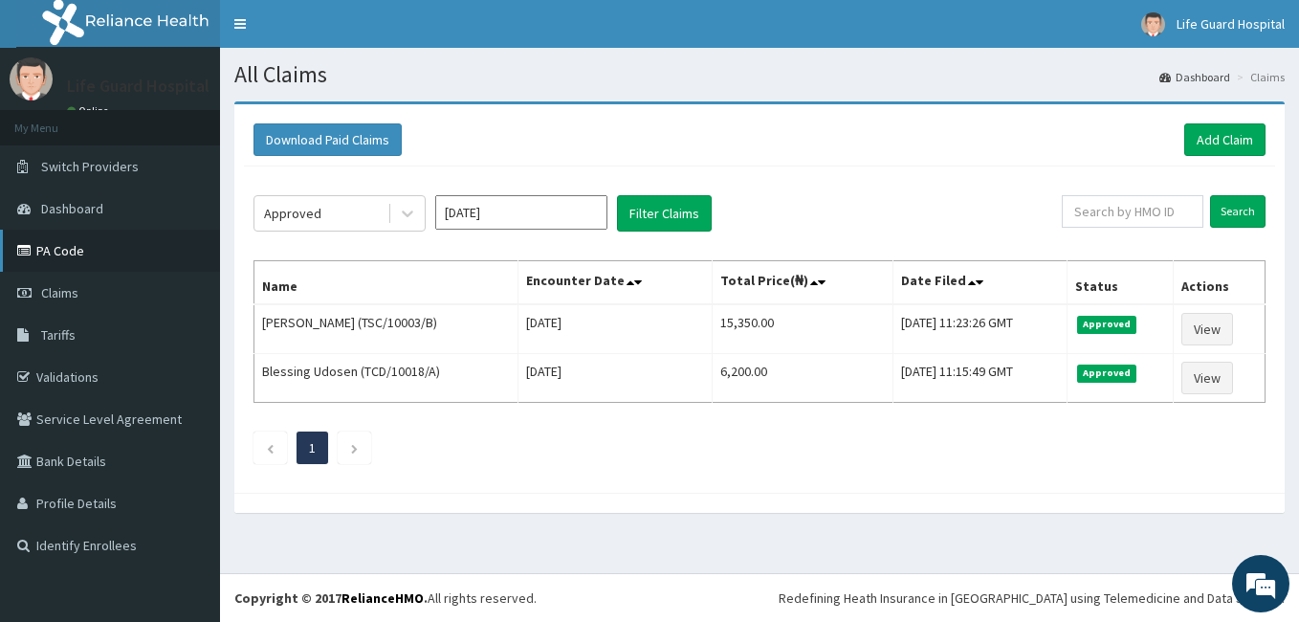
click at [66, 259] on link "PA Code" at bounding box center [110, 251] width 220 height 42
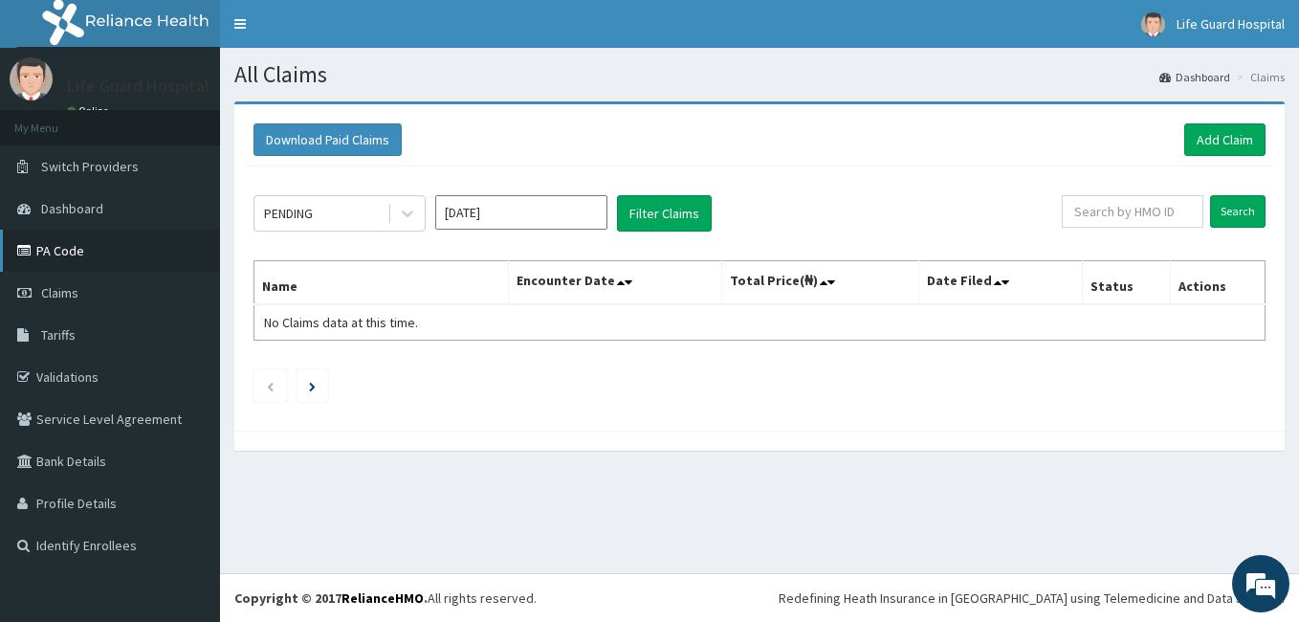
click at [134, 263] on link "PA Code" at bounding box center [110, 251] width 220 height 42
click at [1243, 131] on link "Add Claim" at bounding box center [1224, 139] width 81 height 33
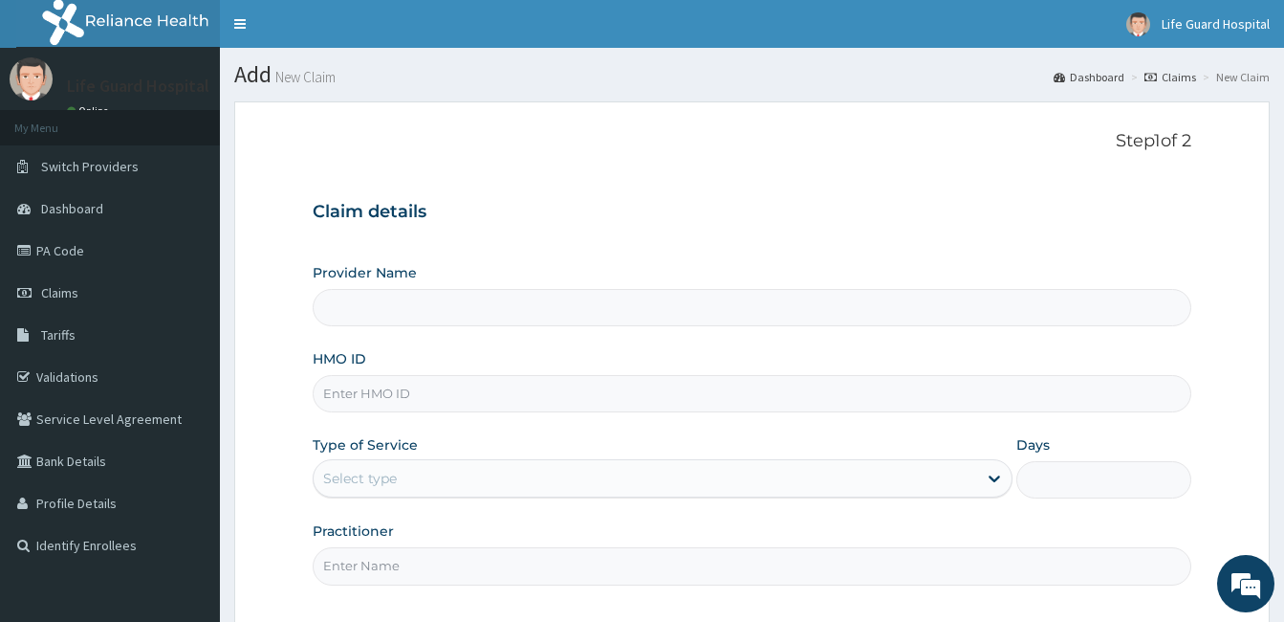
drag, startPoint x: 0, startPoint y: 0, endPoint x: 379, endPoint y: 385, distance: 540.4
click at [379, 385] on input "HMO ID" at bounding box center [752, 393] width 879 height 37
paste input "EIS/11091/G"
type input "EIS/11091/G"
type input "Life Guard Hospital"
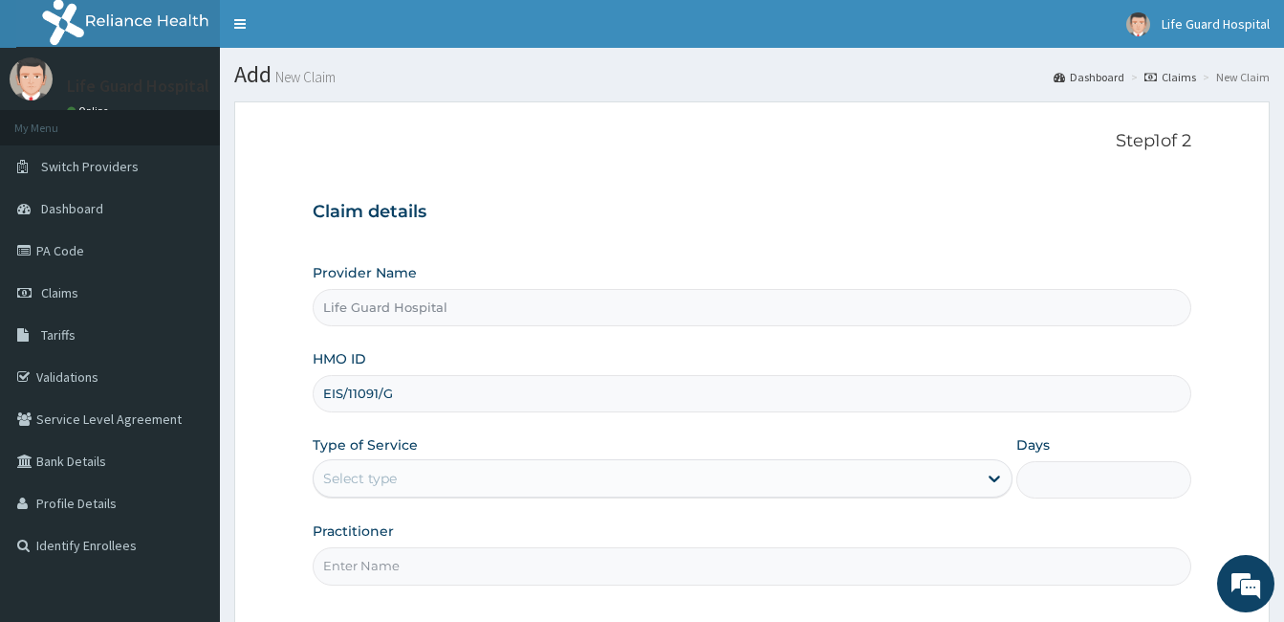
type input "EIS/11091/G"
click at [375, 481] on div "Select type" at bounding box center [360, 478] width 74 height 19
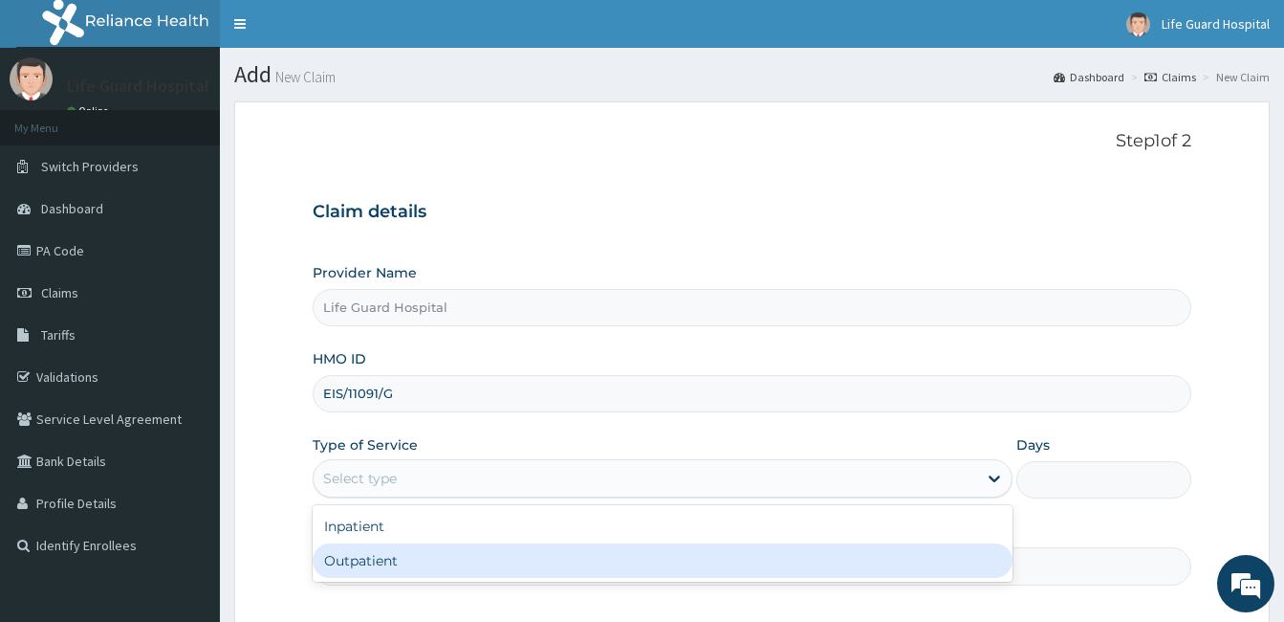
click at [344, 543] on div "Outpatient" at bounding box center [663, 560] width 700 height 34
type input "1"
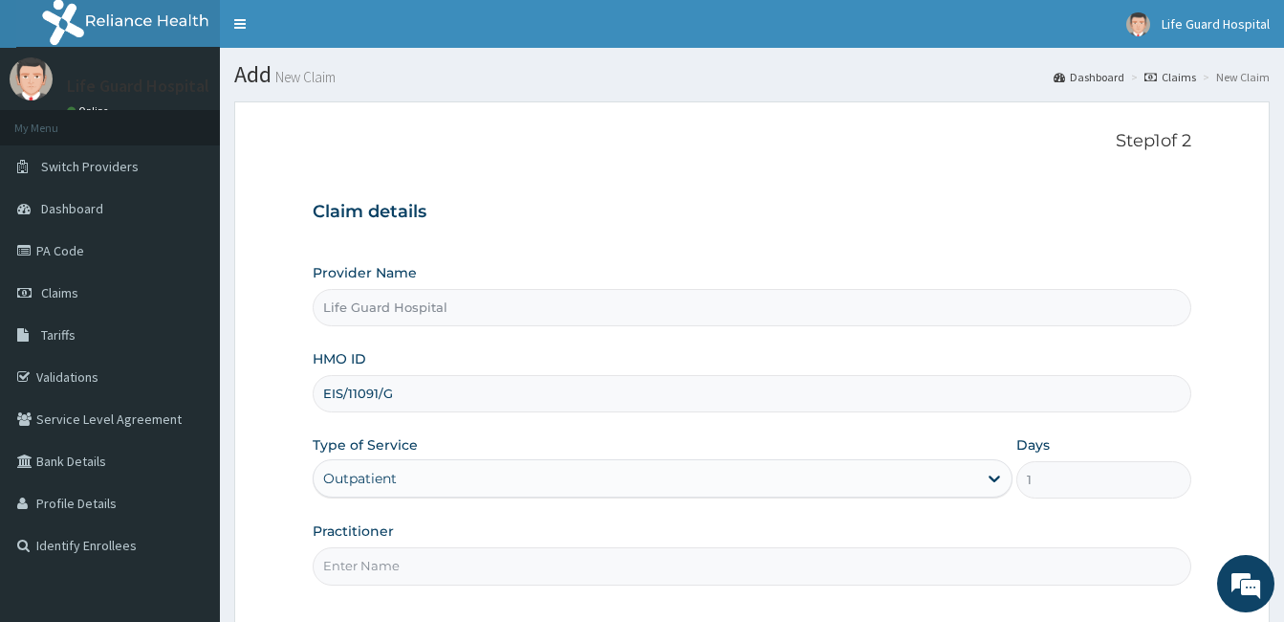
scroll to position [177, 0]
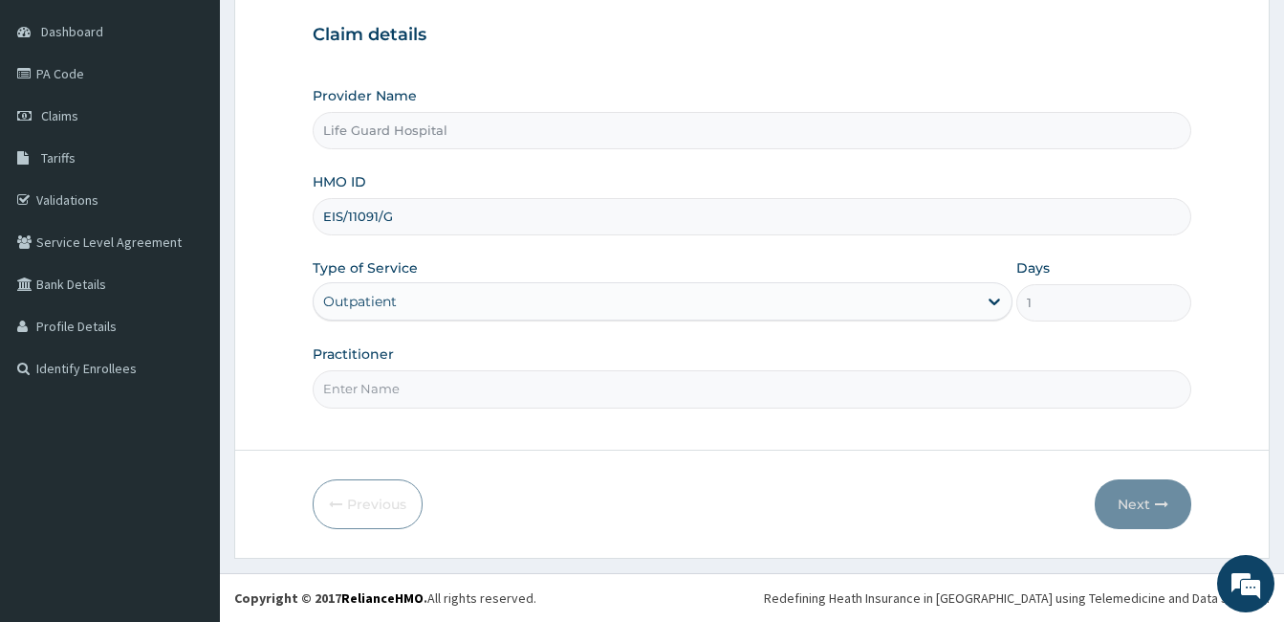
click at [450, 400] on input "Practitioner" at bounding box center [752, 388] width 879 height 37
type input "DOCTOR ODULEYE"
click at [1134, 501] on button "Next" at bounding box center [1143, 504] width 97 height 50
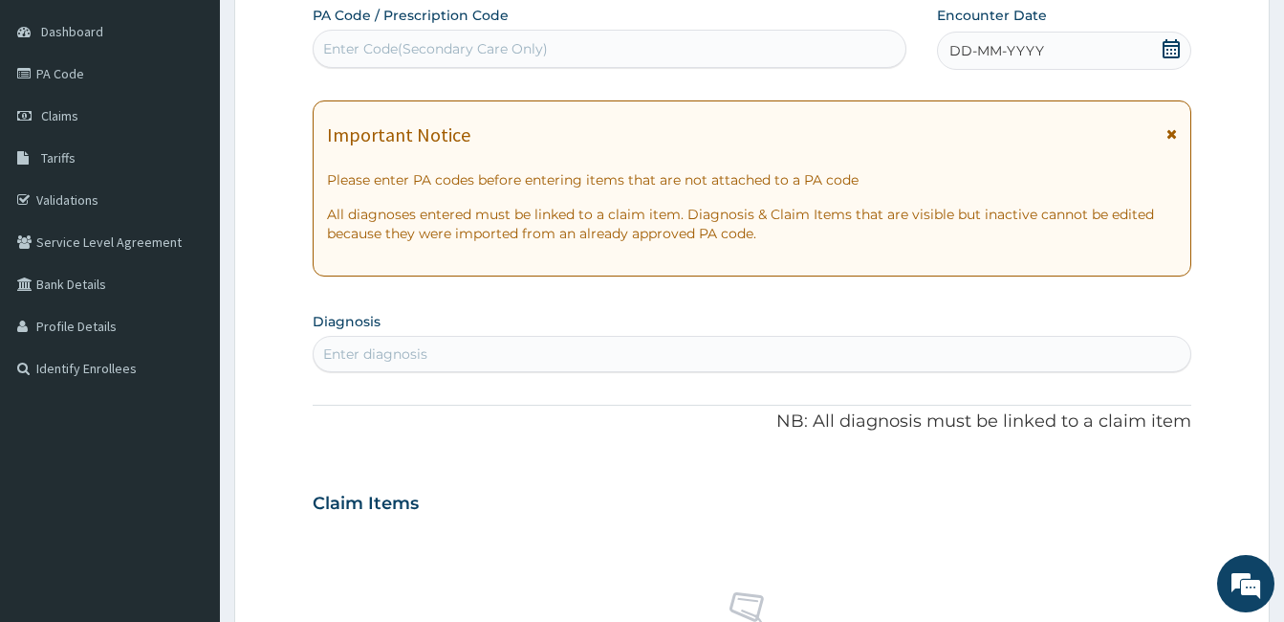
click at [1081, 47] on div "DD-MM-YYYY" at bounding box center [1064, 51] width 254 height 38
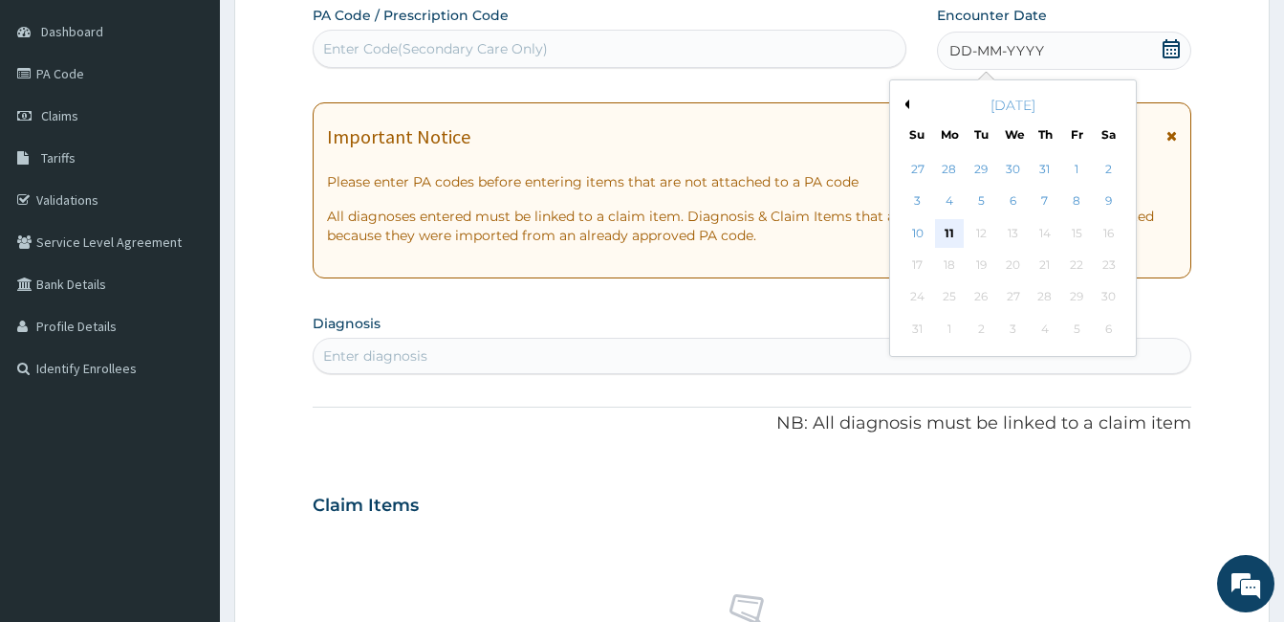
scroll to position [0, 0]
click at [951, 231] on div "11" at bounding box center [949, 233] width 29 height 29
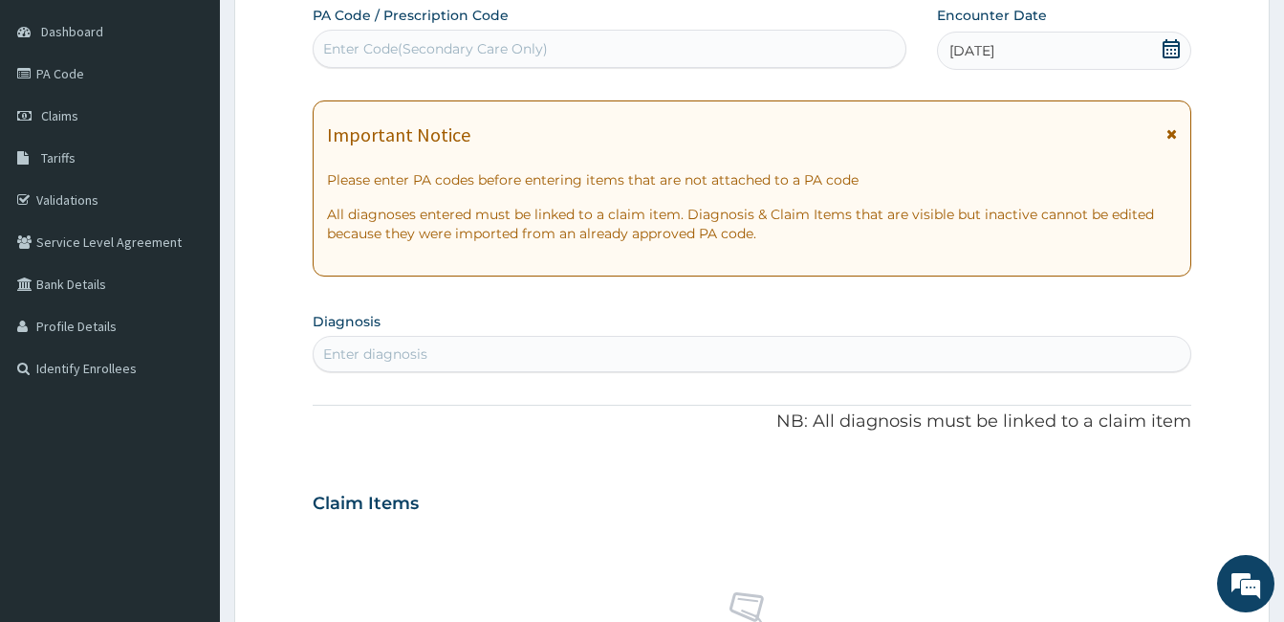
click at [545, 360] on div "Enter diagnosis" at bounding box center [752, 354] width 877 height 31
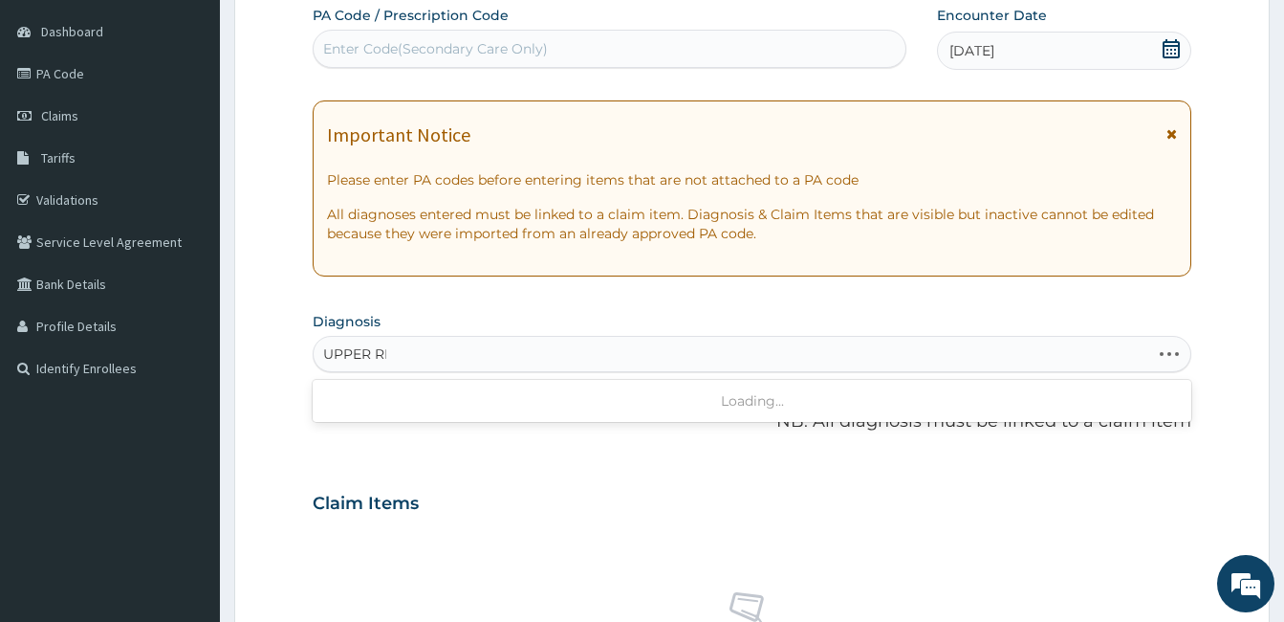
type input "UPPER RES"
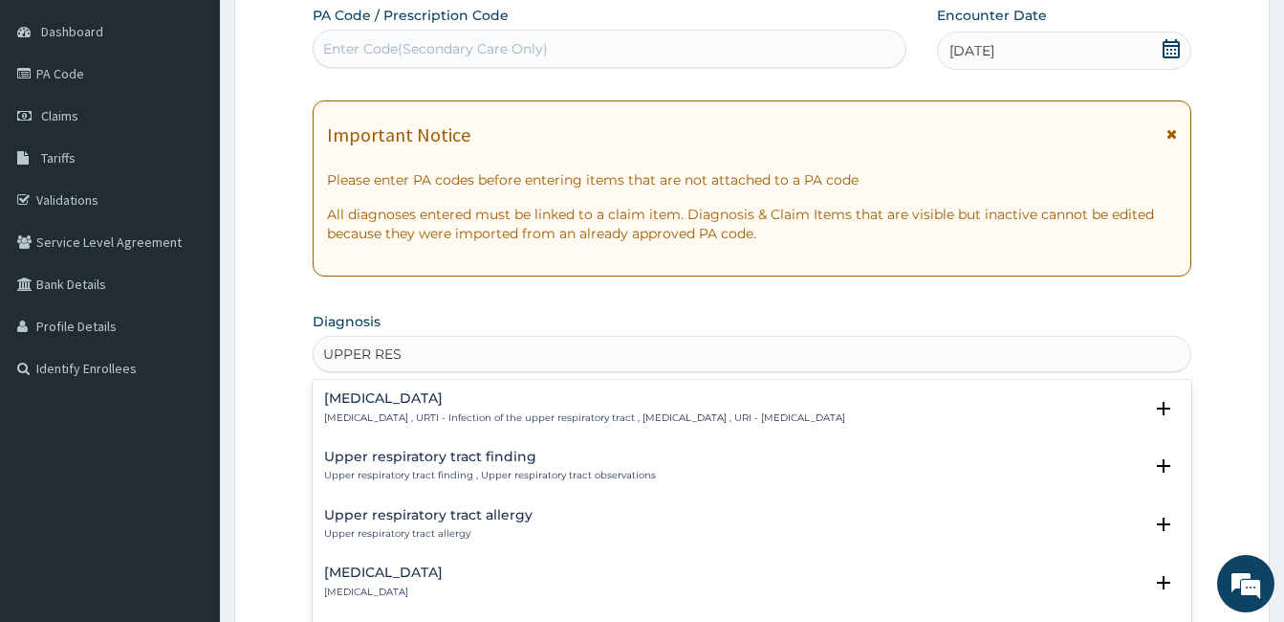
click at [415, 385] on div "Upper respiratory infection Upper respiratory infection , URTI - Infection of t…" at bounding box center [752, 413] width 879 height 58
click at [402, 414] on p "[MEDICAL_DATA] , URTI - Infection of the upper respiratory tract , [MEDICAL_DAT…" at bounding box center [584, 417] width 521 height 13
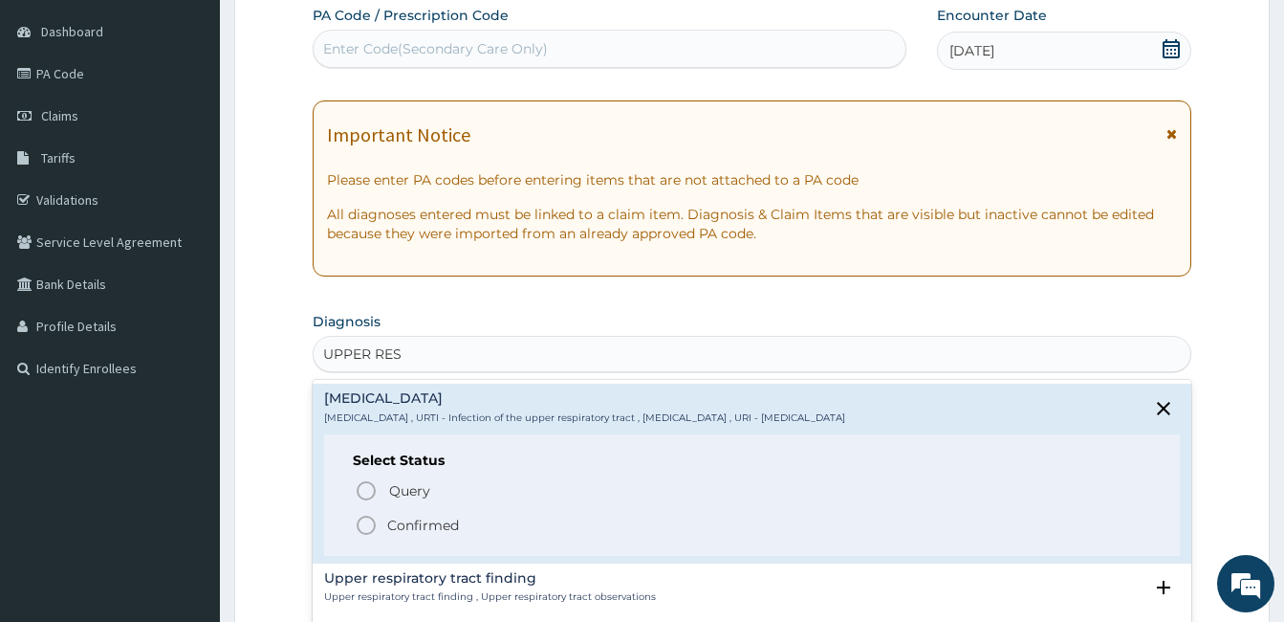
click at [377, 537] on div "Select Status Query Query covers suspected (?), Keep in view (kiv), Ruled out (…" at bounding box center [752, 494] width 856 height 121
drag, startPoint x: 369, startPoint y: 530, endPoint x: 379, endPoint y: 525, distance: 10.7
click at [371, 528] on icon "status option filled" at bounding box center [366, 525] width 23 height 23
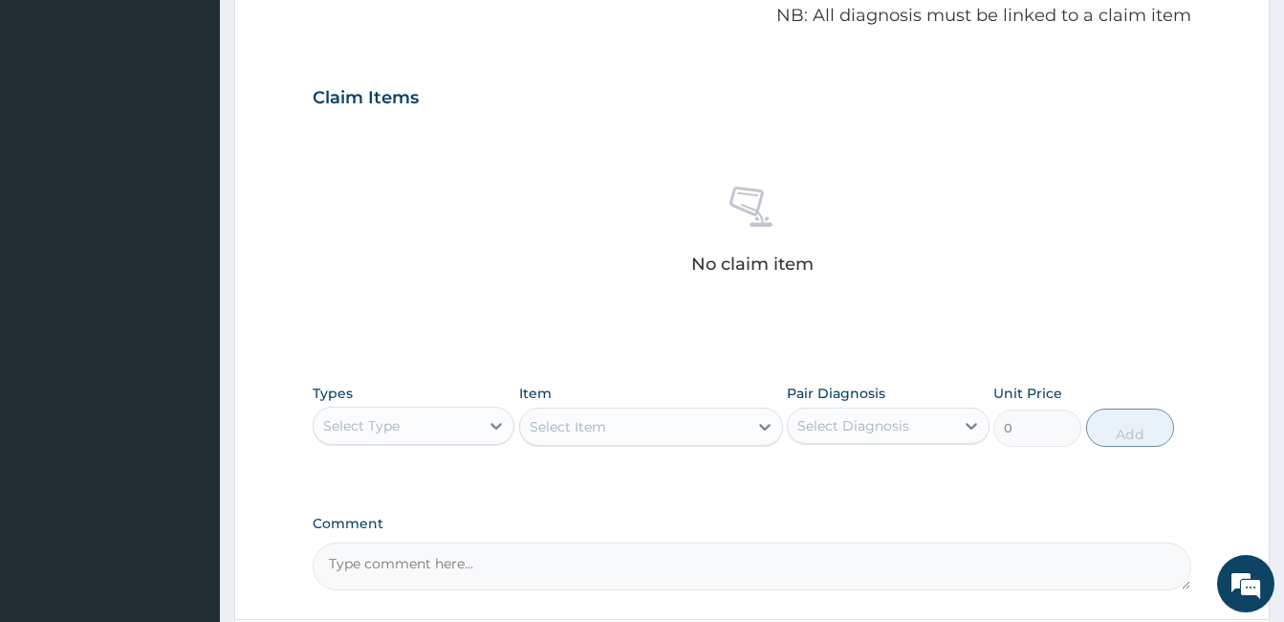
scroll to position [655, 0]
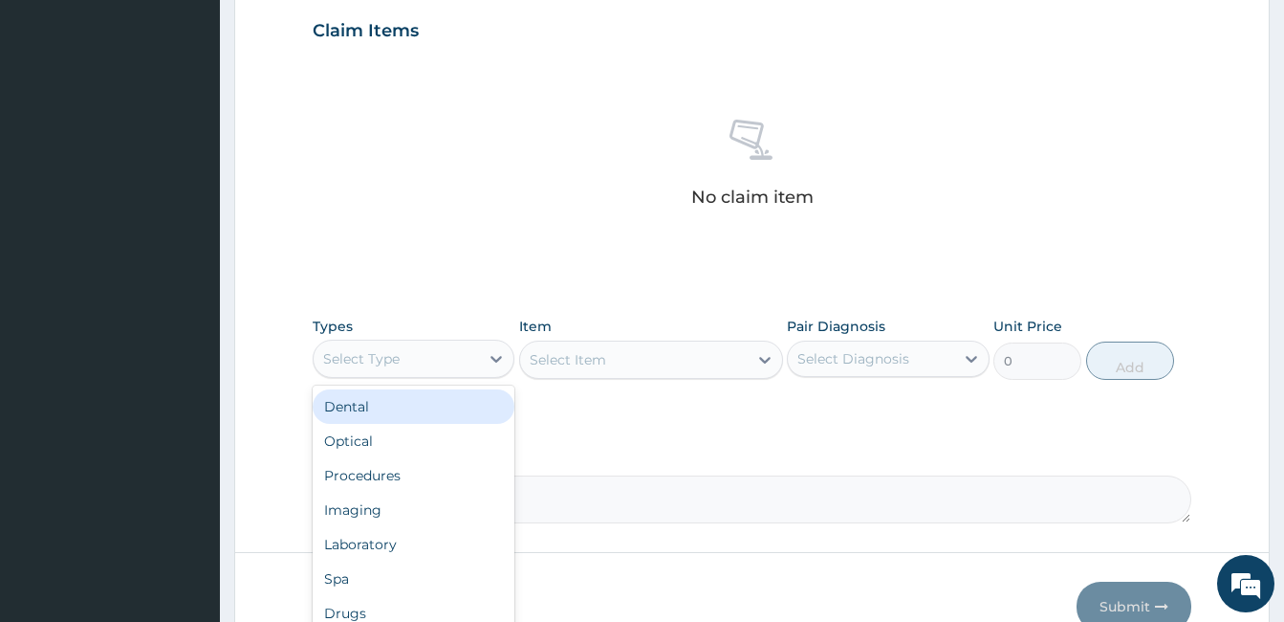
click at [450, 340] on div "Select Type" at bounding box center [414, 359] width 202 height 38
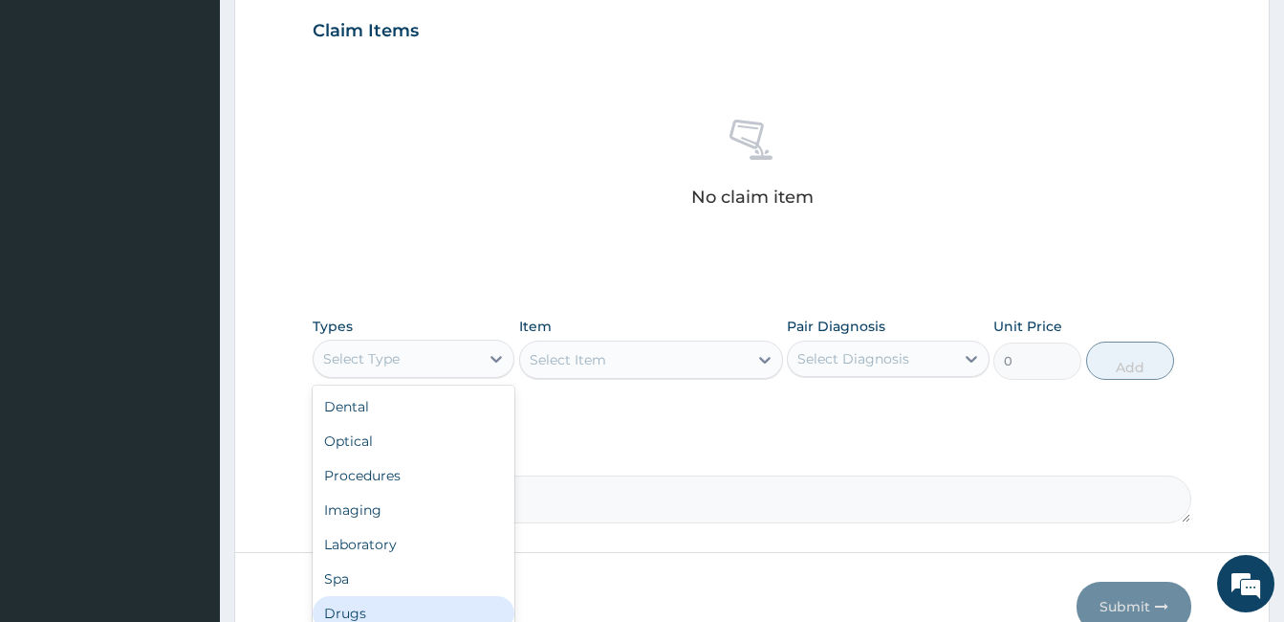
click at [347, 605] on div "Drugs" at bounding box center [414, 613] width 202 height 34
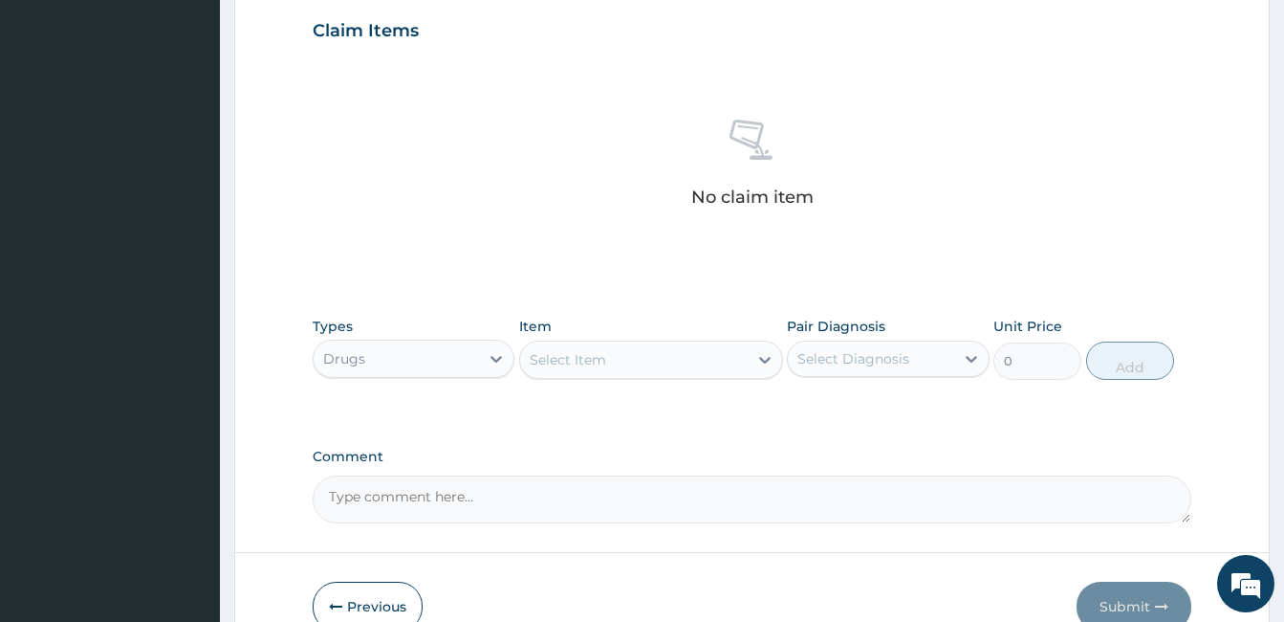
click at [644, 364] on div "Select Item" at bounding box center [634, 359] width 228 height 31
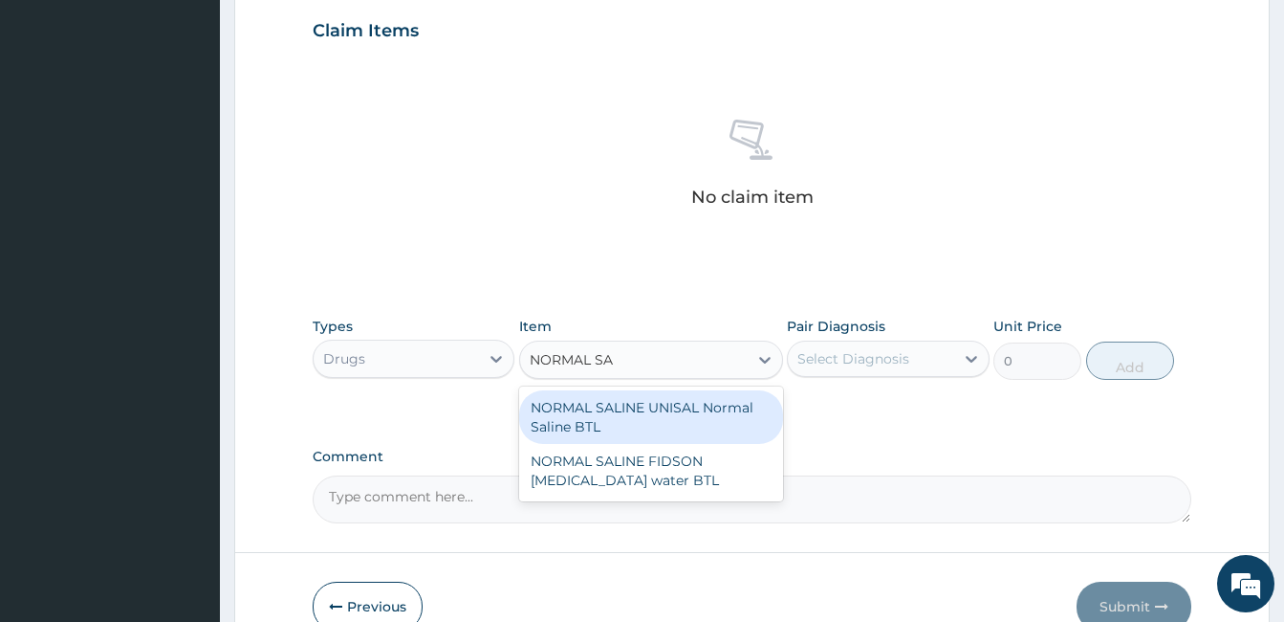
type input "NORMAL SAL"
click at [638, 422] on div "NORMAL SALINE UNISAL Normal Saline BTL" at bounding box center [651, 417] width 264 height 54
type input "580"
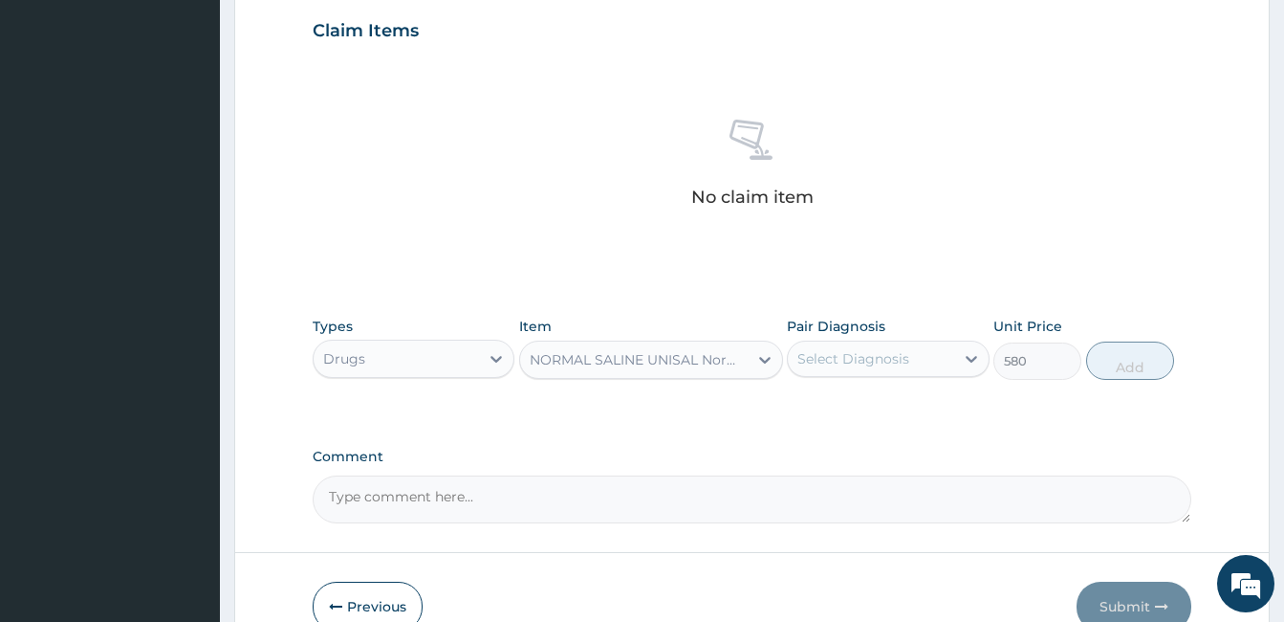
click at [906, 367] on div "Select Diagnosis" at bounding box center [854, 358] width 112 height 19
click at [883, 415] on label "Upper respiratory infection" at bounding box center [878, 405] width 119 height 19
checkbox input "true"
click at [1114, 365] on button "Add" at bounding box center [1131, 360] width 88 height 38
type input "0"
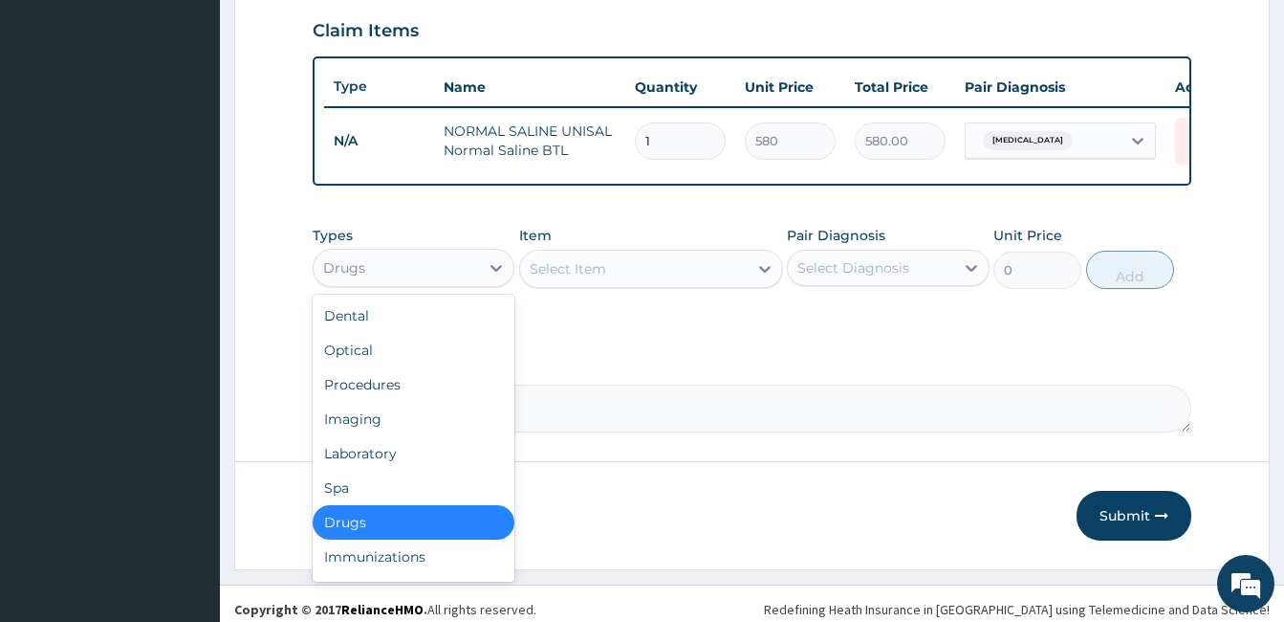
click at [442, 282] on div "Drugs" at bounding box center [396, 267] width 165 height 31
click at [375, 399] on div "Procedures" at bounding box center [414, 384] width 202 height 34
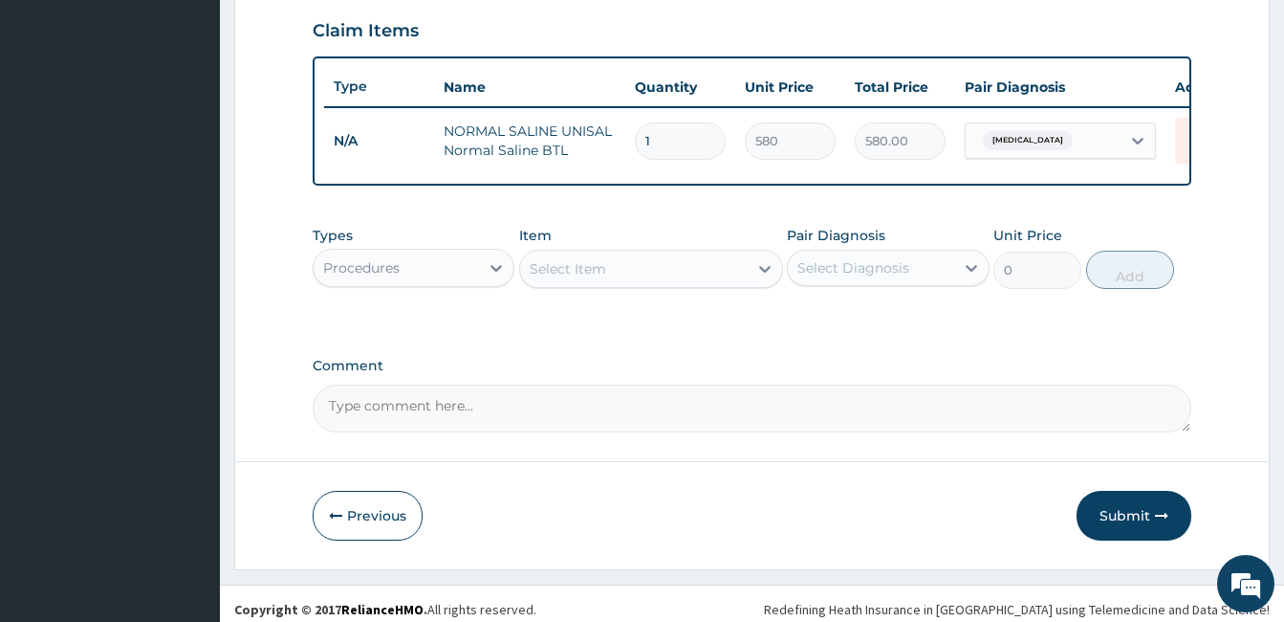
click at [633, 275] on div "Select Item" at bounding box center [634, 268] width 228 height 31
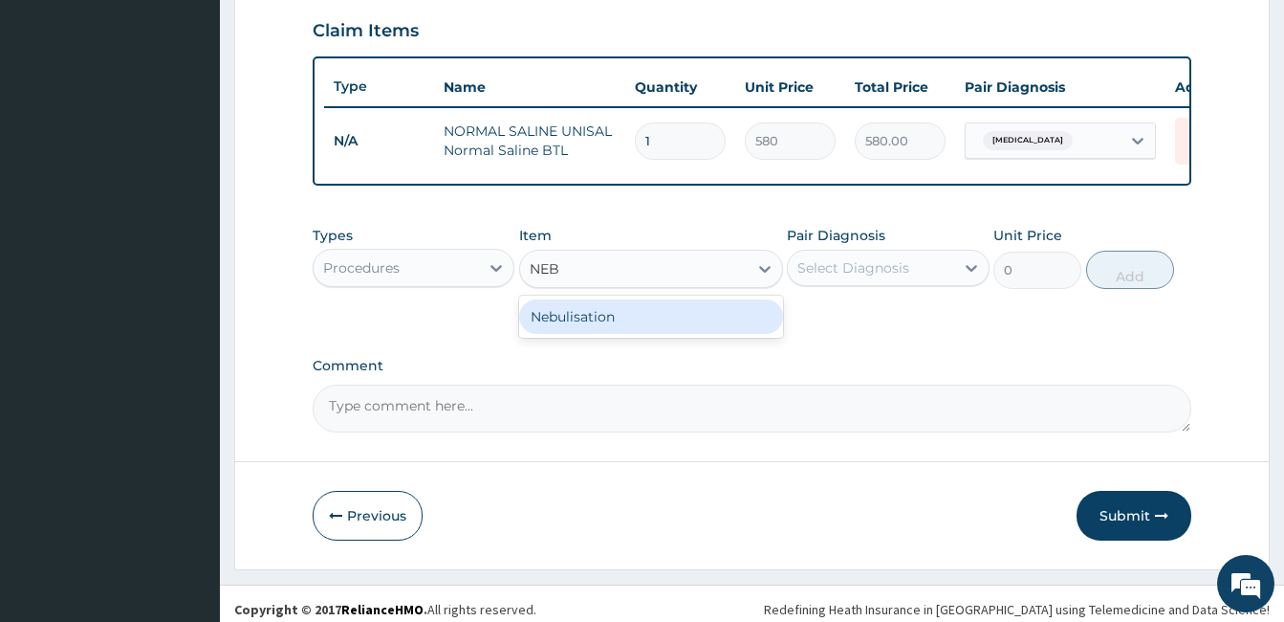
type input "NEBU"
click at [619, 329] on div "Nebulisation" at bounding box center [651, 316] width 264 height 34
type input "5000"
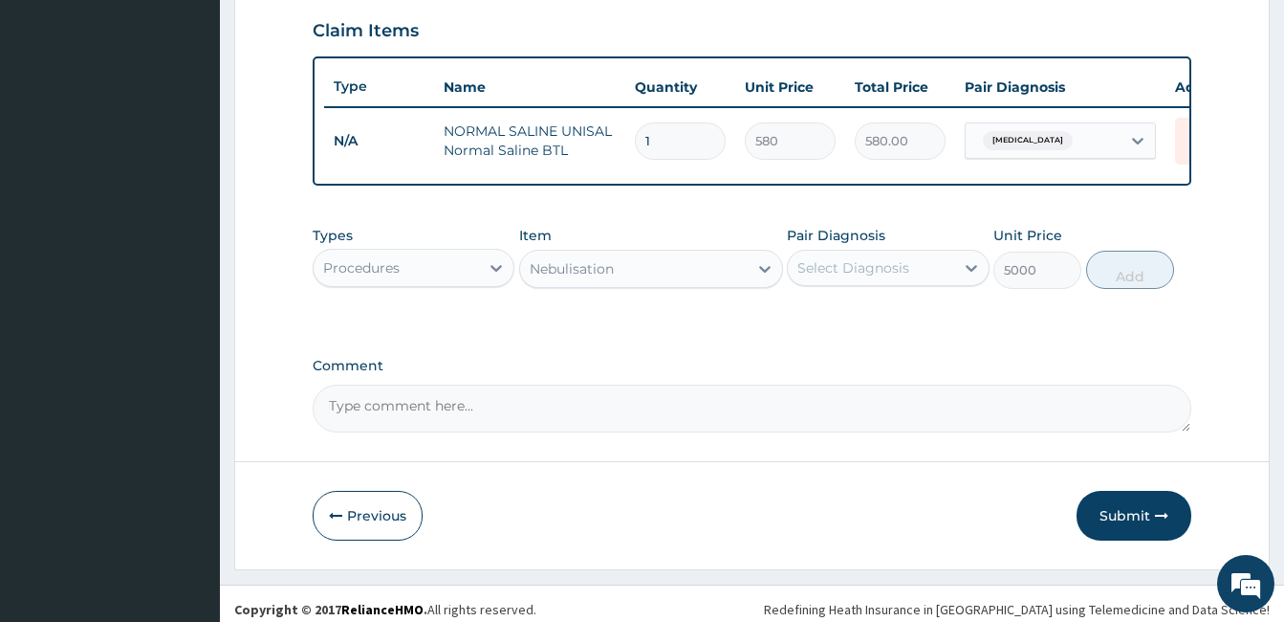
click at [856, 298] on div "Types Procedures Item option Nebulisation, selected. Select is focused ,type to…" at bounding box center [752, 257] width 879 height 82
click at [867, 277] on div "Select Diagnosis" at bounding box center [854, 267] width 112 height 19
click at [847, 324] on label "Upper respiratory infection" at bounding box center [878, 314] width 119 height 19
checkbox input "true"
click at [1085, 296] on div "Types Procedures Item Nebulisation Pair Diagnosis option Upper respiratory infe…" at bounding box center [752, 257] width 879 height 82
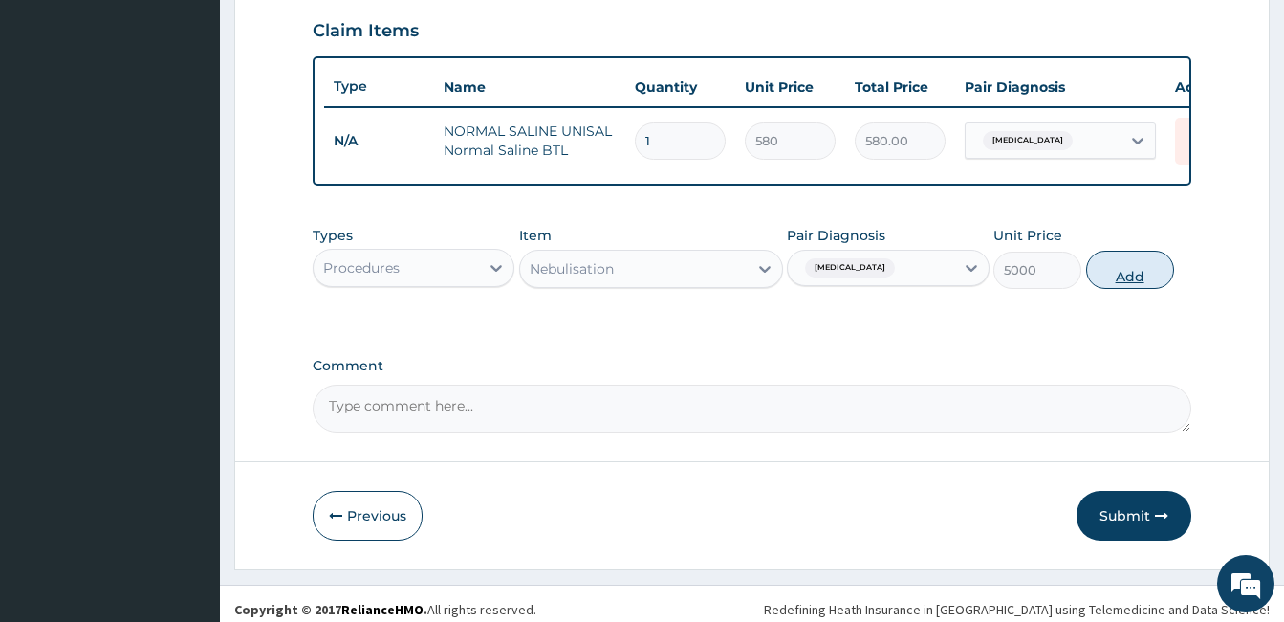
click at [1105, 289] on button "Add" at bounding box center [1131, 270] width 88 height 38
type input "0"
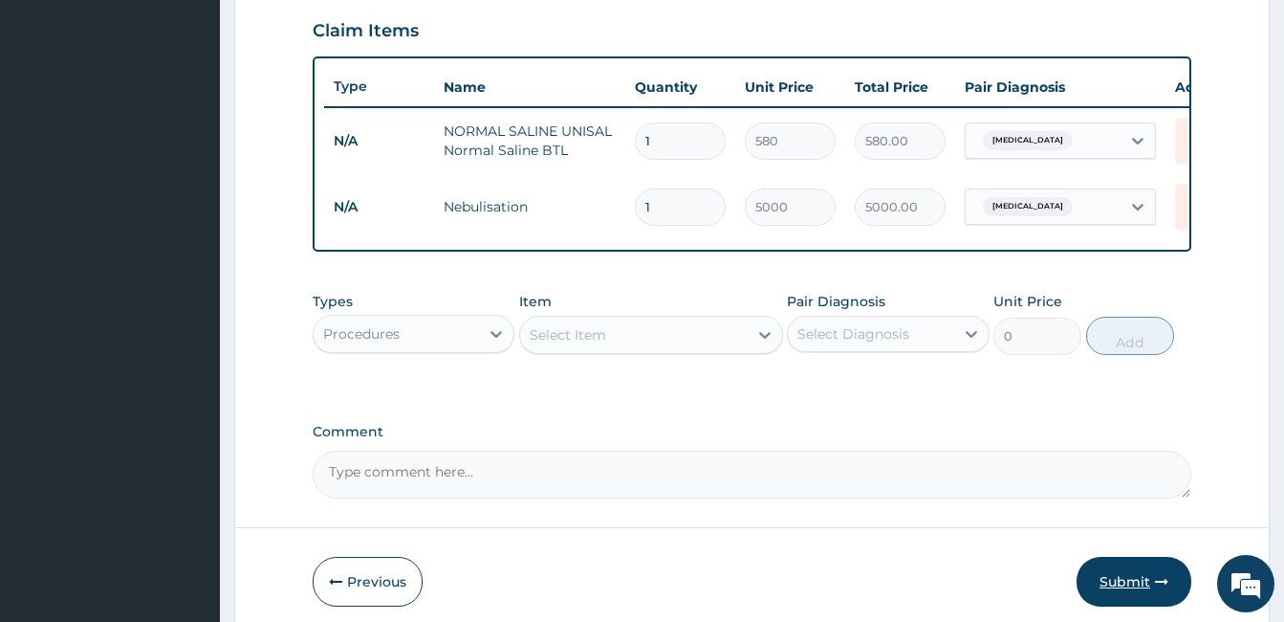
click at [1097, 593] on button "Submit" at bounding box center [1134, 582] width 115 height 50
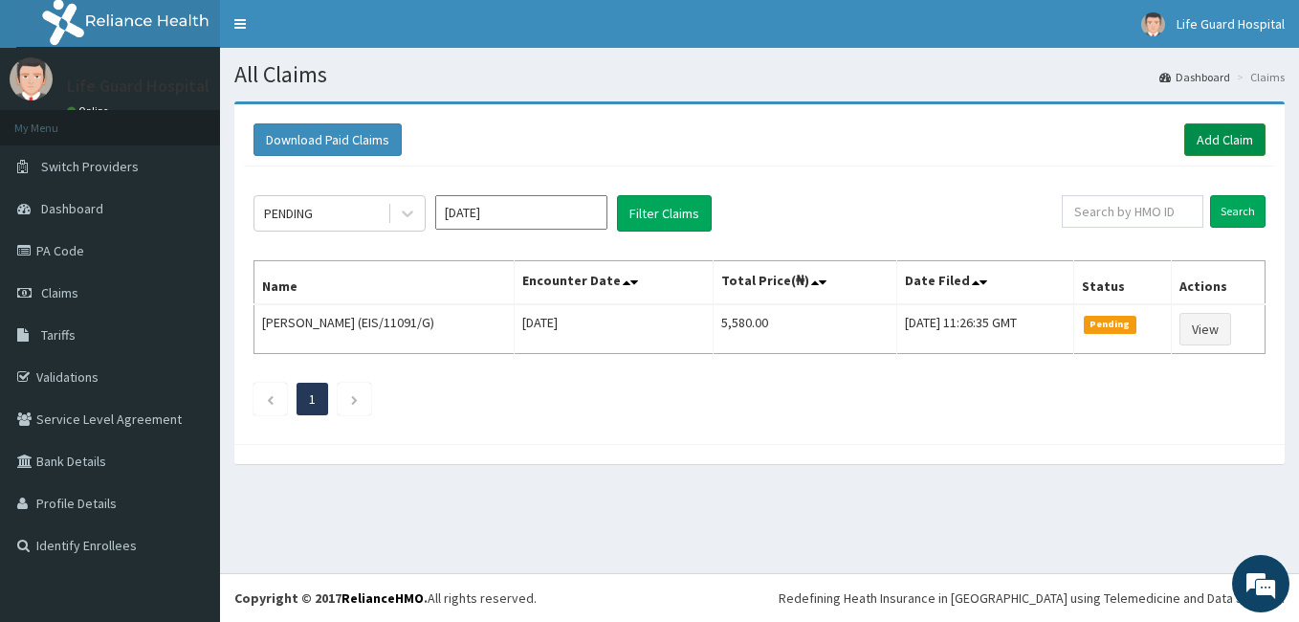
click at [1213, 143] on link "Add Claim" at bounding box center [1224, 139] width 81 height 33
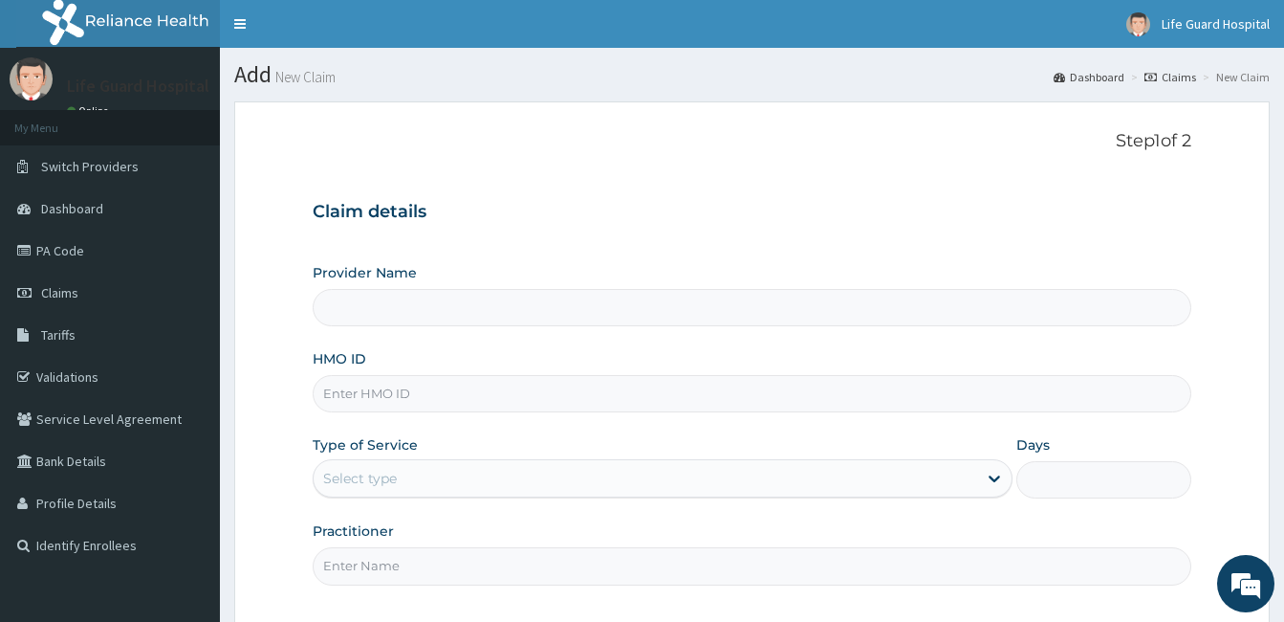
drag, startPoint x: 0, startPoint y: 0, endPoint x: 554, endPoint y: 389, distance: 676.9
click at [554, 389] on input "HMO ID" at bounding box center [752, 393] width 879 height 37
paste input "EIS/11091/G"
type input "EIS/11091/G"
type input "Life Guard Hospital"
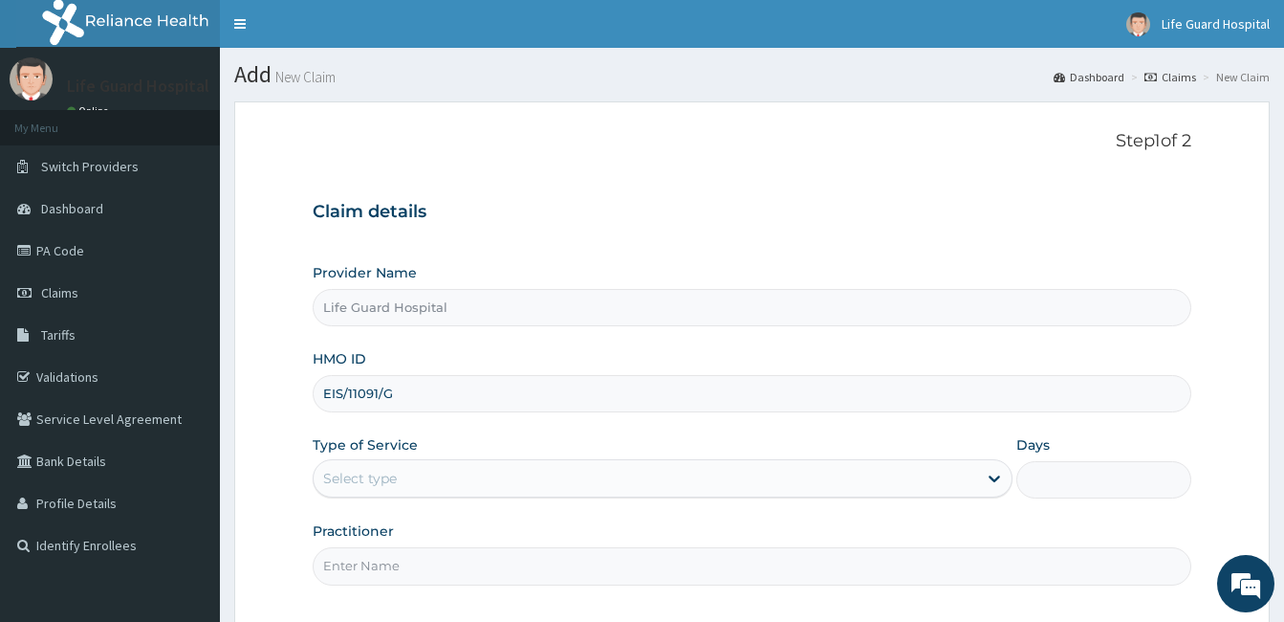
type input "EIS/11091/G"
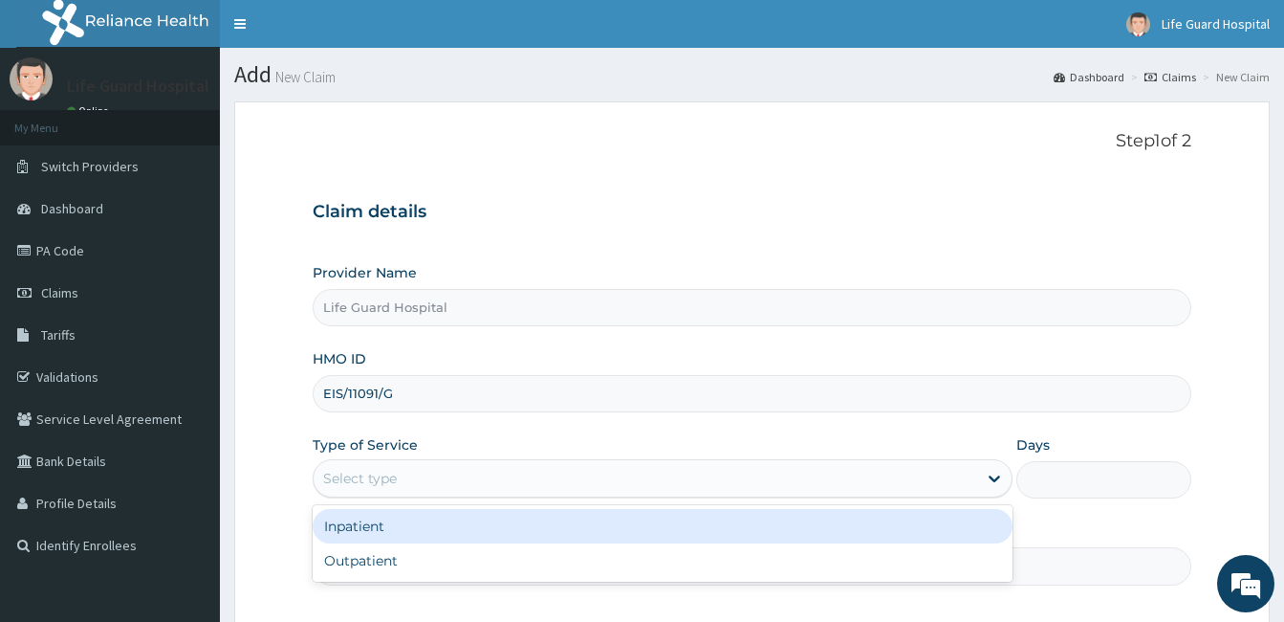
click at [412, 485] on div "Select type" at bounding box center [646, 478] width 664 height 31
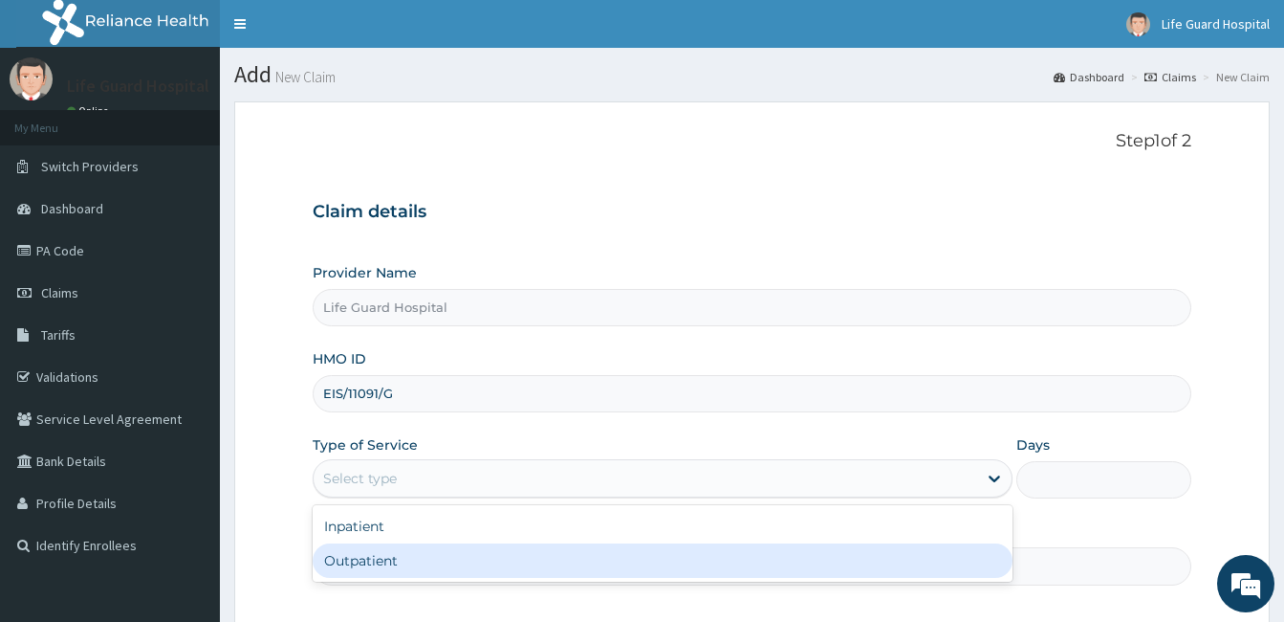
click at [362, 575] on div "Outpatient" at bounding box center [663, 560] width 700 height 34
type input "1"
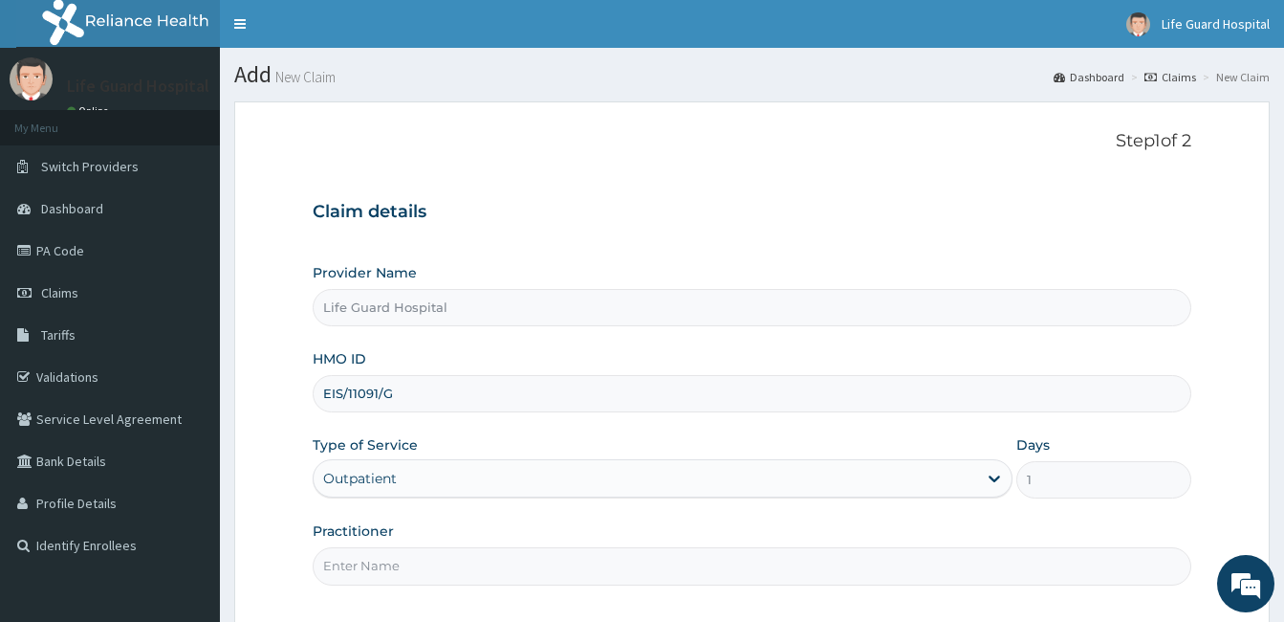
click at [371, 569] on input "Practitioner" at bounding box center [752, 565] width 879 height 37
type input "DOCTOR [PERSON_NAME]"
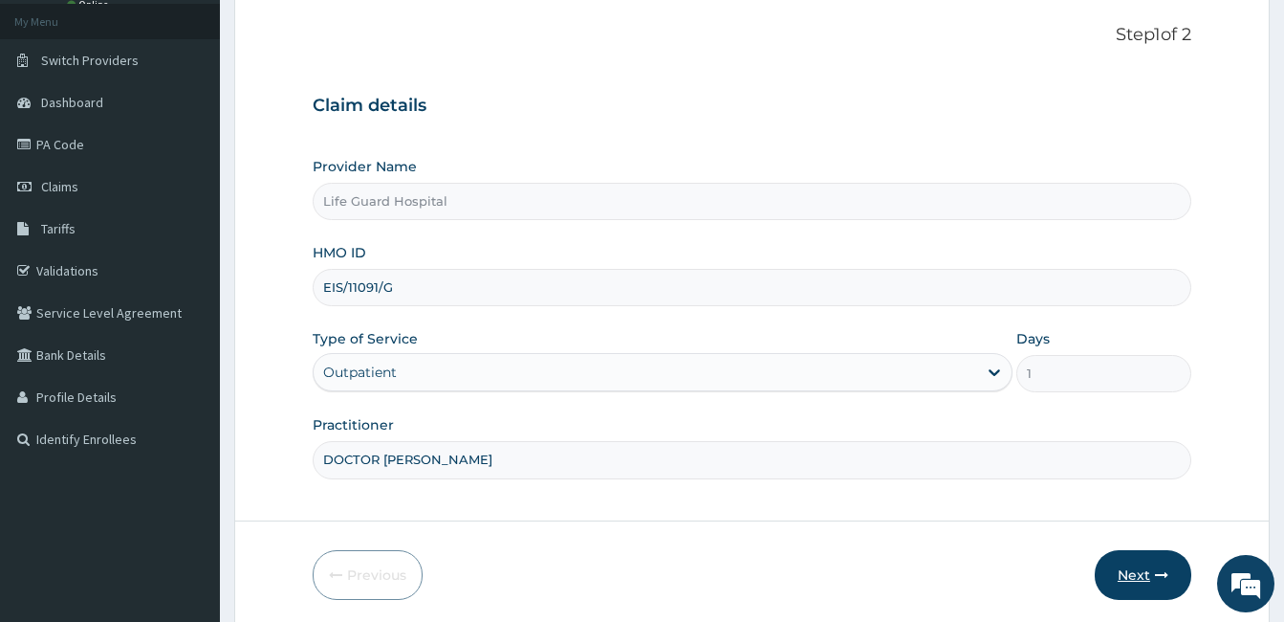
scroll to position [177, 0]
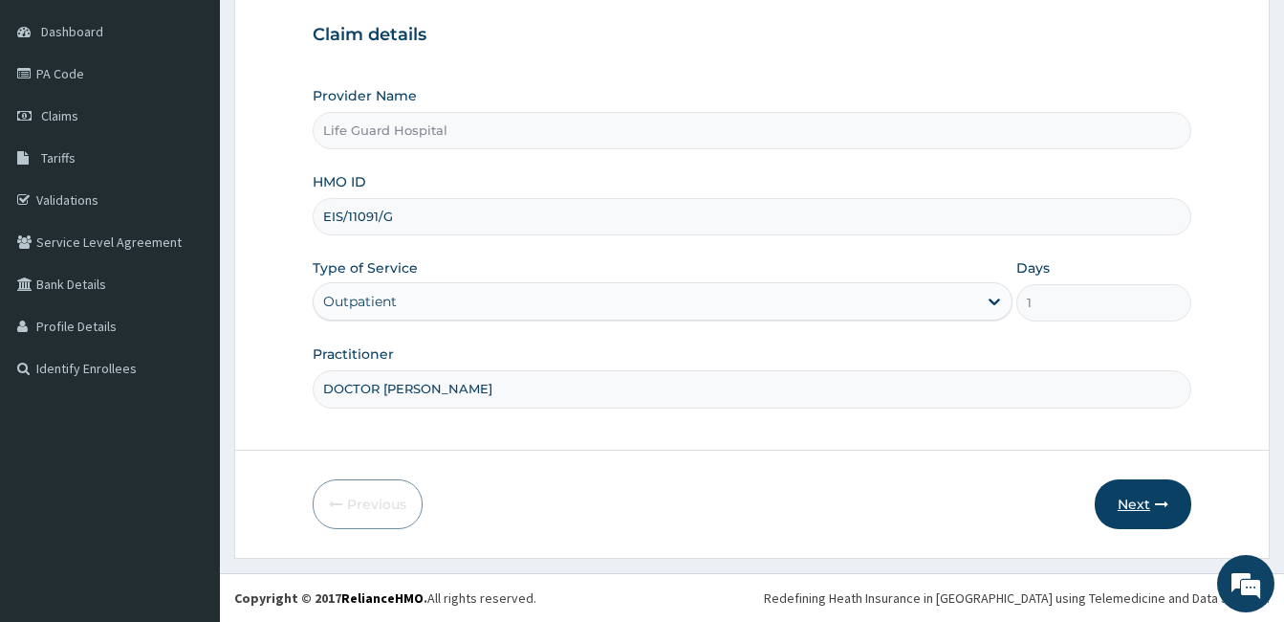
click at [1143, 488] on button "Next" at bounding box center [1143, 504] width 97 height 50
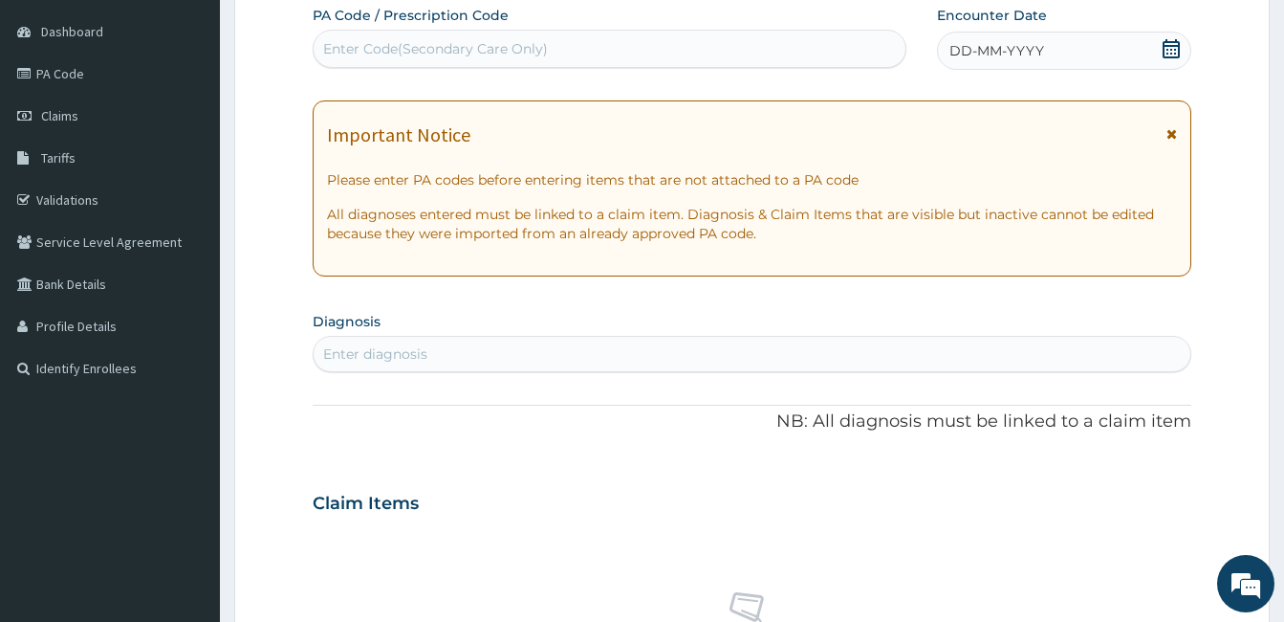
click at [1062, 55] on div "DD-MM-YYYY" at bounding box center [1064, 51] width 254 height 38
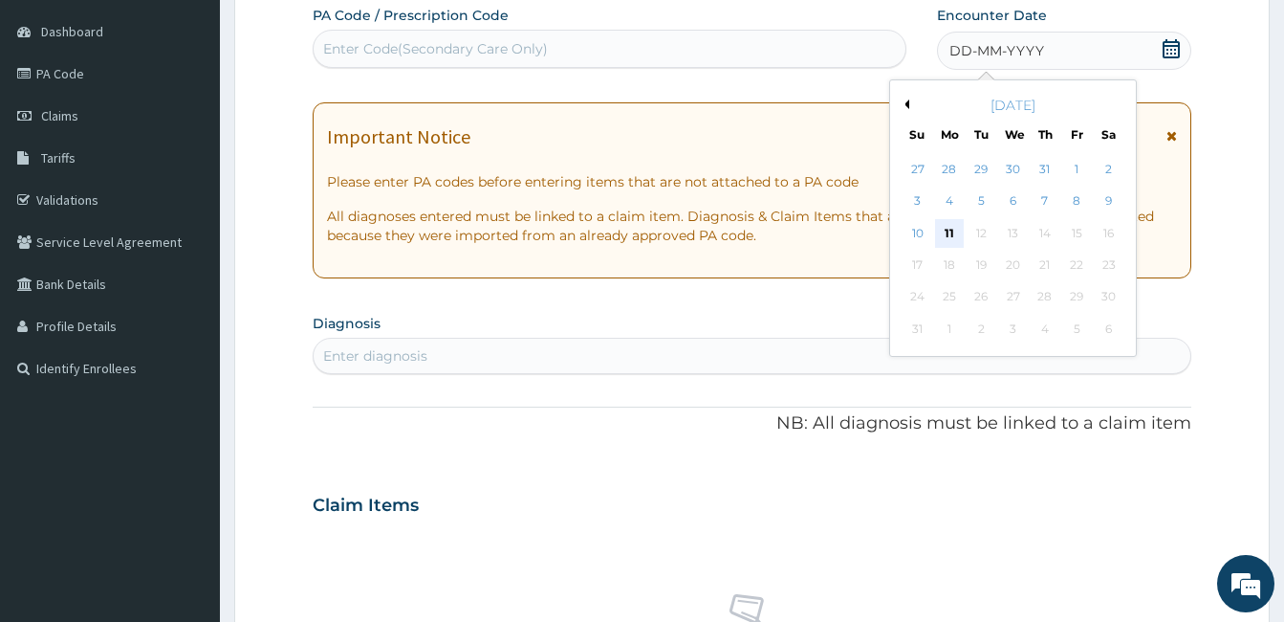
click at [946, 241] on div "11" at bounding box center [949, 233] width 29 height 29
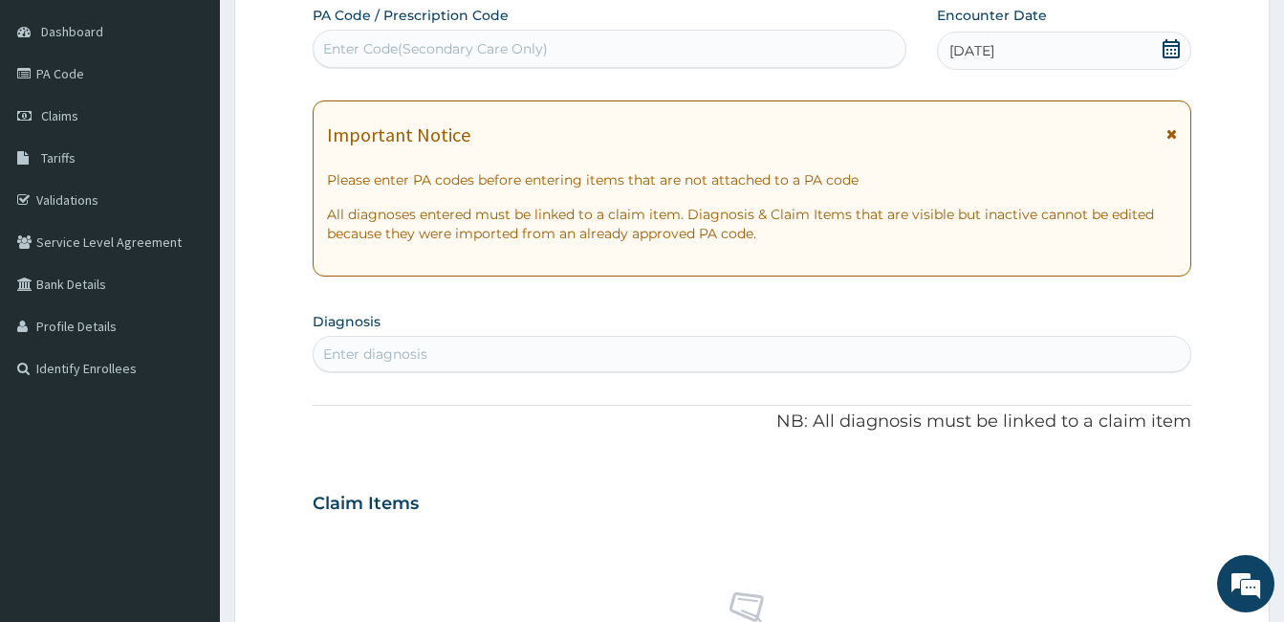
scroll to position [0, 0]
click at [712, 363] on div "Enter diagnosis" at bounding box center [752, 354] width 877 height 31
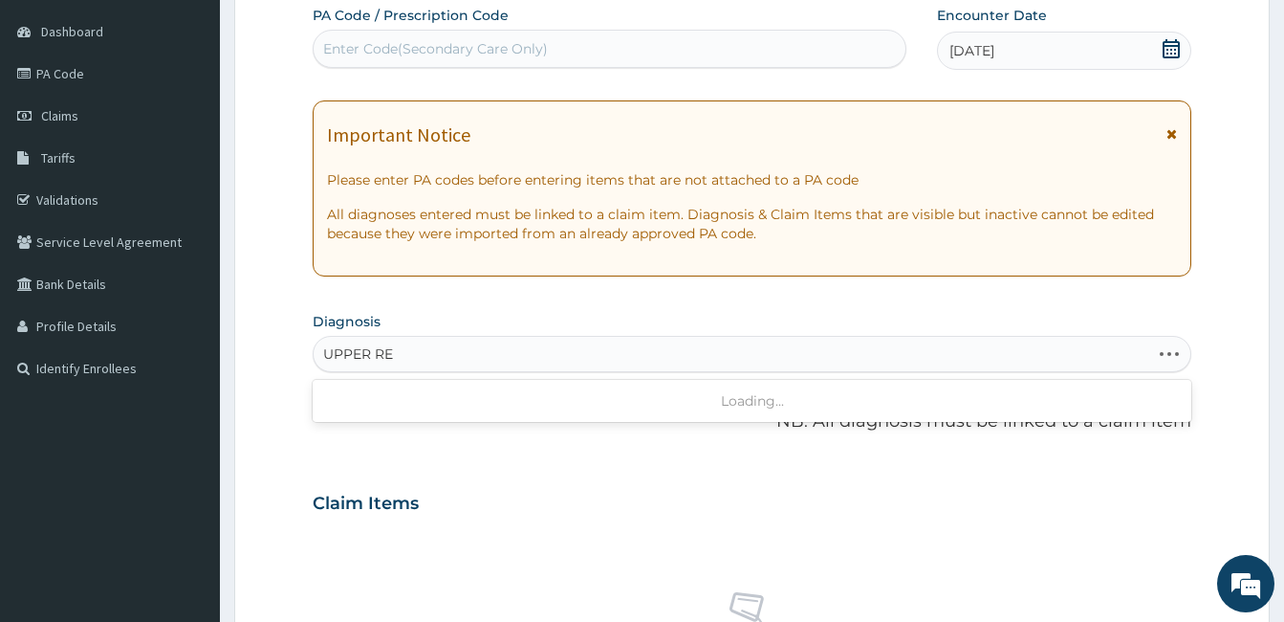
type input "UPPER RES"
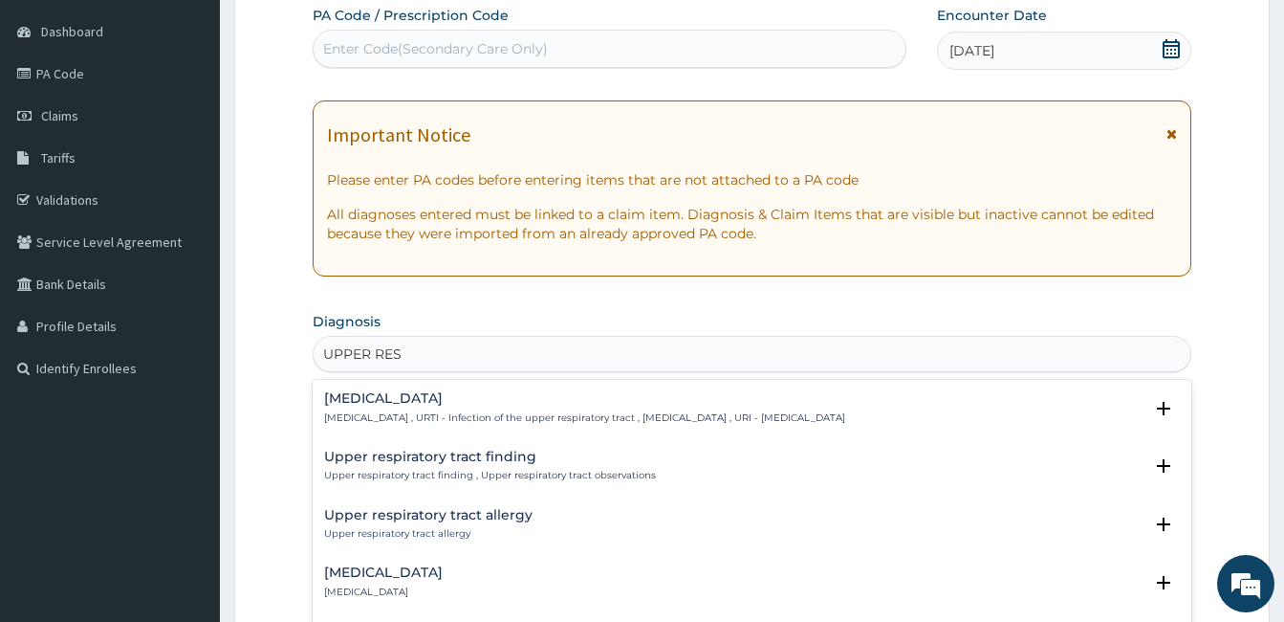
click at [552, 416] on p "Upper respiratory infection , URTI - Infection of the upper respiratory tract ,…" at bounding box center [584, 417] width 521 height 13
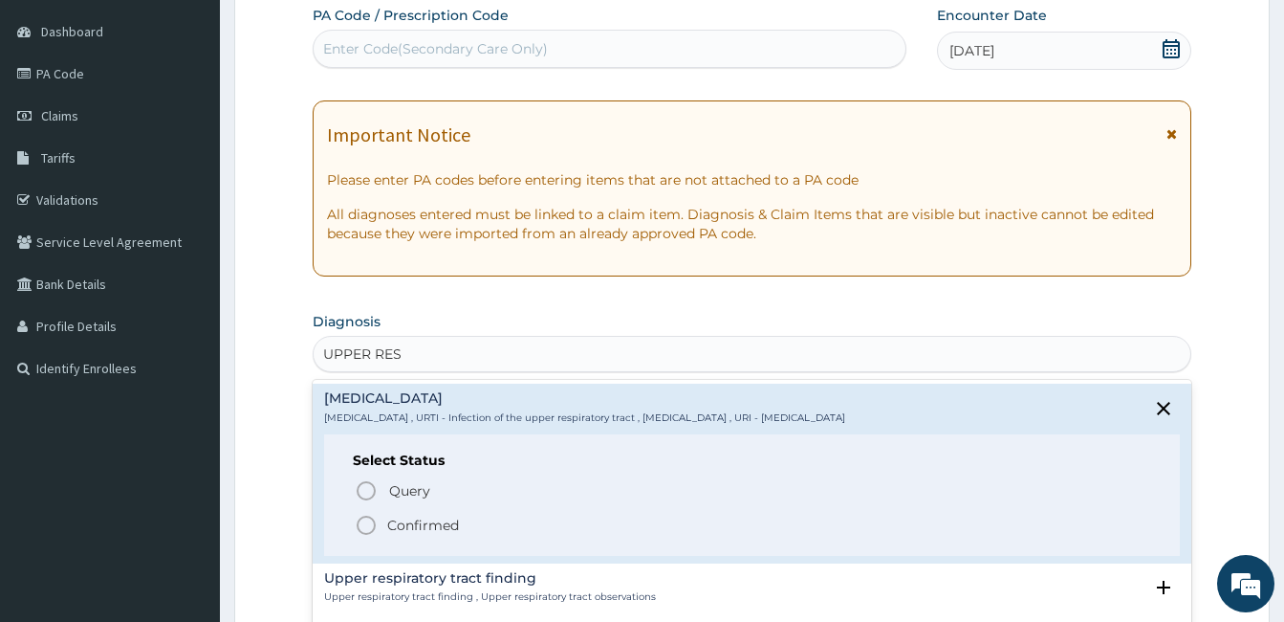
click at [452, 521] on p "Confirmed" at bounding box center [423, 525] width 72 height 19
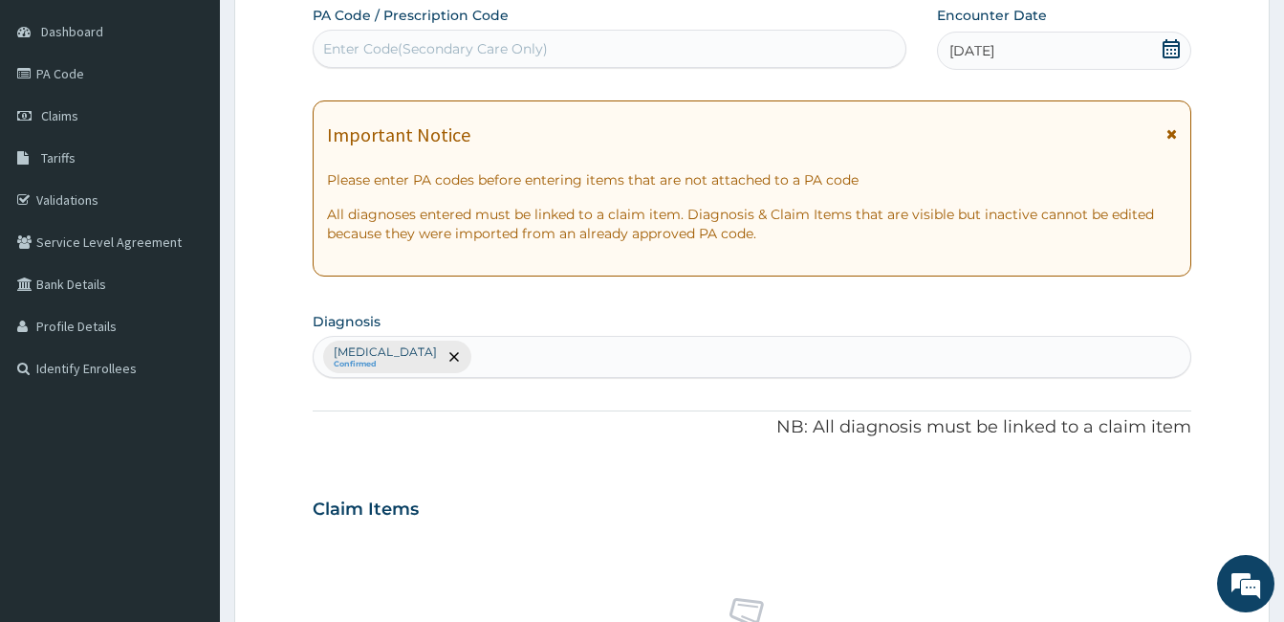
scroll to position [720, 0]
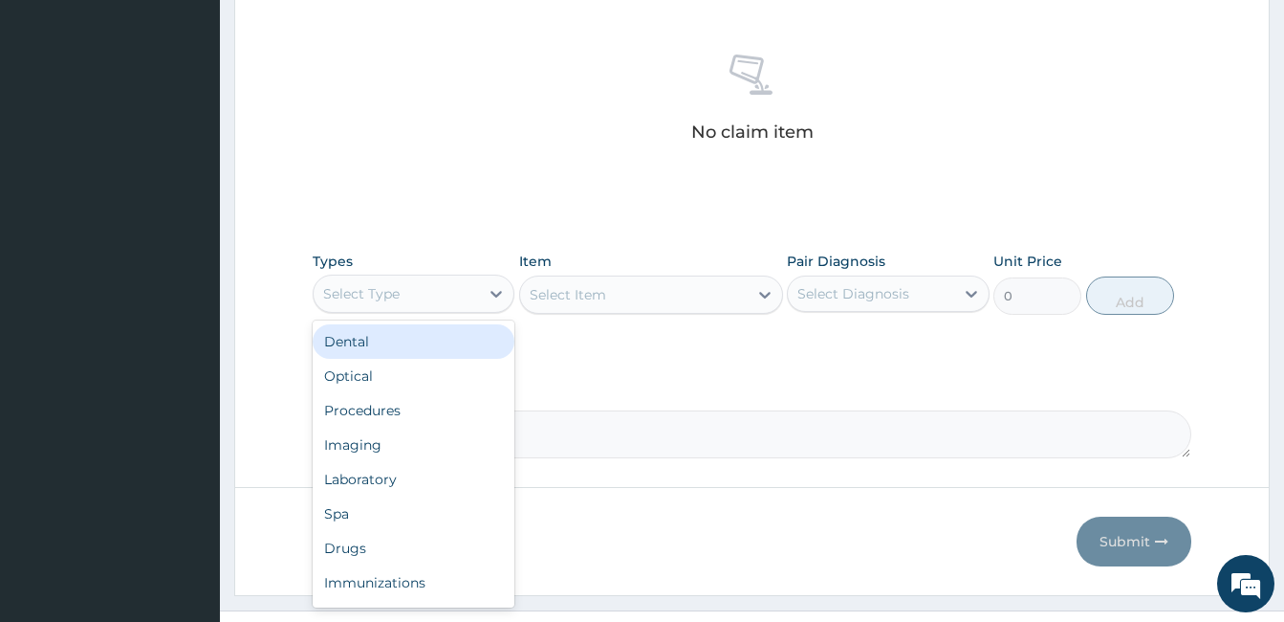
click at [464, 295] on div "Select Type" at bounding box center [396, 293] width 165 height 31
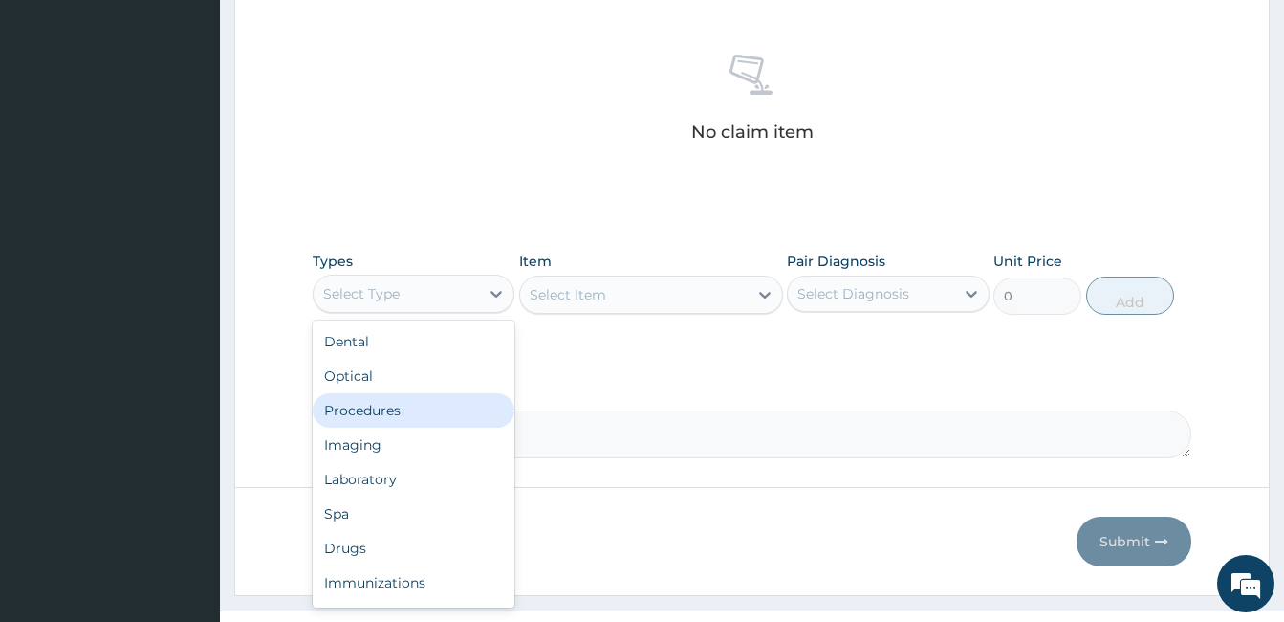
click at [370, 407] on div "Procedures" at bounding box center [414, 410] width 202 height 34
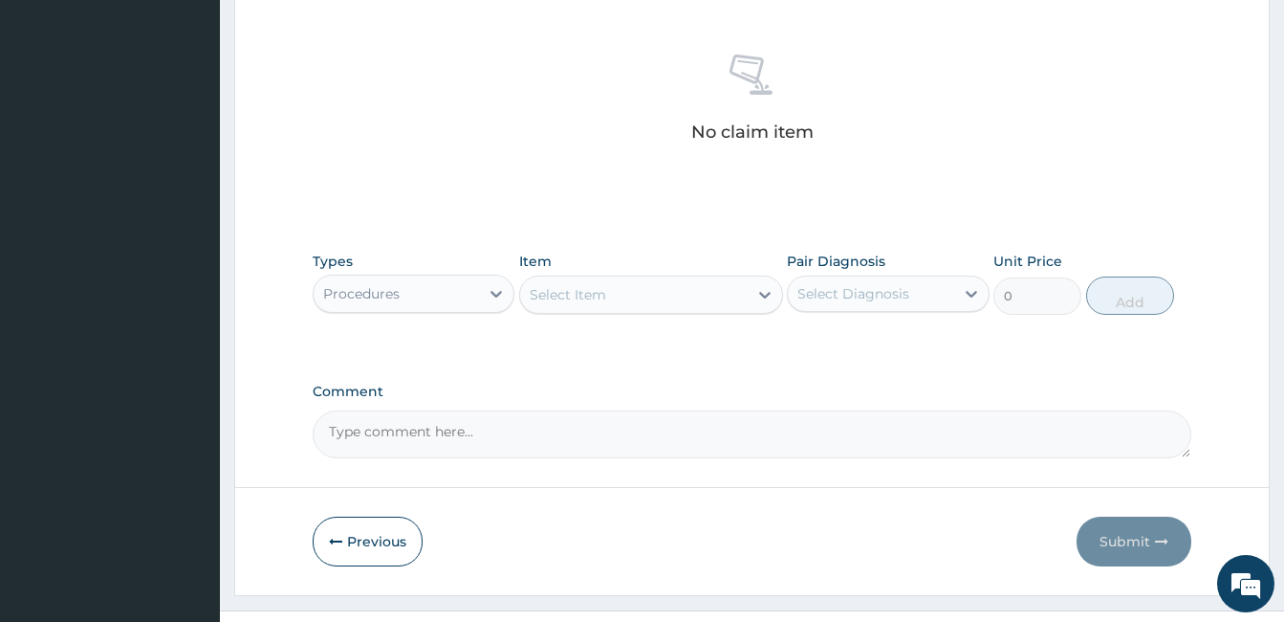
click at [713, 299] on div "Select Item" at bounding box center [634, 294] width 228 height 31
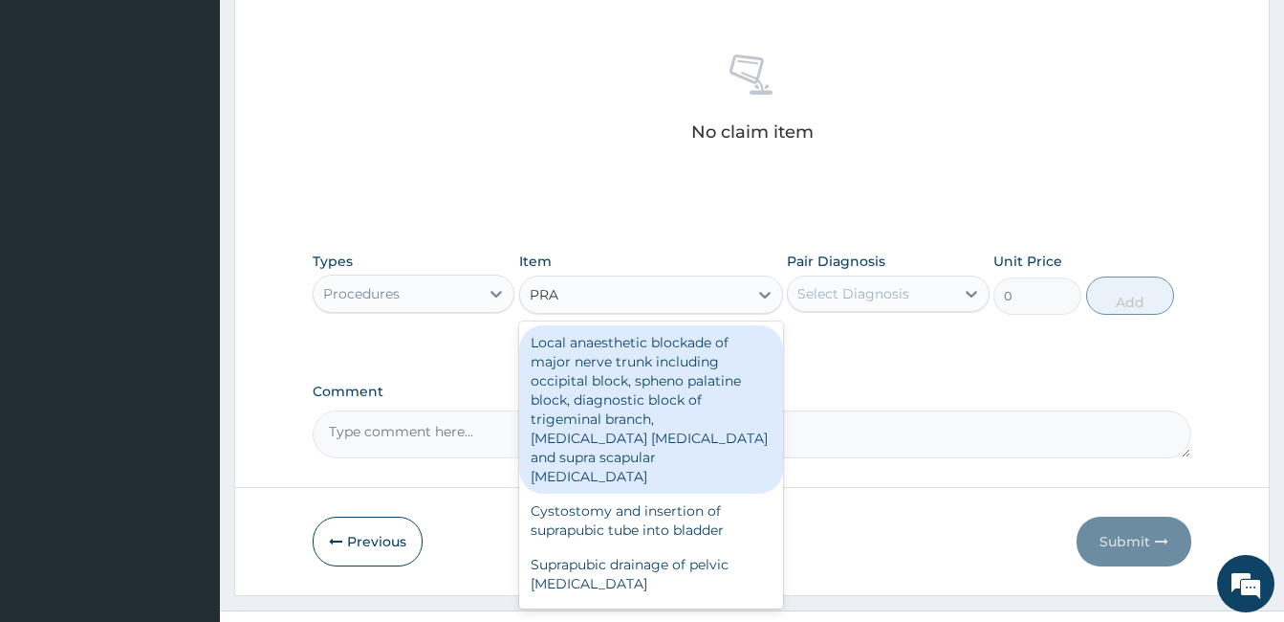
type input "PRAC"
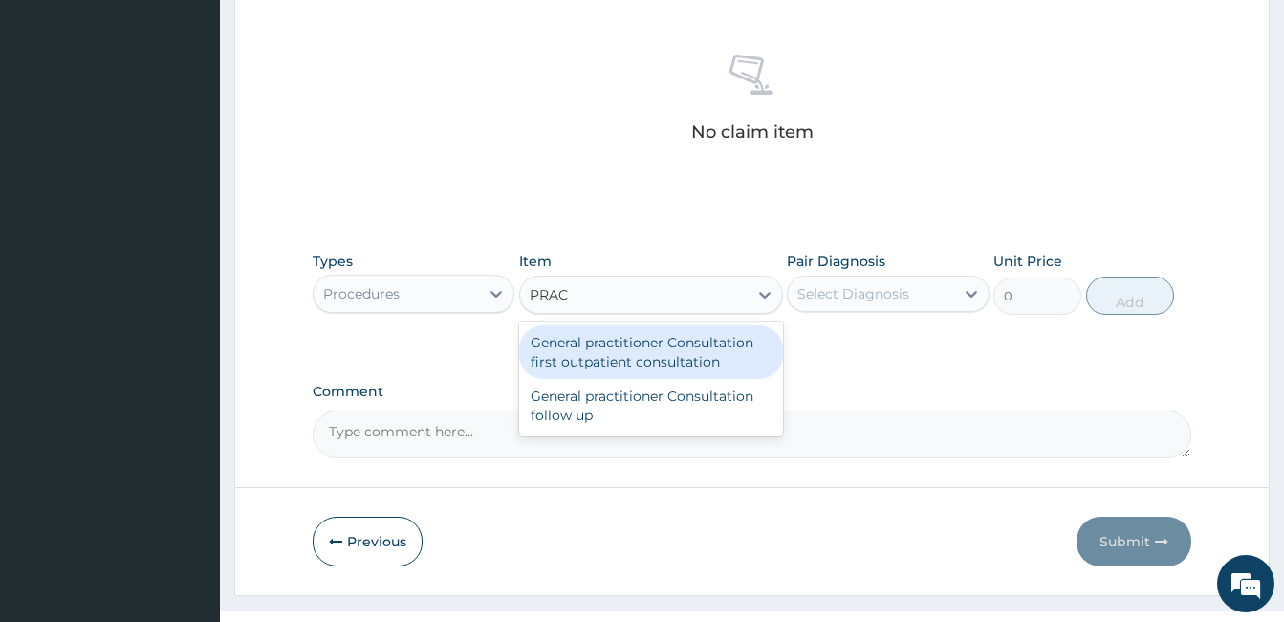
click at [694, 350] on div "General practitioner Consultation first outpatient consultation" at bounding box center [651, 352] width 264 height 54
type input "3000"
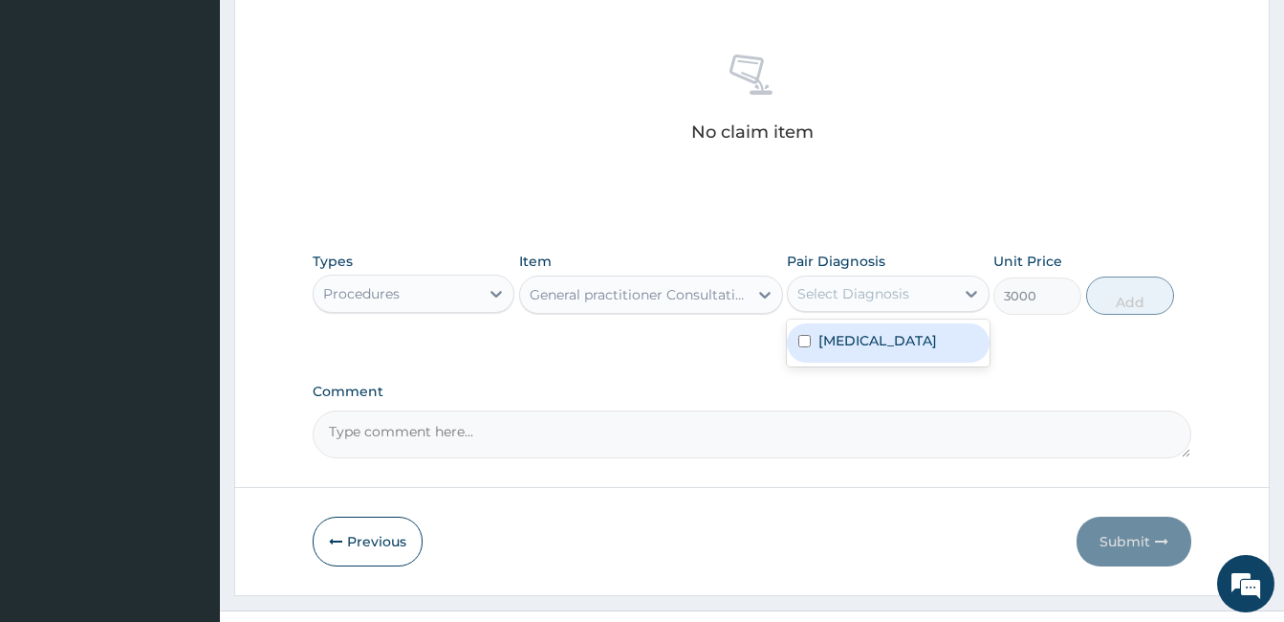
click at [824, 309] on div "Select Diagnosis" at bounding box center [888, 293] width 202 height 36
click at [823, 332] on label "Upper respiratory infection" at bounding box center [878, 340] width 119 height 19
checkbox input "true"
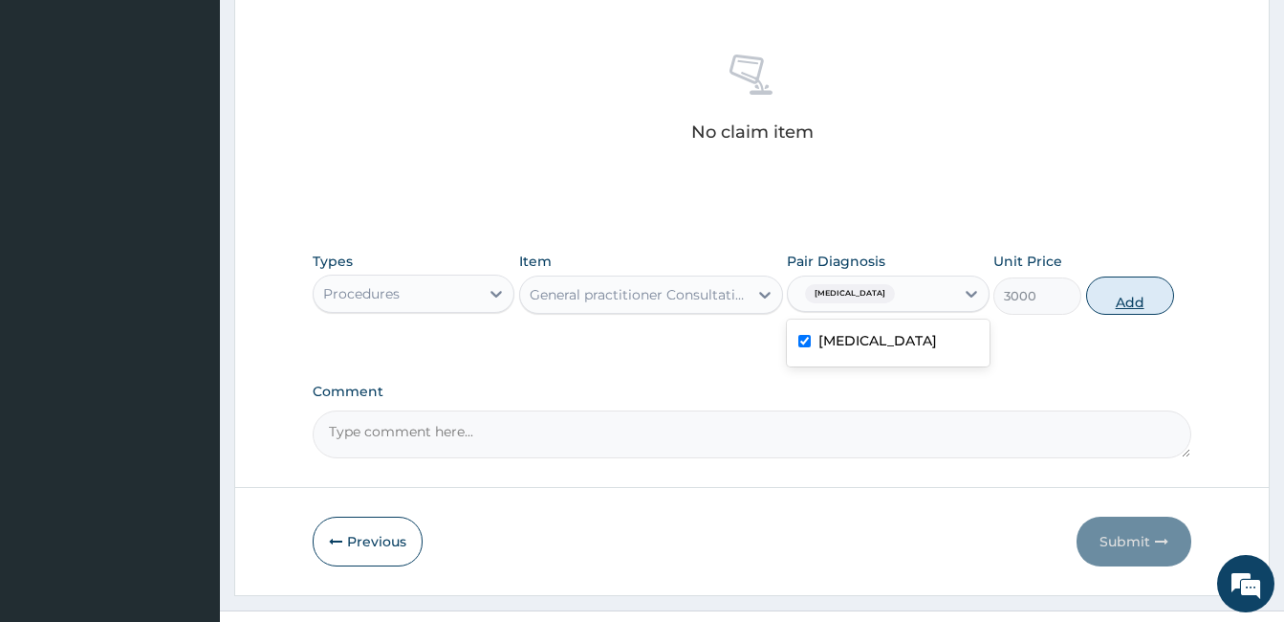
click at [1134, 293] on button "Add" at bounding box center [1131, 295] width 88 height 38
type input "0"
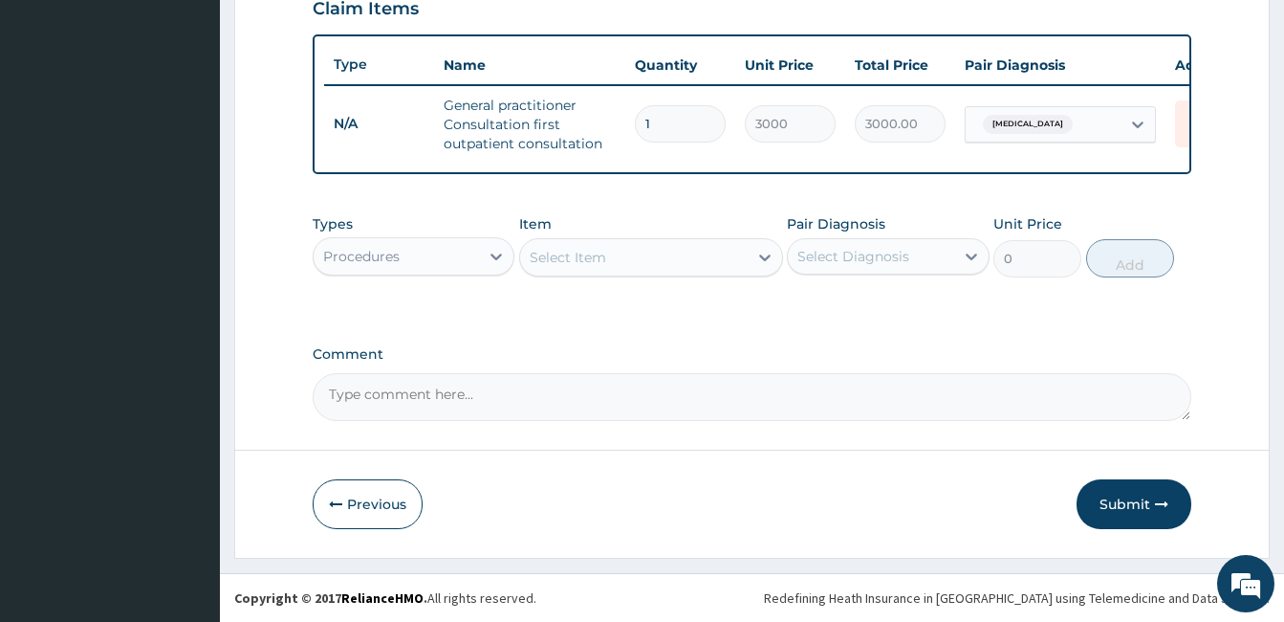
scroll to position [692, 0]
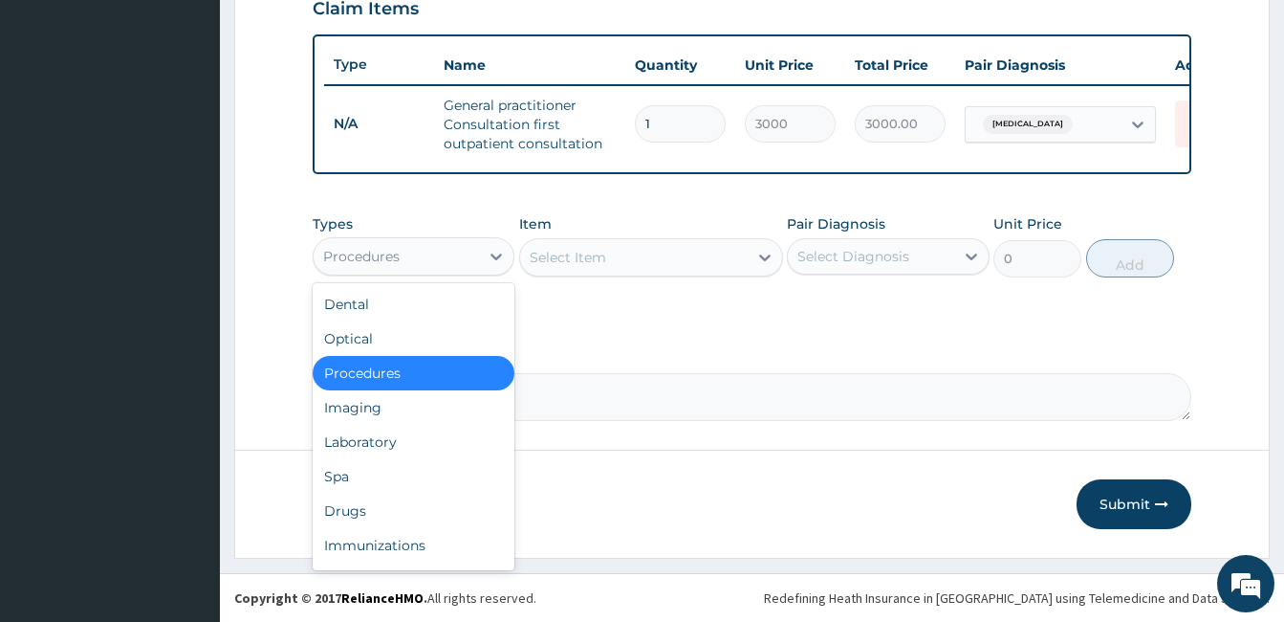
click at [464, 260] on div "Procedures" at bounding box center [396, 256] width 165 height 31
click at [354, 501] on div "Drugs" at bounding box center [414, 511] width 202 height 34
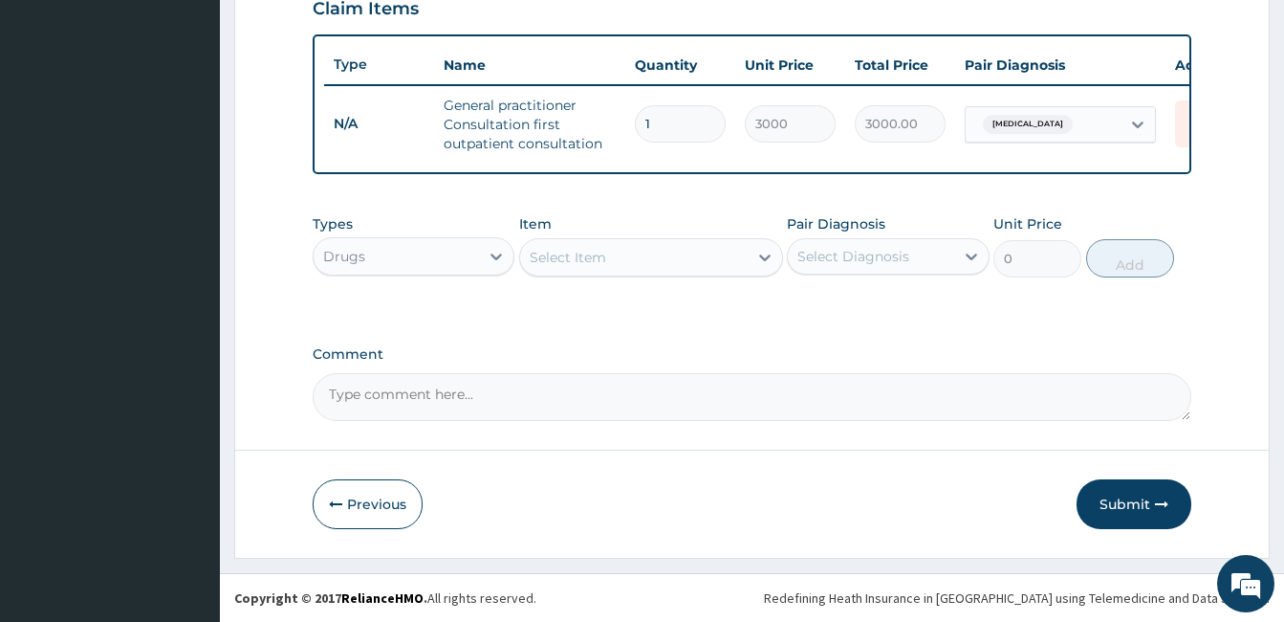
click at [690, 254] on div "Select Item" at bounding box center [634, 257] width 228 height 31
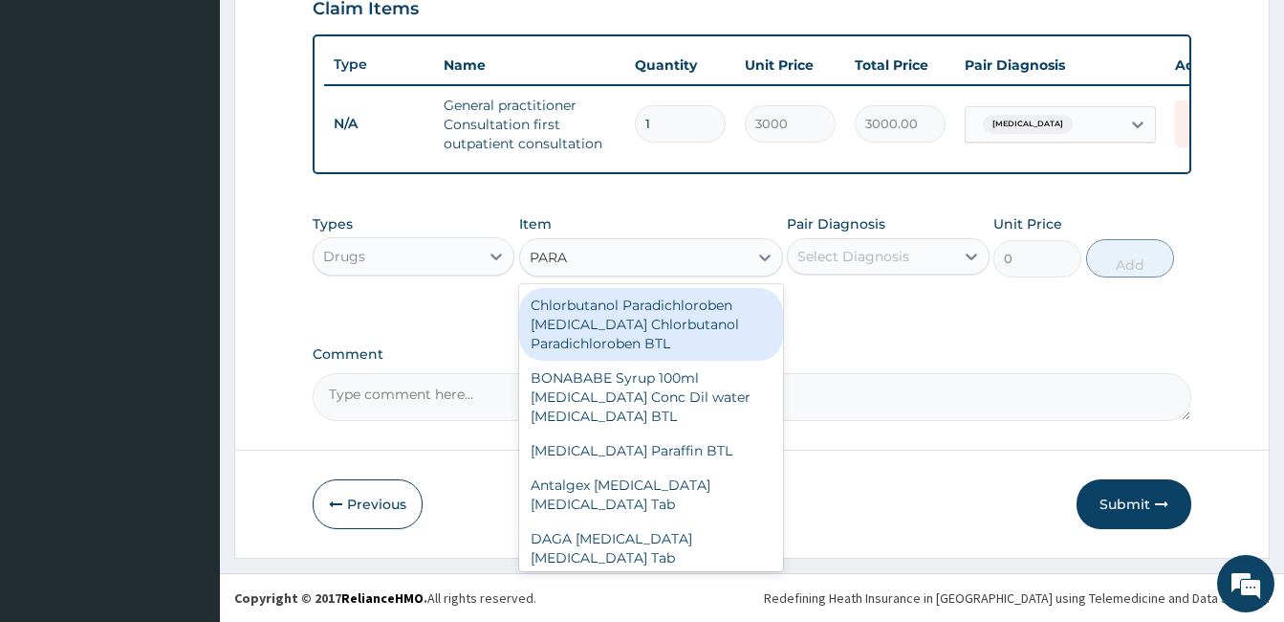
type input "PARAC"
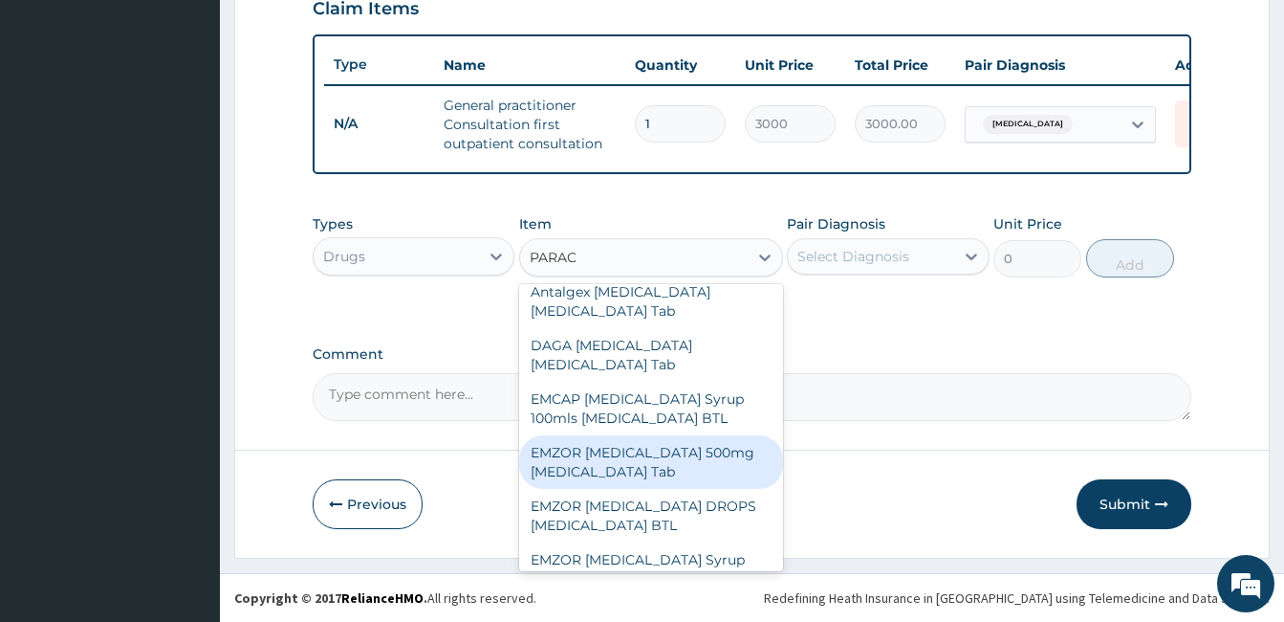
scroll to position [96, 0]
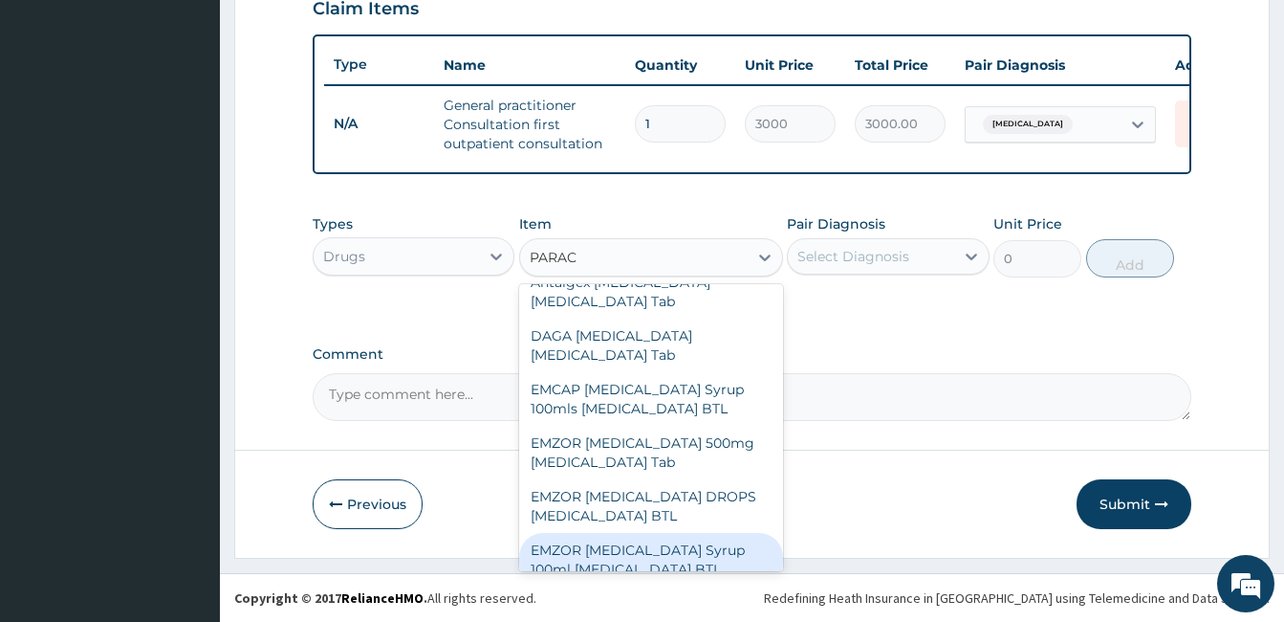
click at [647, 555] on div "EMZOR PARACETAMOL Syrup 100ml Acetaminophen BTL" at bounding box center [651, 560] width 264 height 54
type input "350"
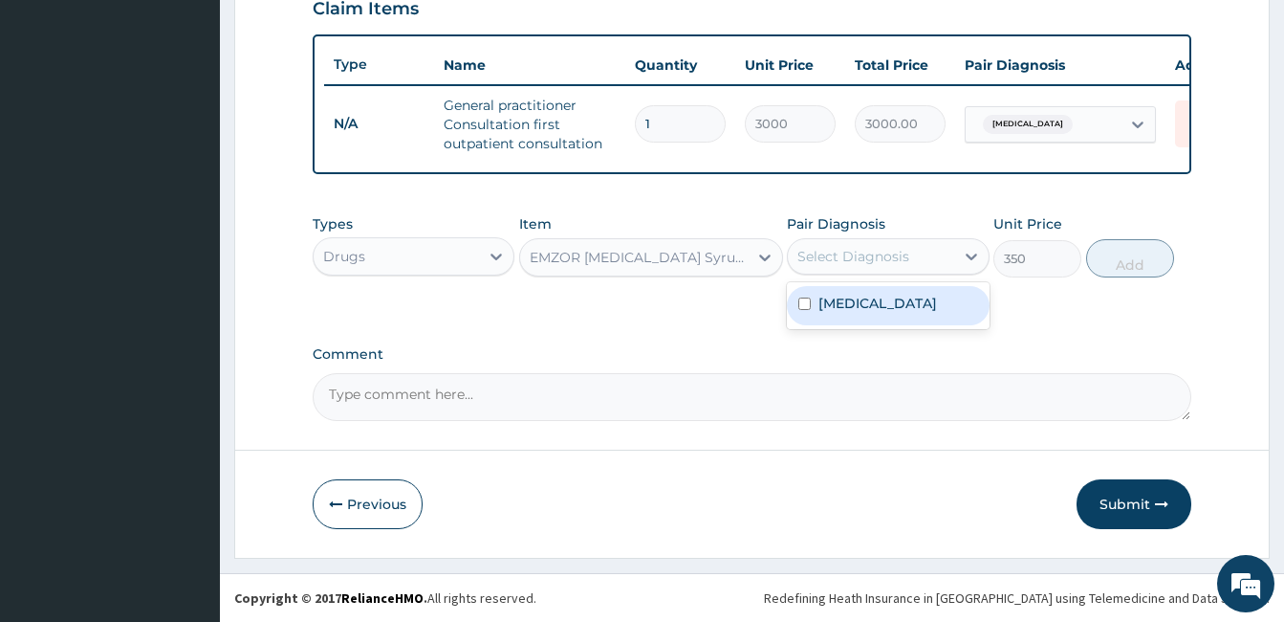
click at [834, 257] on div "Select Diagnosis" at bounding box center [854, 256] width 112 height 19
click at [824, 313] on label "Upper respiratory infection" at bounding box center [878, 303] width 119 height 19
checkbox input "true"
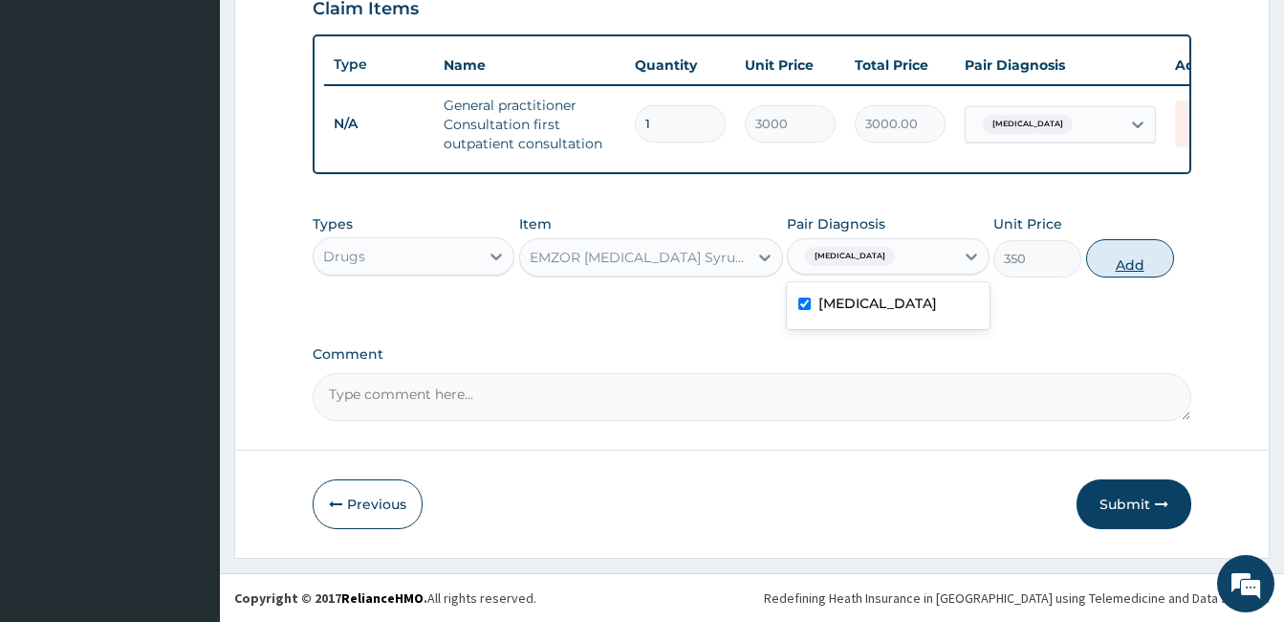
click at [1117, 248] on button "Add" at bounding box center [1131, 258] width 88 height 38
type input "0"
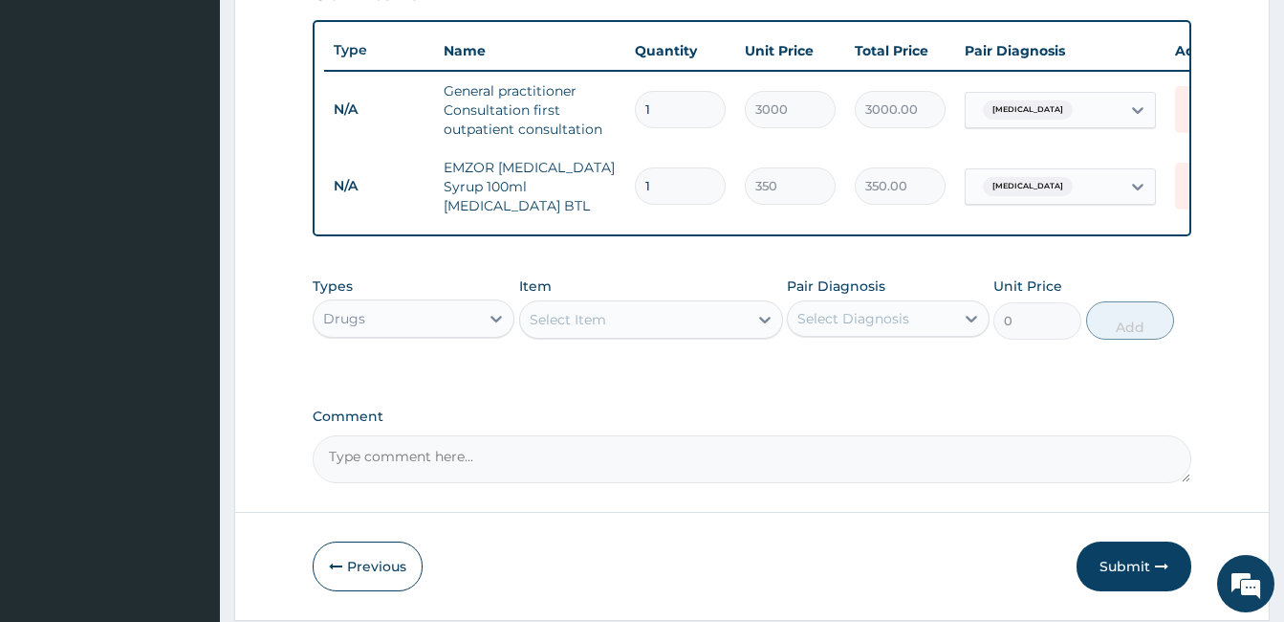
click at [681, 335] on div "Select Item" at bounding box center [634, 319] width 228 height 31
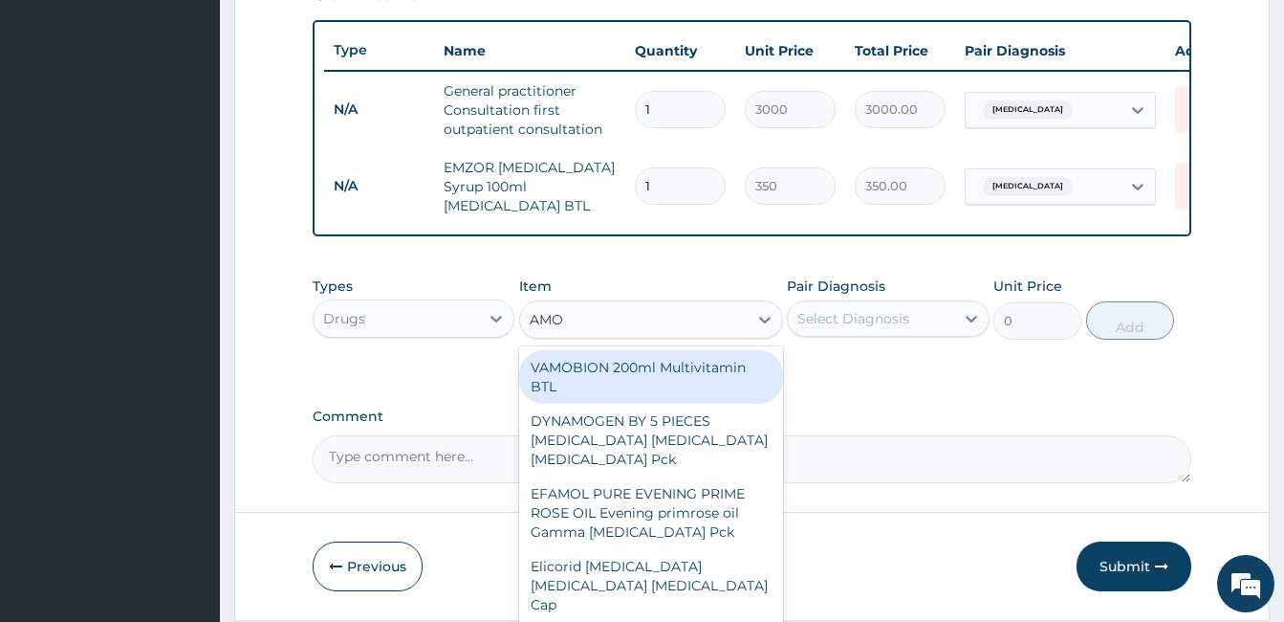
type input "AMOX"
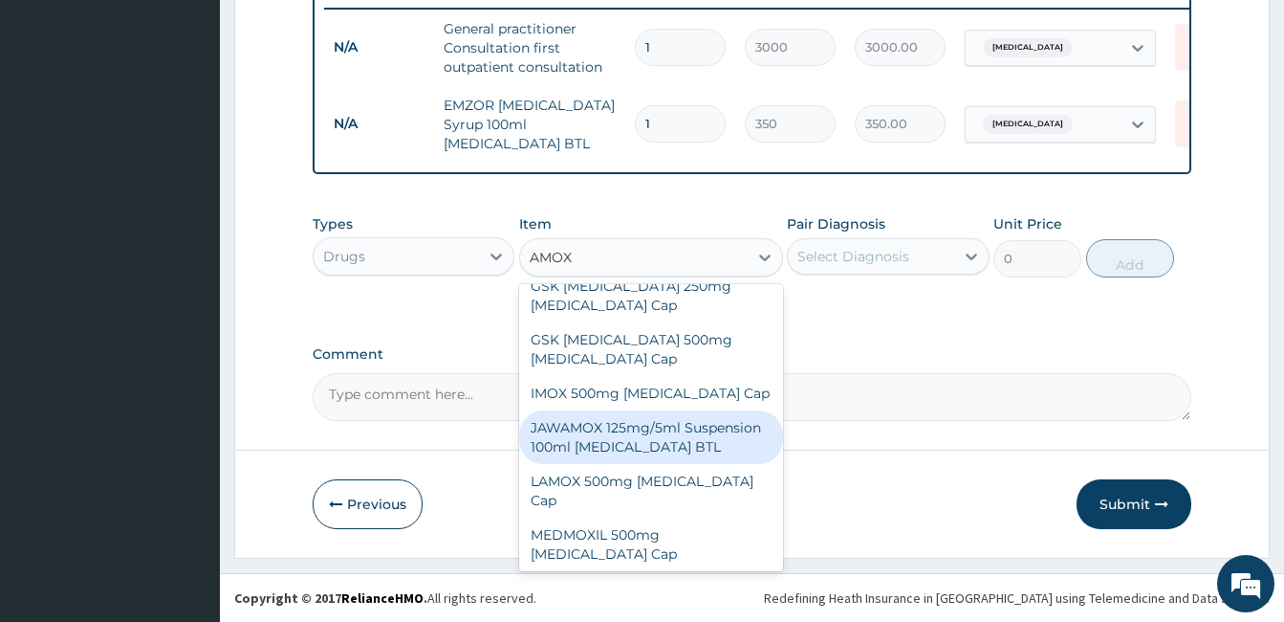
scroll to position [670, 0]
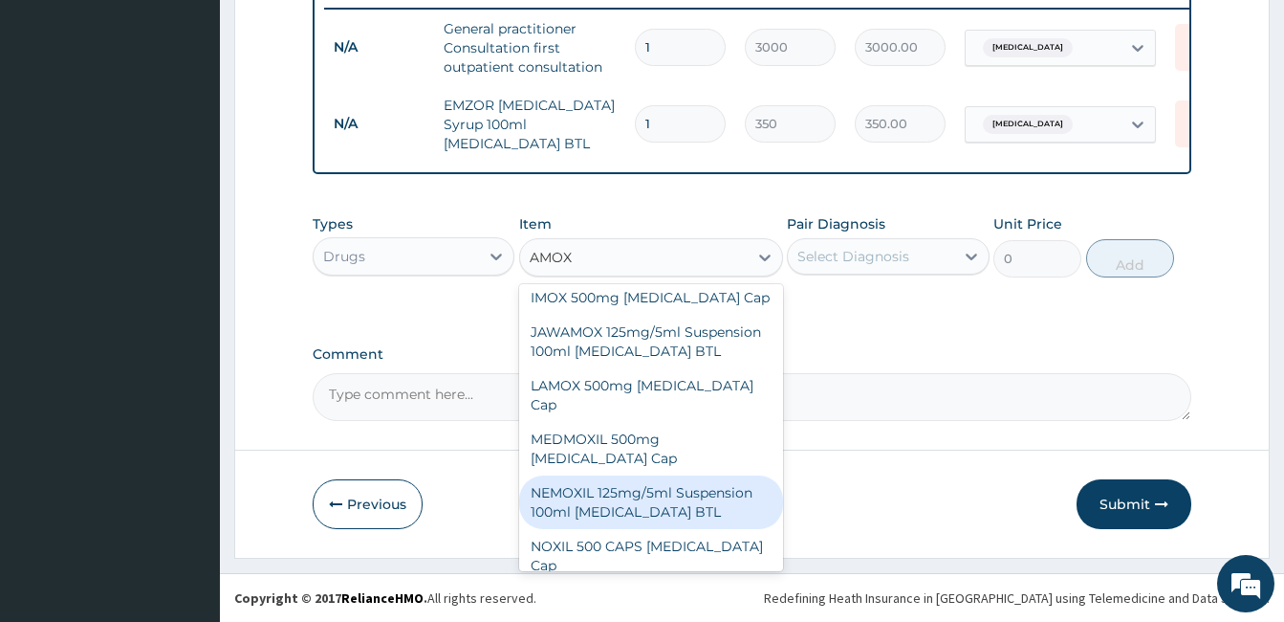
click at [659, 475] on div "NEMOXIL 125mg/5ml Suspension 100ml Amoxicillin BTL" at bounding box center [651, 502] width 264 height 54
type input "1000"
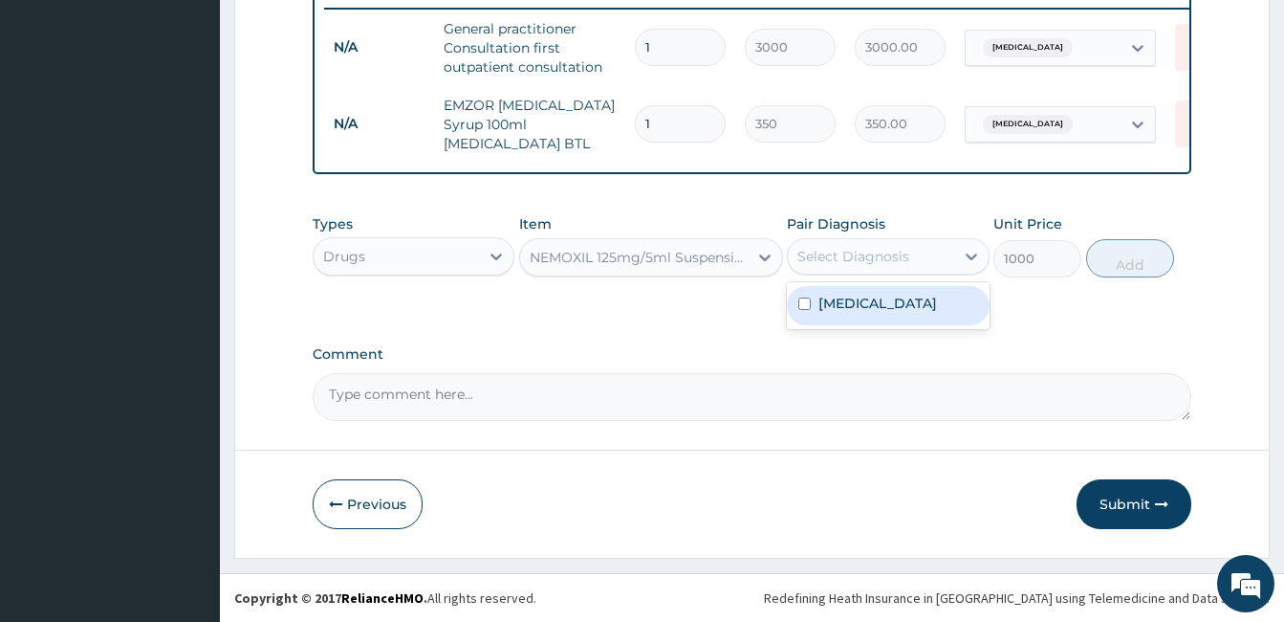
click at [930, 241] on div "Select Diagnosis" at bounding box center [870, 256] width 165 height 31
click at [860, 313] on label "Upper respiratory infection" at bounding box center [878, 303] width 119 height 19
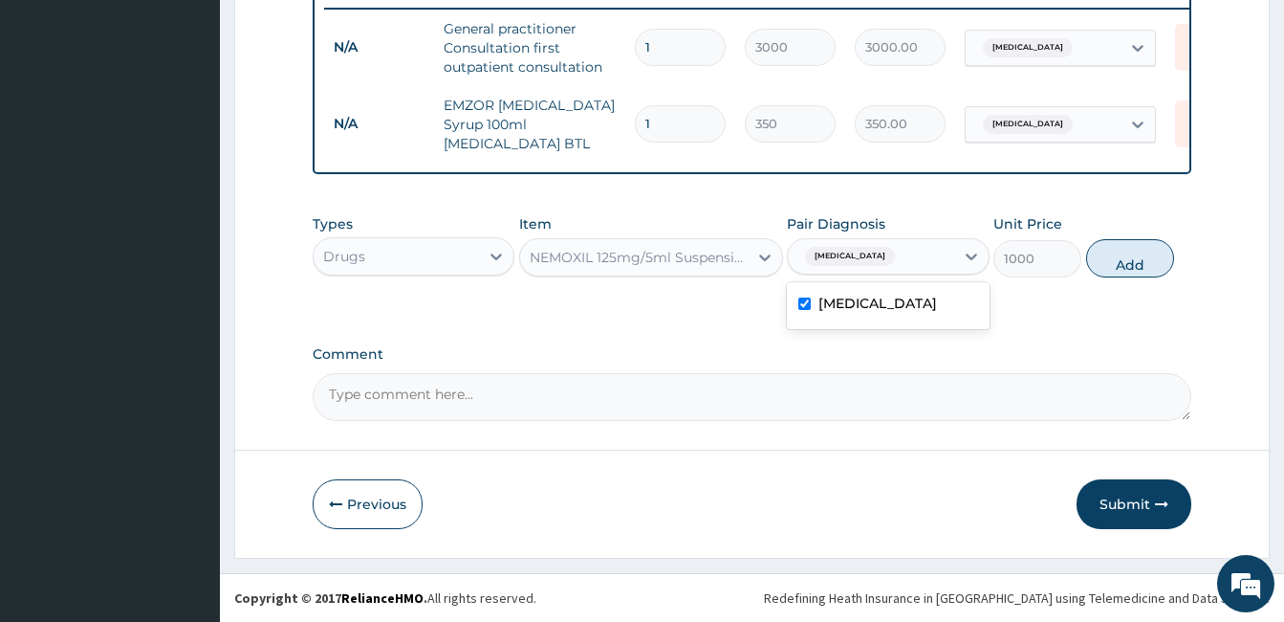
checkbox input "true"
click at [1128, 252] on button "Add" at bounding box center [1131, 258] width 88 height 38
type input "0"
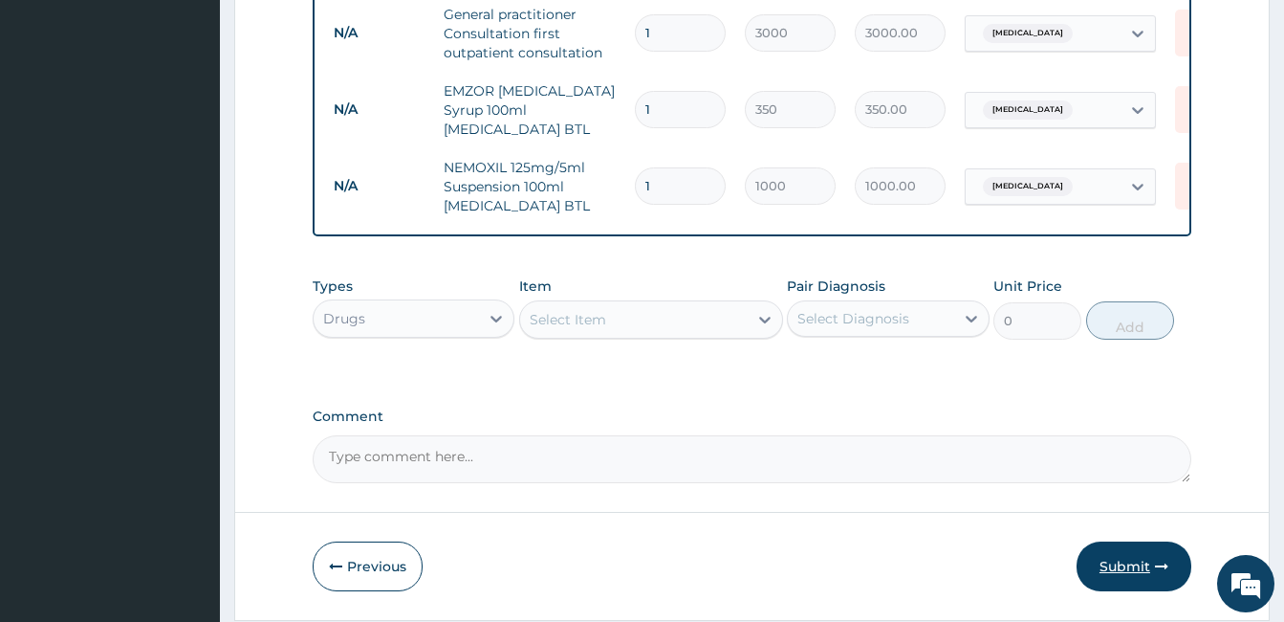
click at [1119, 559] on button "Submit" at bounding box center [1134, 566] width 115 height 50
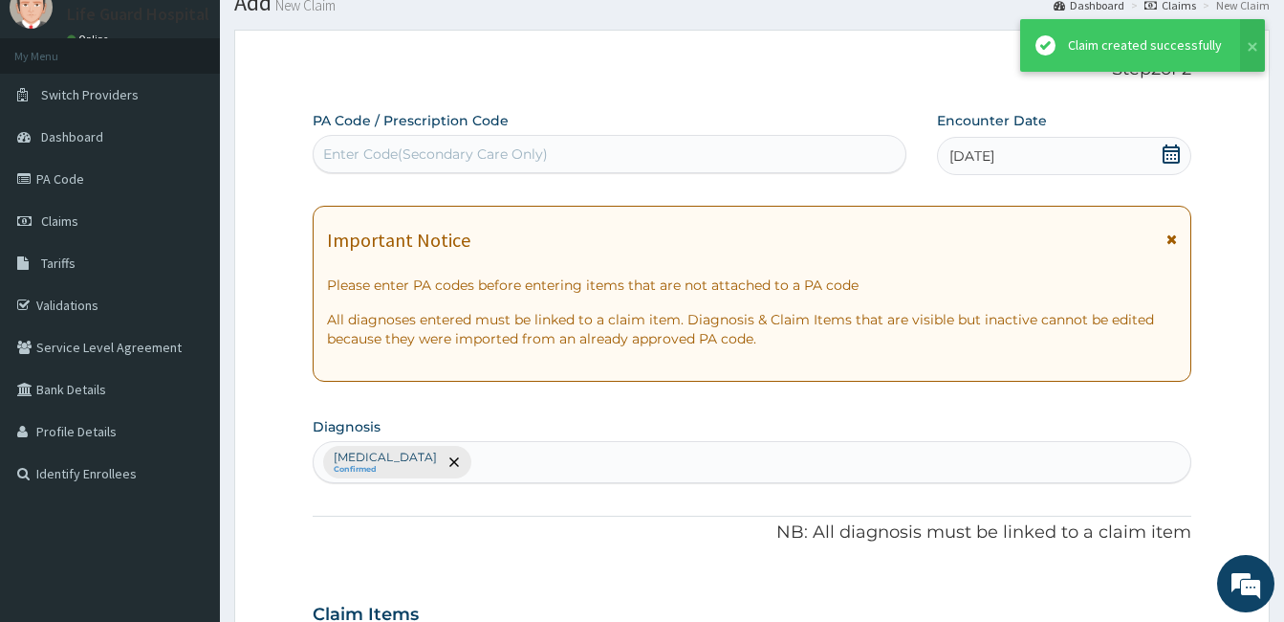
scroll to position [768, 0]
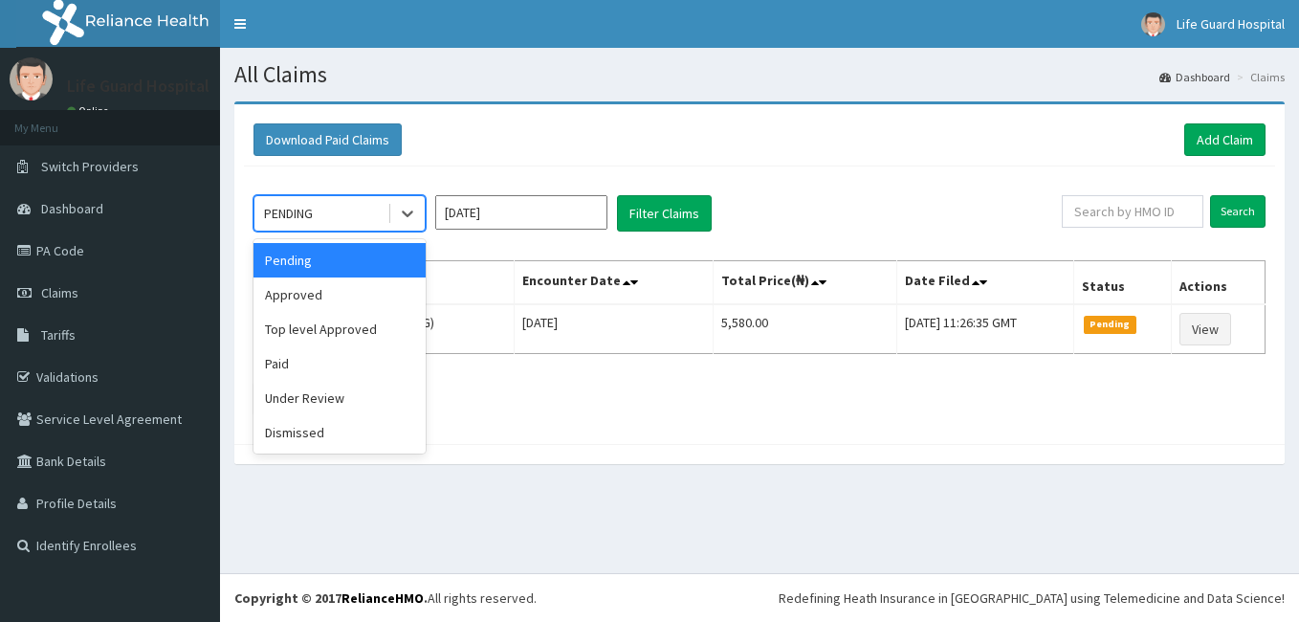
click at [345, 208] on div "PENDING" at bounding box center [320, 213] width 133 height 31
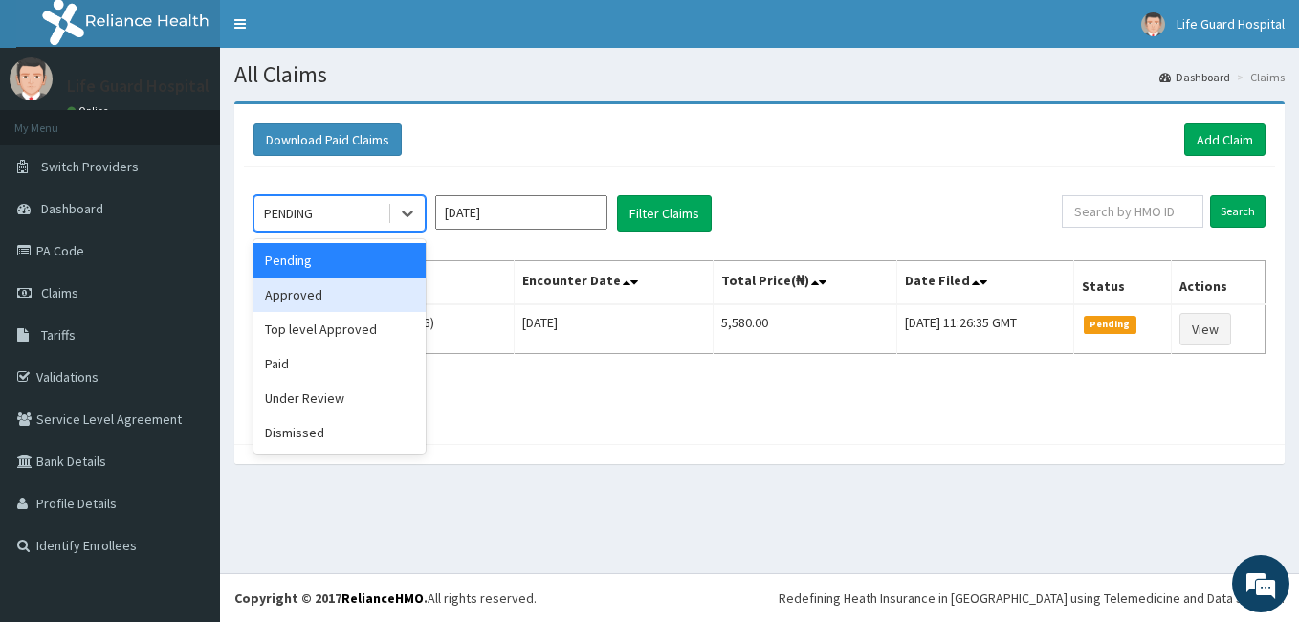
click at [298, 284] on div "Approved" at bounding box center [339, 294] width 172 height 34
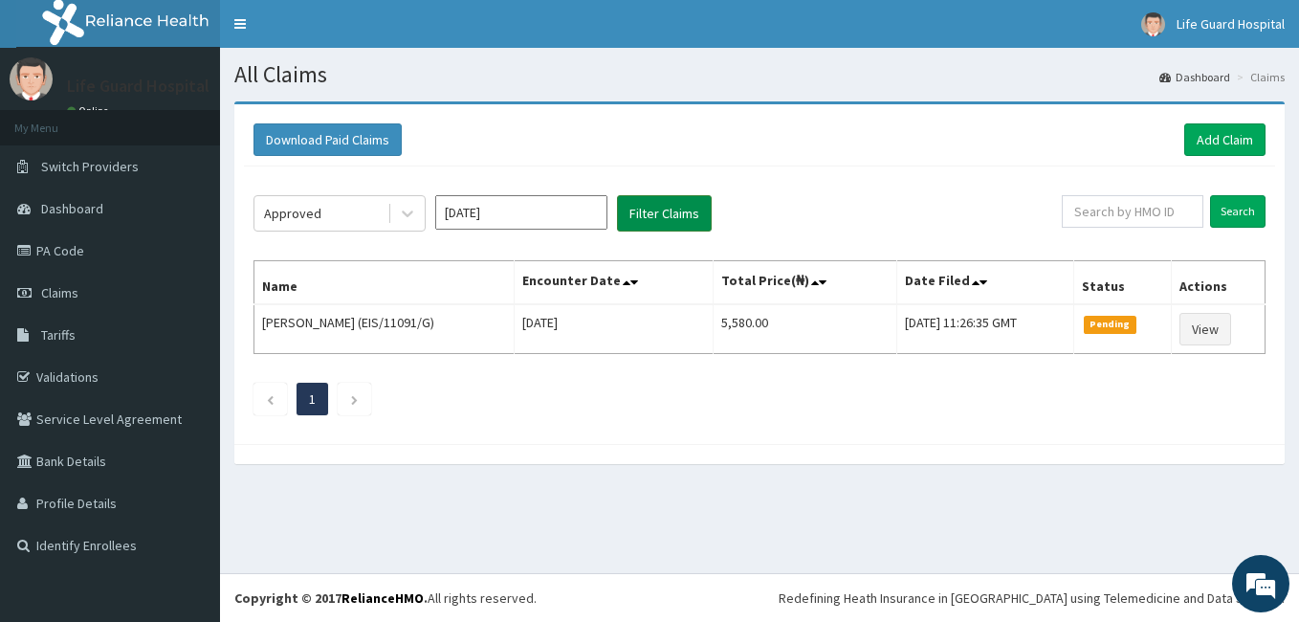
click at [680, 224] on button "Filter Claims" at bounding box center [664, 213] width 95 height 36
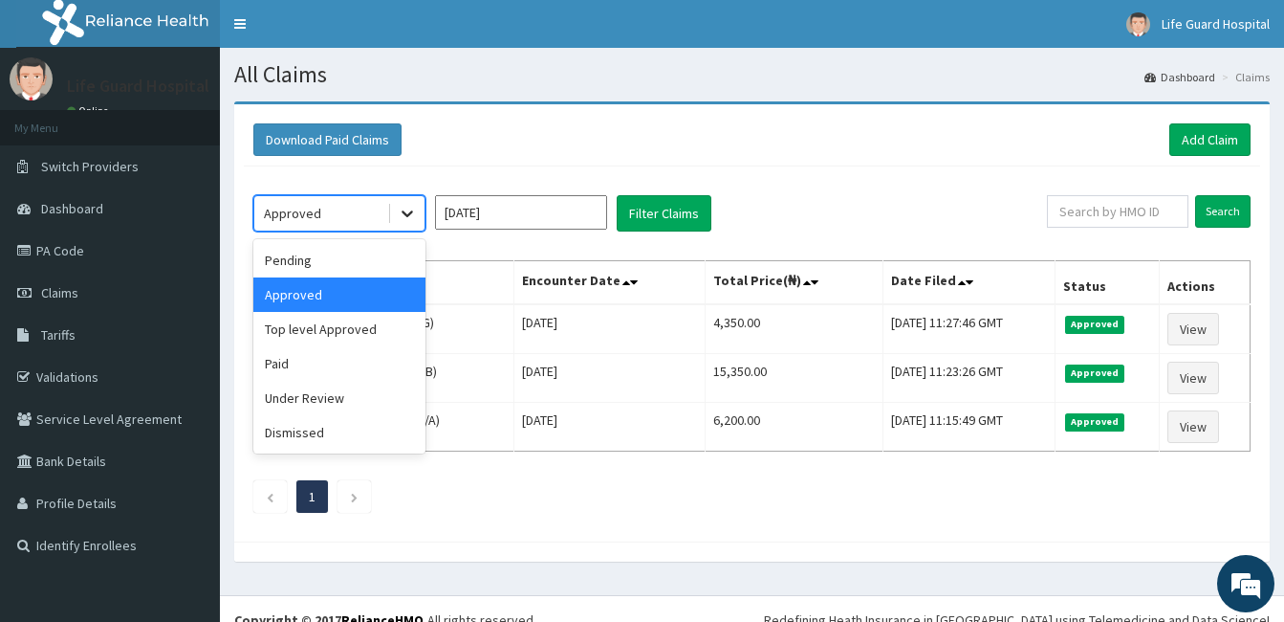
click at [390, 206] on div at bounding box center [407, 213] width 34 height 34
click at [303, 272] on div "Pending" at bounding box center [339, 260] width 172 height 34
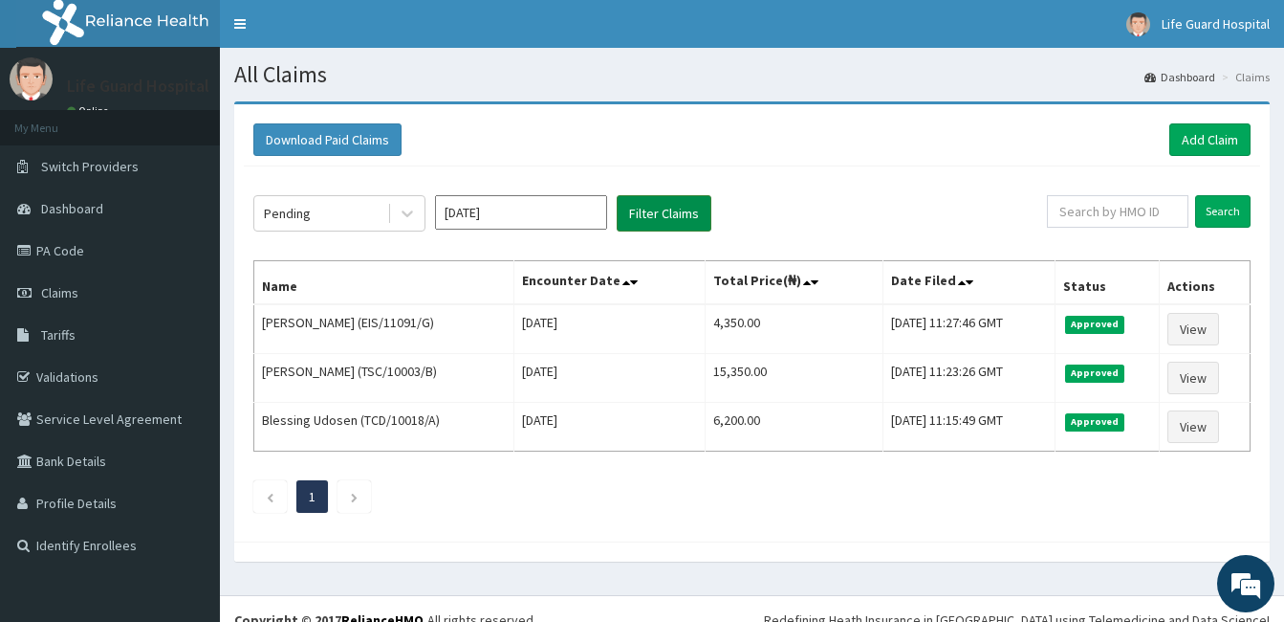
click at [640, 209] on button "Filter Claims" at bounding box center [664, 213] width 95 height 36
